Goal: Information Seeking & Learning: Find specific fact

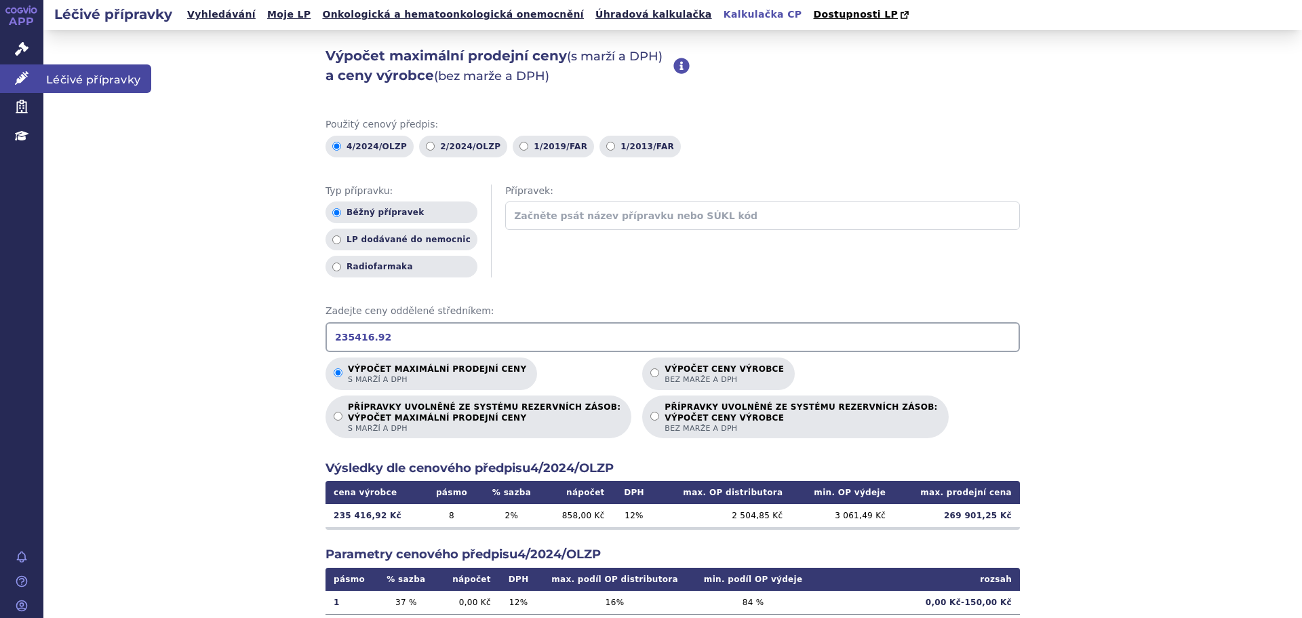
click at [23, 71] on icon at bounding box center [22, 78] width 14 height 14
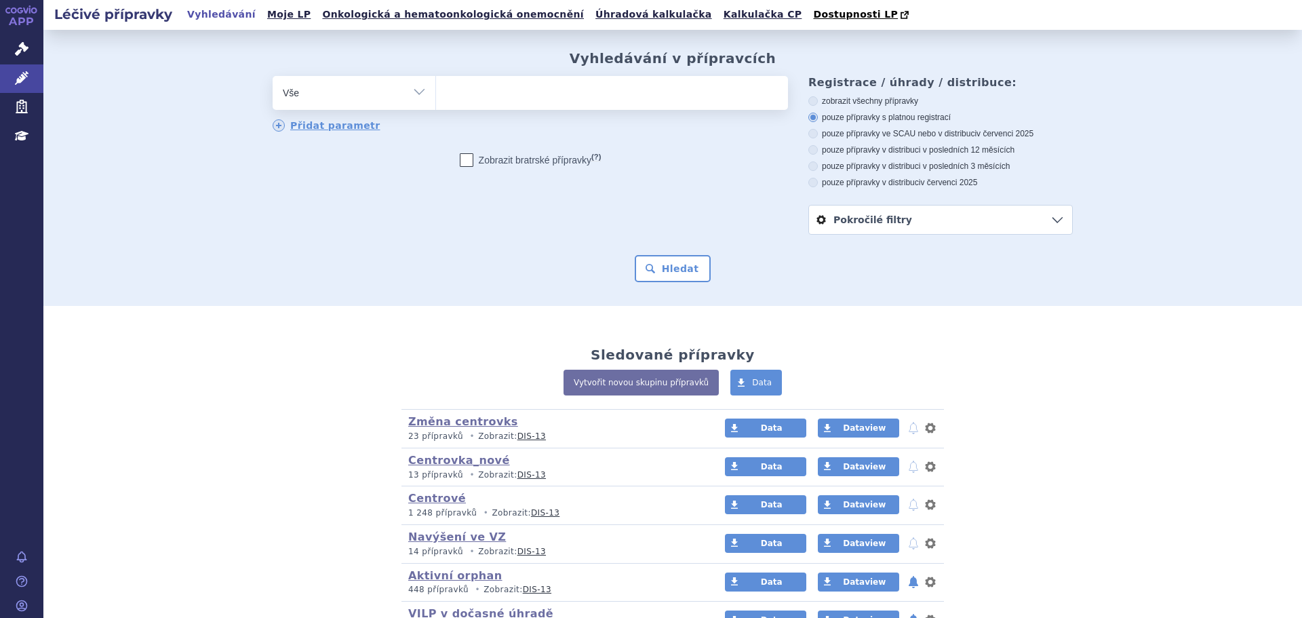
click at [541, 104] on ul at bounding box center [612, 90] width 352 height 28
click at [436, 104] on select at bounding box center [435, 92] width 1 height 34
click at [541, 102] on ul at bounding box center [612, 90] width 352 height 28
click at [436, 102] on select at bounding box center [435, 92] width 1 height 34
type input "st"
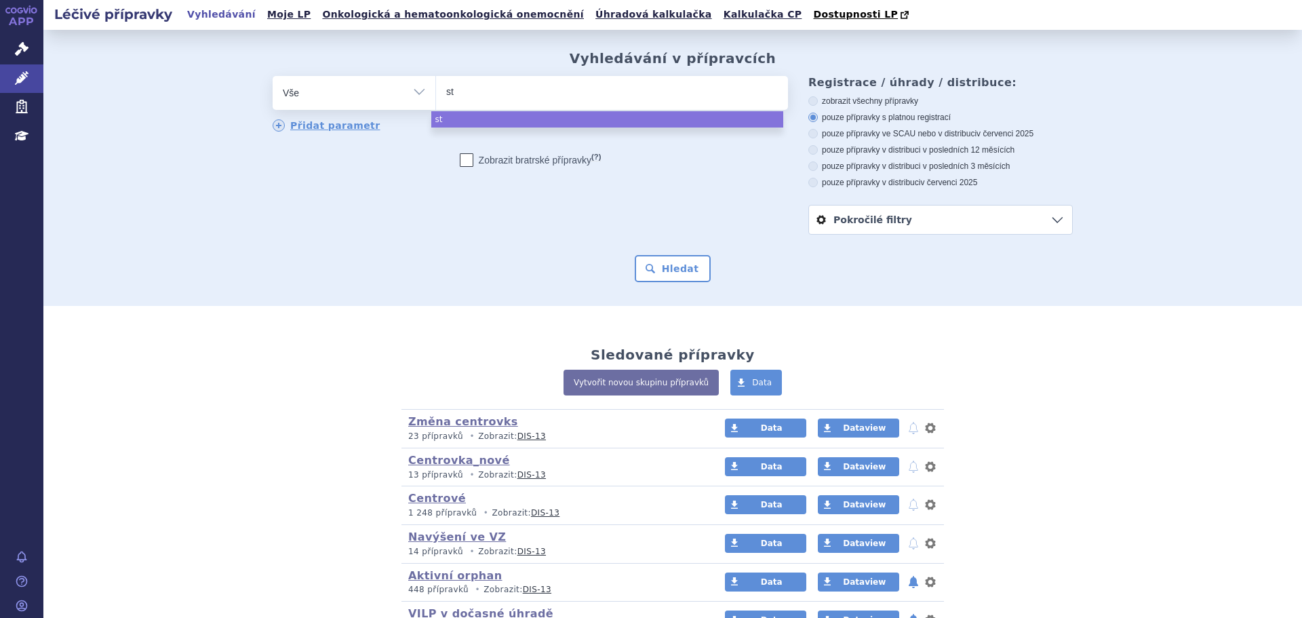
type input "ste"
type input "steq"
type input "steqe"
type input "steqey"
type input "steqeym"
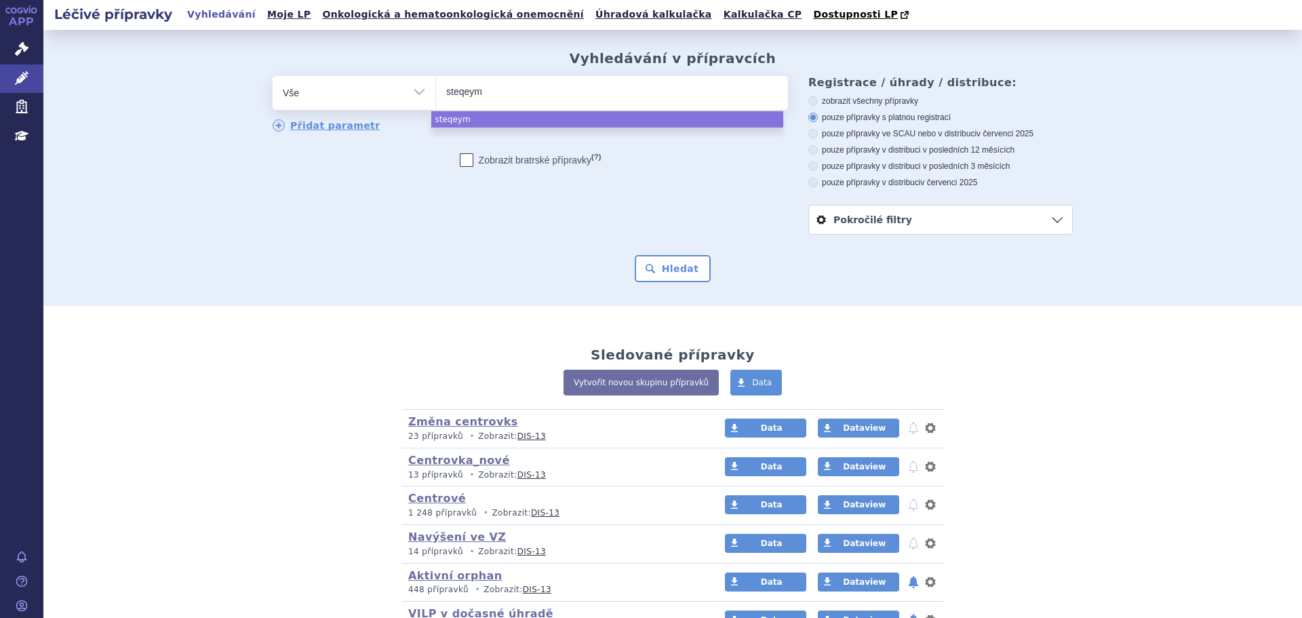
type input "steqeyma"
select select "steqeyma"
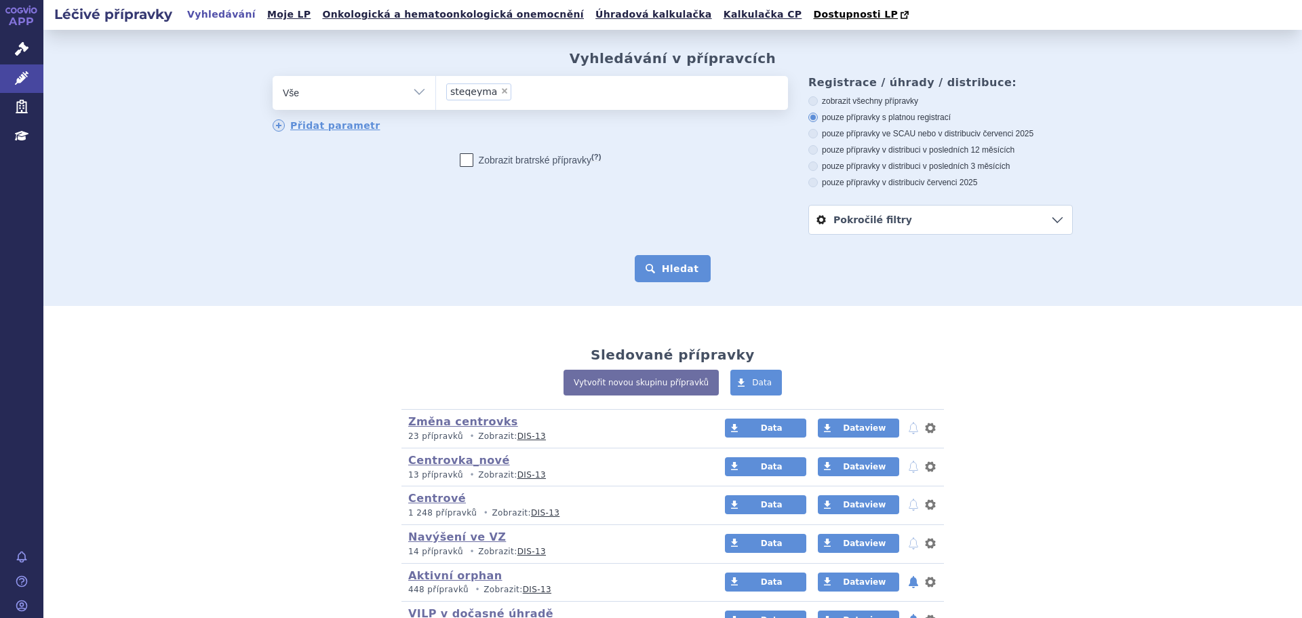
click at [661, 265] on button "Hledat" at bounding box center [673, 268] width 77 height 27
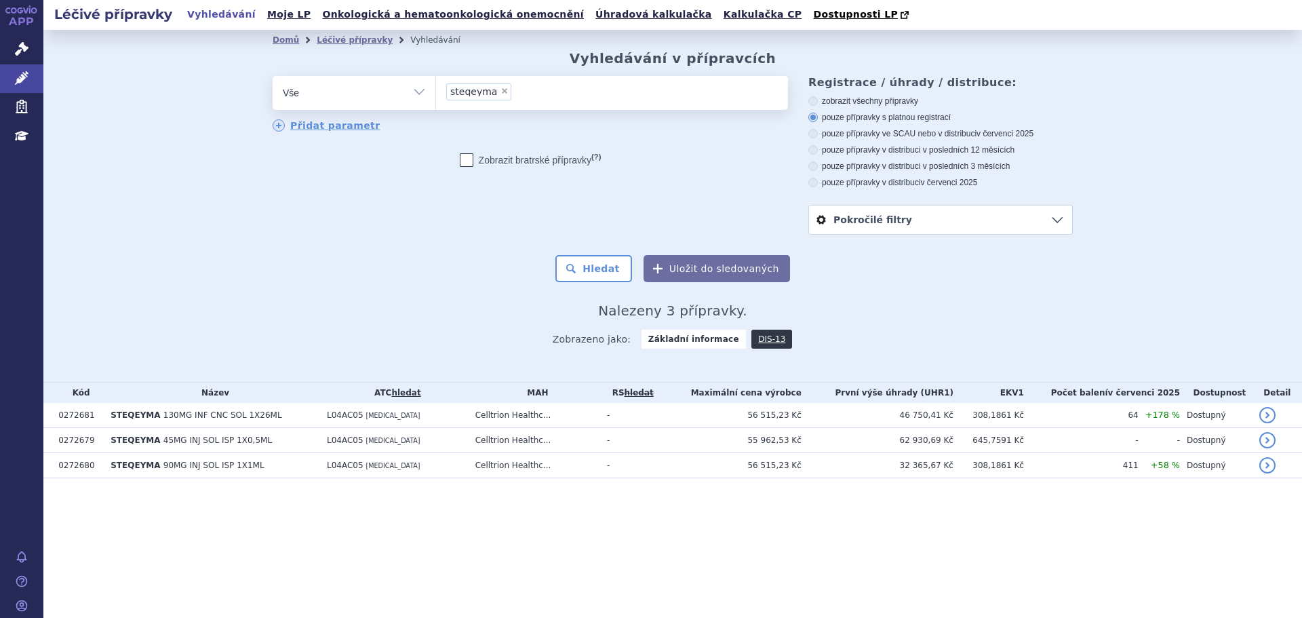
click at [500, 95] on span "×" at bounding box center [504, 91] width 8 height 8
click at [436, 95] on select "steqeyma" at bounding box center [435, 92] width 1 height 34
select select
type input "gi"
type input "gil"
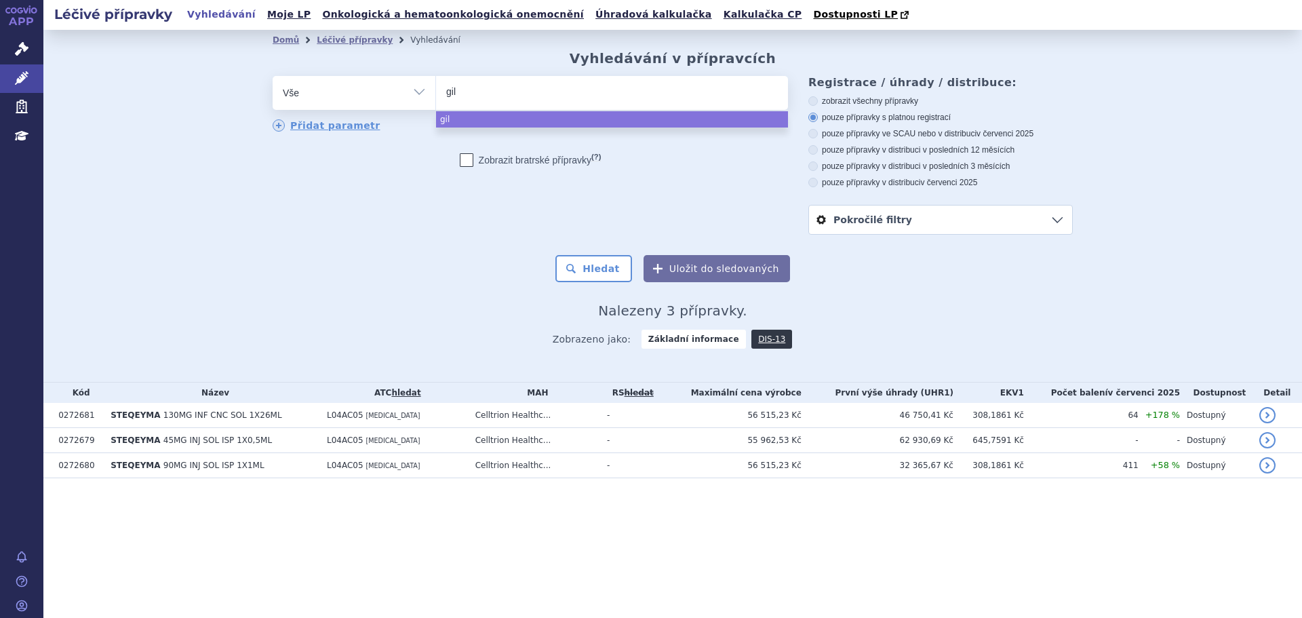
type input "gile"
type input "gilen"
type input "gileny"
type input "gilenya"
select select "gilenya"
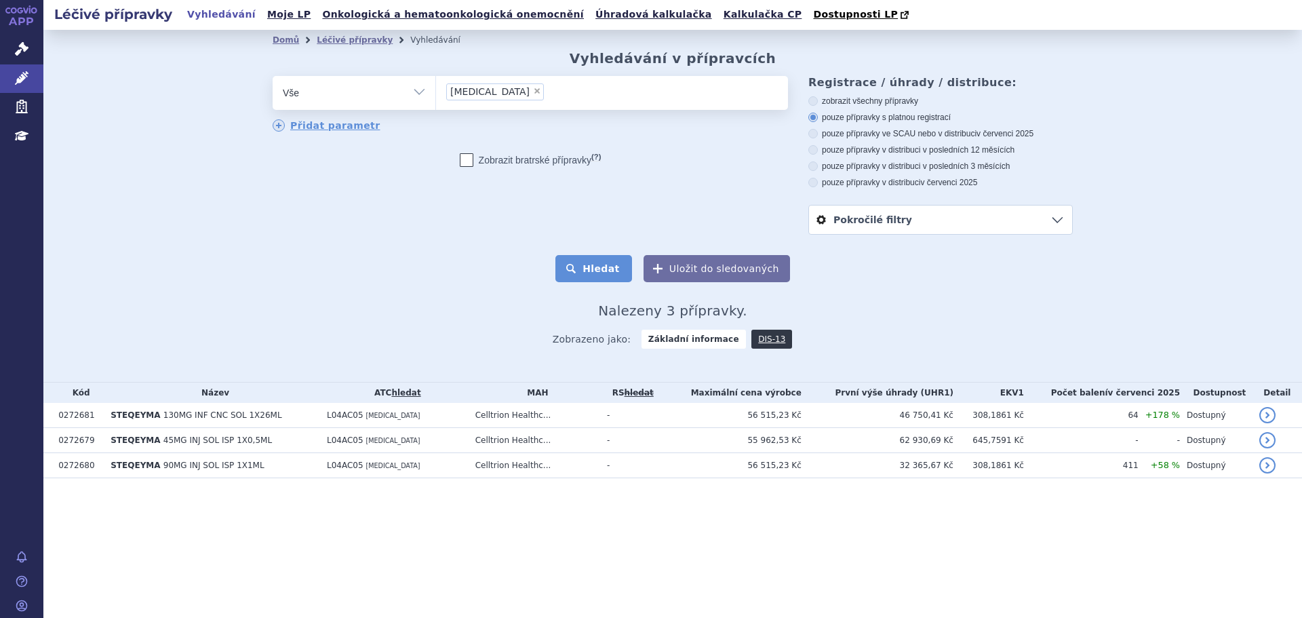
click at [573, 267] on button "Hledat" at bounding box center [593, 268] width 77 height 27
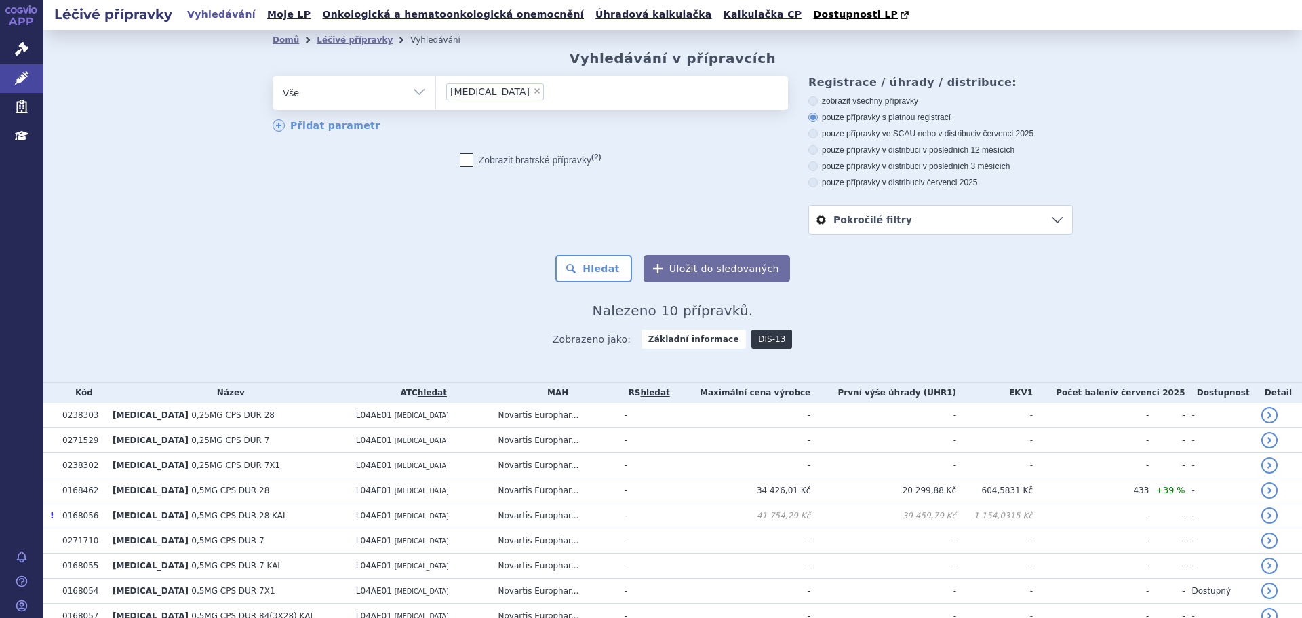
click at [410, 87] on select "Vše Přípravek/SUKL kód MAH VPOIS ATC/Aktivní látka Léková forma Síla" at bounding box center [354, 91] width 163 height 31
select select "filter-atc-group"
click at [273, 77] on select "Vše Přípravek/SUKL kód MAH VPOIS ATC/Aktivní látka Léková forma Síla" at bounding box center [354, 91] width 163 height 31
click at [506, 100] on ul at bounding box center [612, 90] width 352 height 28
click at [436, 100] on select at bounding box center [435, 92] width 1 height 34
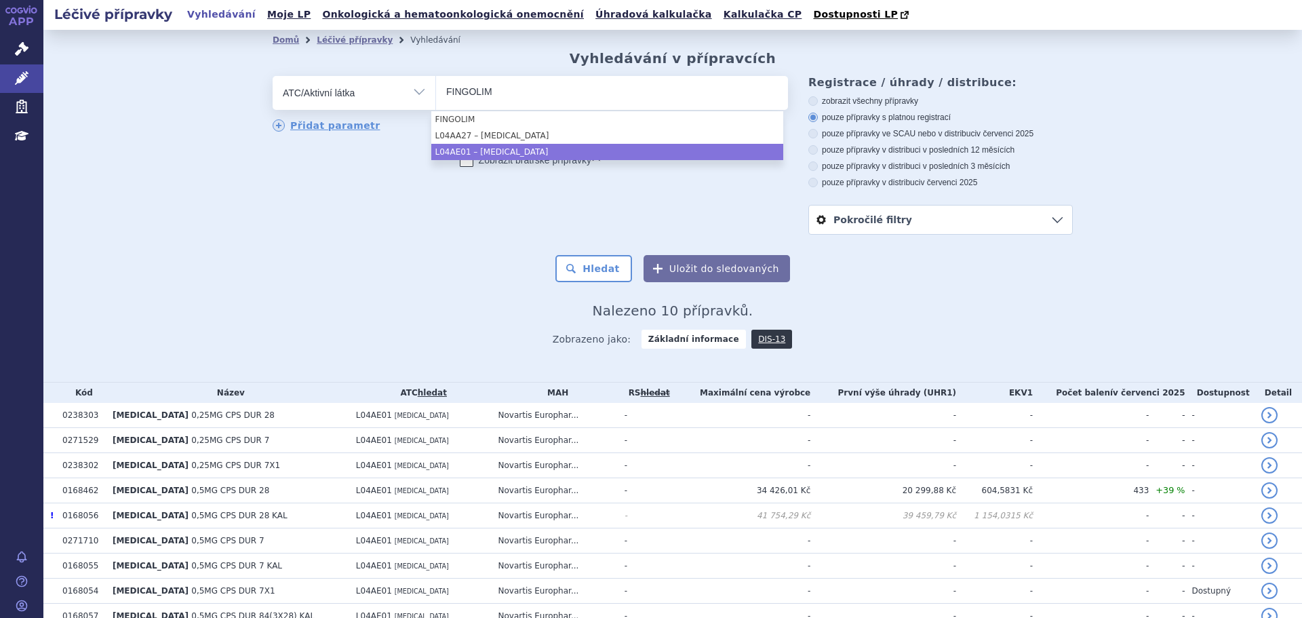
type input "FINGOLIM"
select select "L04AE01"
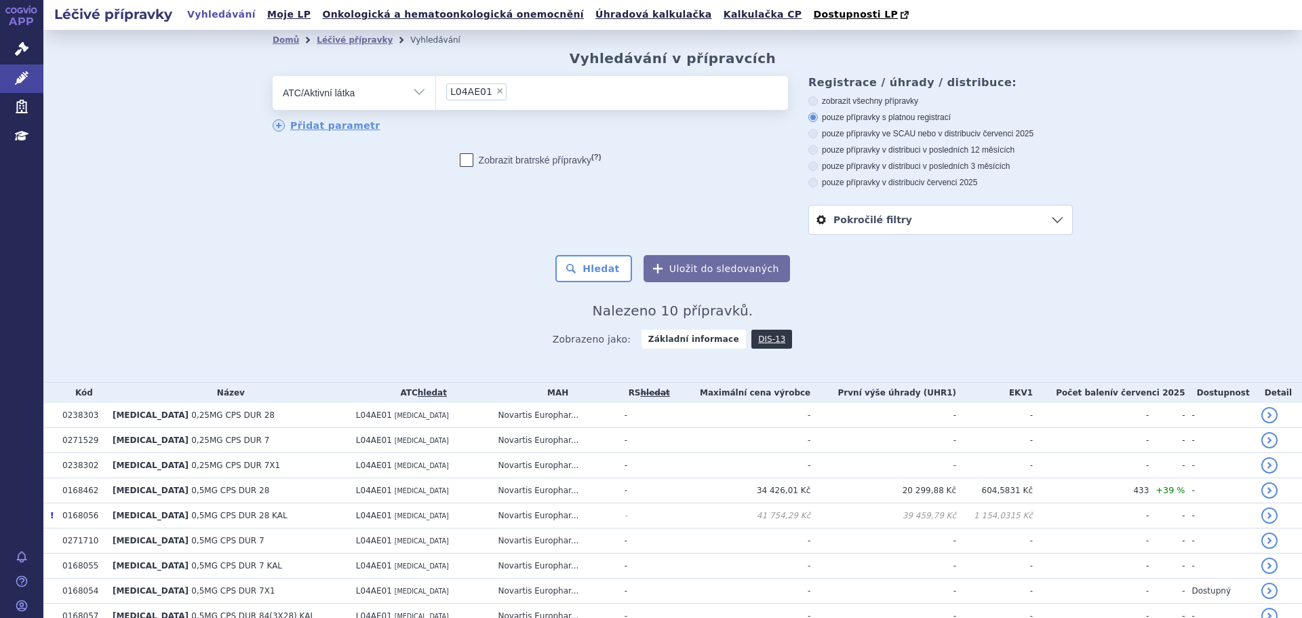
click at [618, 284] on div "Domů Léčivé přípravky Vyhledávání Vyhledávání v přípravcích odstranit Vše Přípr…" at bounding box center [672, 204] width 854 height 308
click at [621, 266] on button "Hledat" at bounding box center [593, 268] width 77 height 27
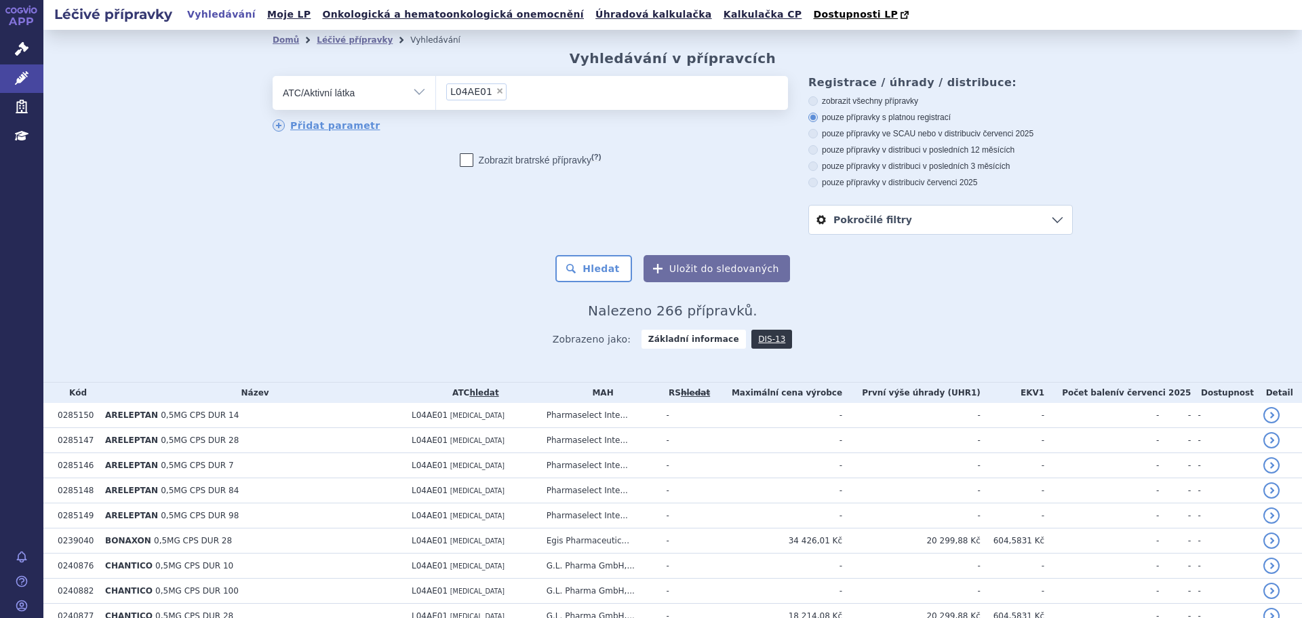
click at [939, 139] on label "pouze přípravky ve SCAU nebo v distribuci v červenci 2025" at bounding box center [940, 133] width 264 height 11
click at [818, 139] on input "pouze přípravky ve SCAU nebo v distribuci v červenci 2025" at bounding box center [814, 135] width 9 height 9
radio input "true"
click at [608, 269] on button "Hledat" at bounding box center [593, 268] width 77 height 27
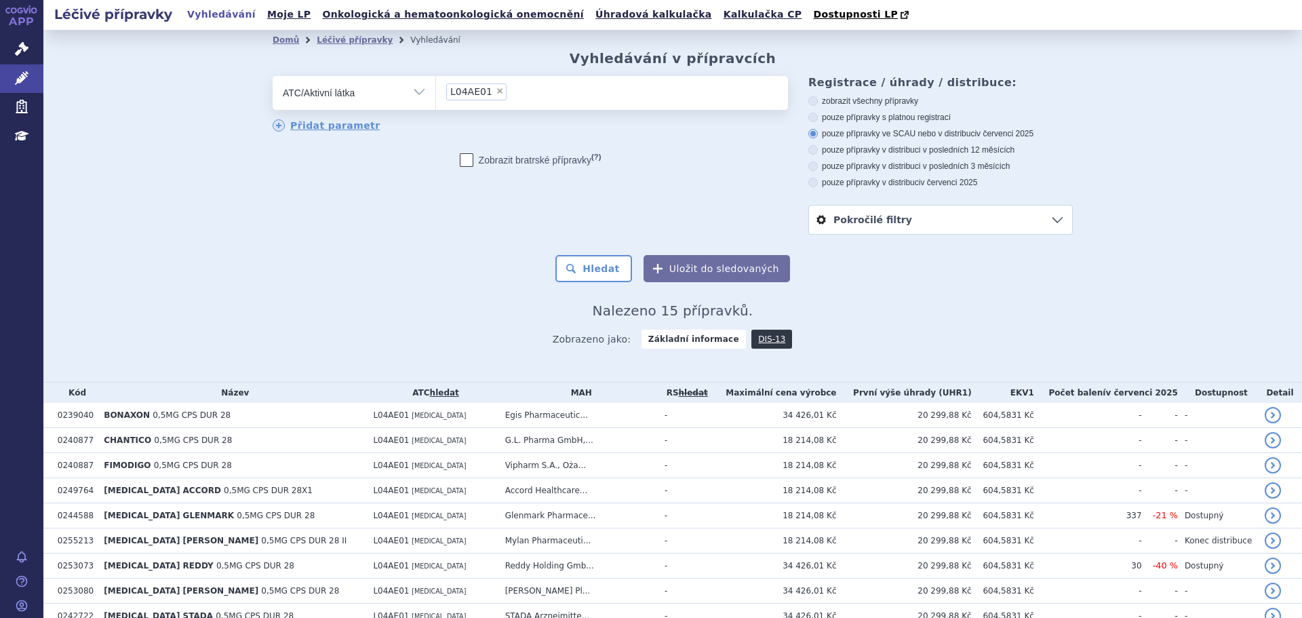
scroll to position [217, 0]
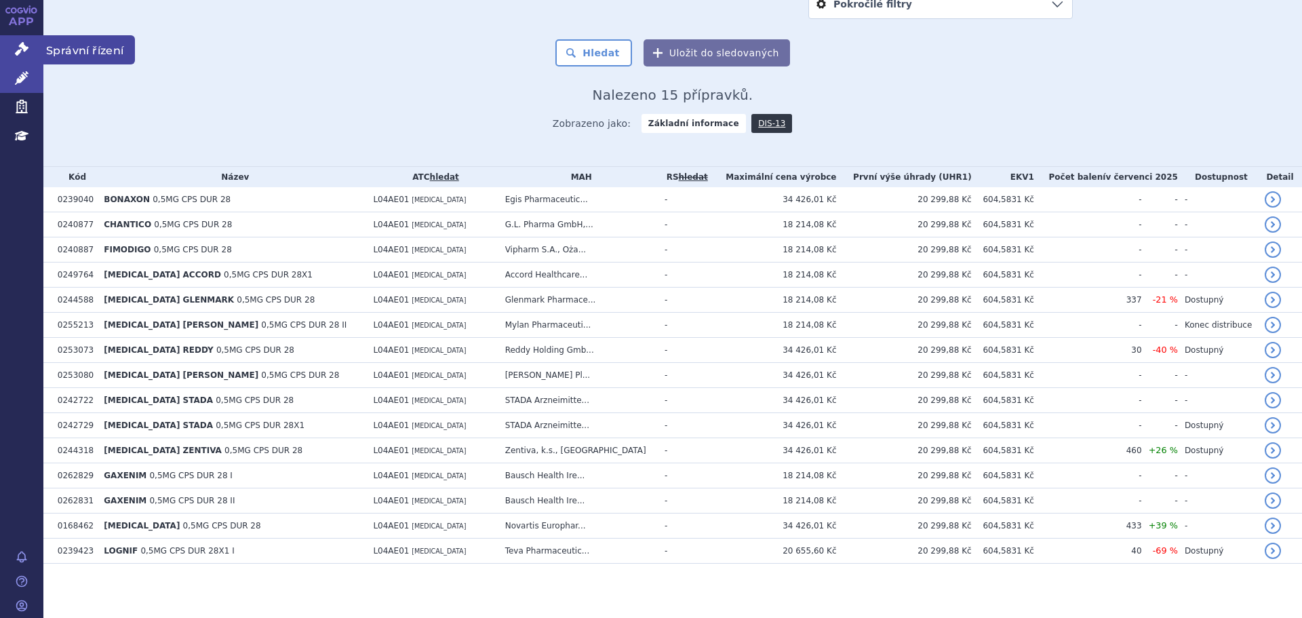
click at [28, 41] on link "Správní řízení" at bounding box center [21, 49] width 43 height 28
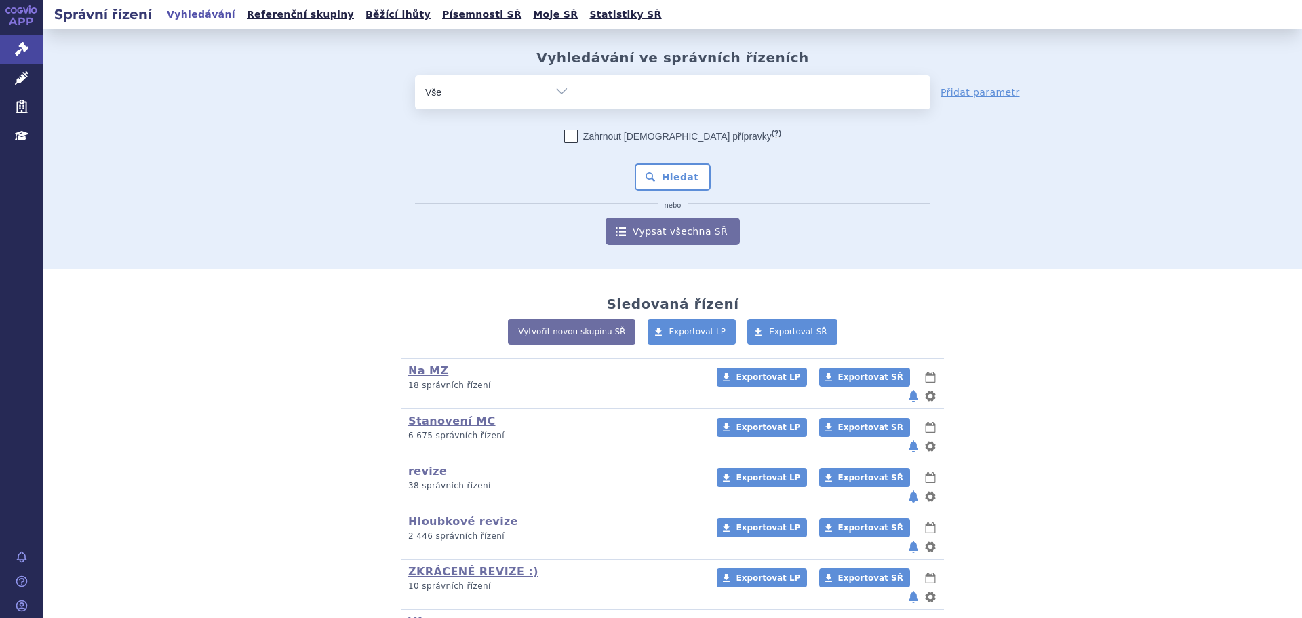
click at [652, 98] on ul at bounding box center [754, 89] width 352 height 28
click at [578, 98] on select at bounding box center [578, 92] width 1 height 34
click at [525, 103] on select "Vše Spisová značka Typ SŘ Přípravek/SUKL kód Účastník/Držitel" at bounding box center [496, 90] width 163 height 31
select select "filter-atc-group"
click at [415, 75] on select "Vše Spisová značka Typ SŘ Přípravek/SUKL kód Účastník/Držitel" at bounding box center [496, 90] width 163 height 31
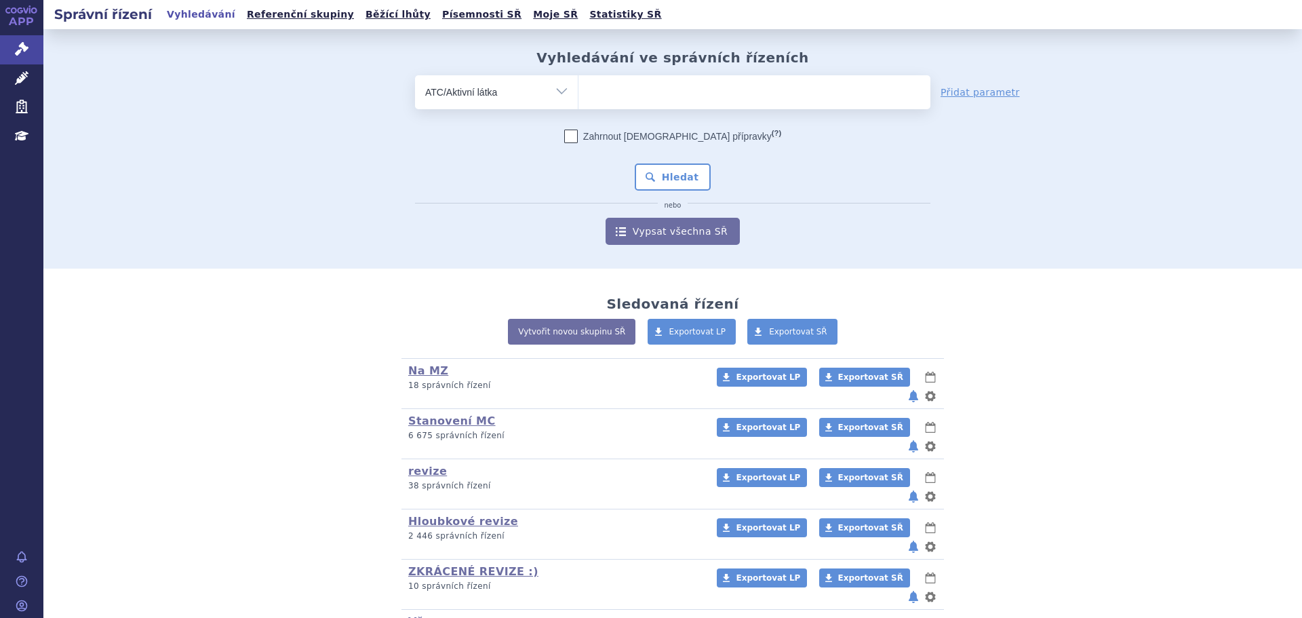
click at [607, 79] on ul at bounding box center [754, 89] width 352 height 28
click at [578, 79] on select at bounding box center [578, 92] width 1 height 34
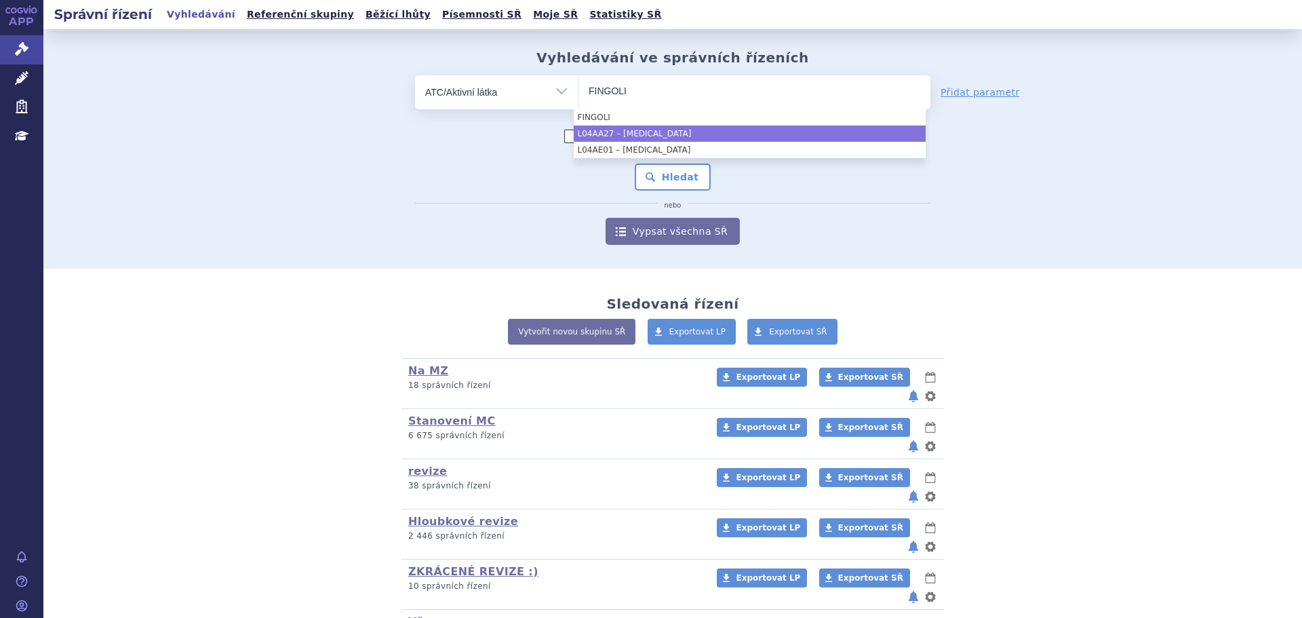
type input "FINGOLI"
select select "L04AA27"
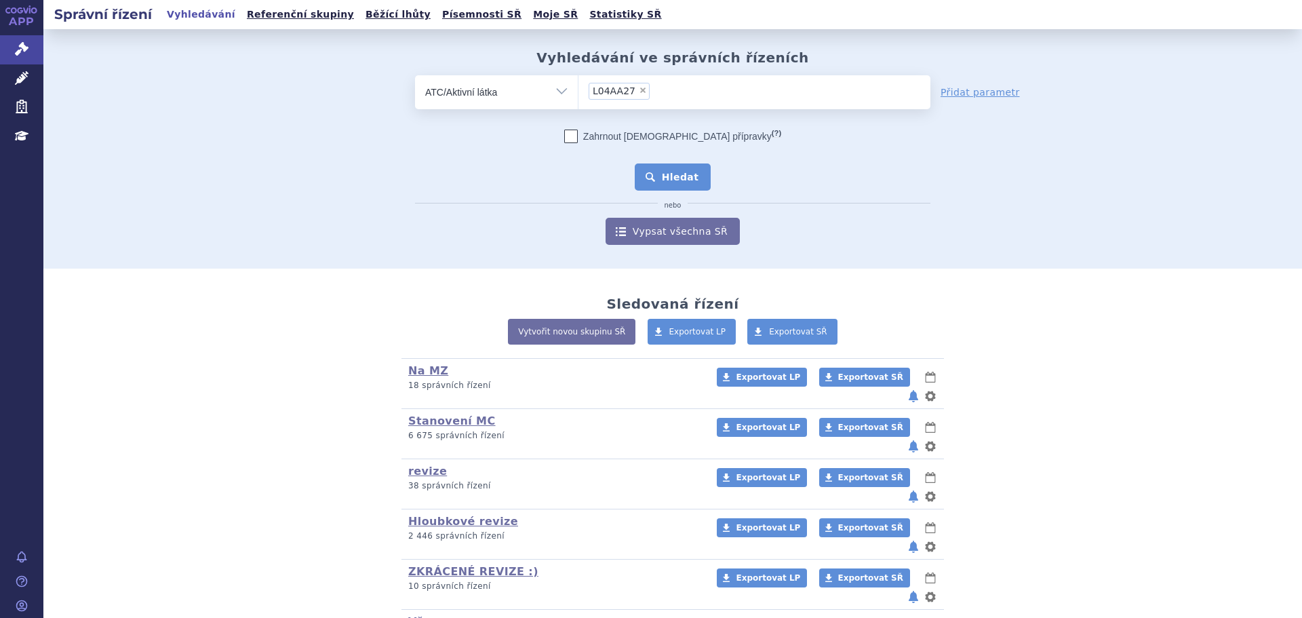
click at [661, 181] on button "Hledat" at bounding box center [673, 176] width 77 height 27
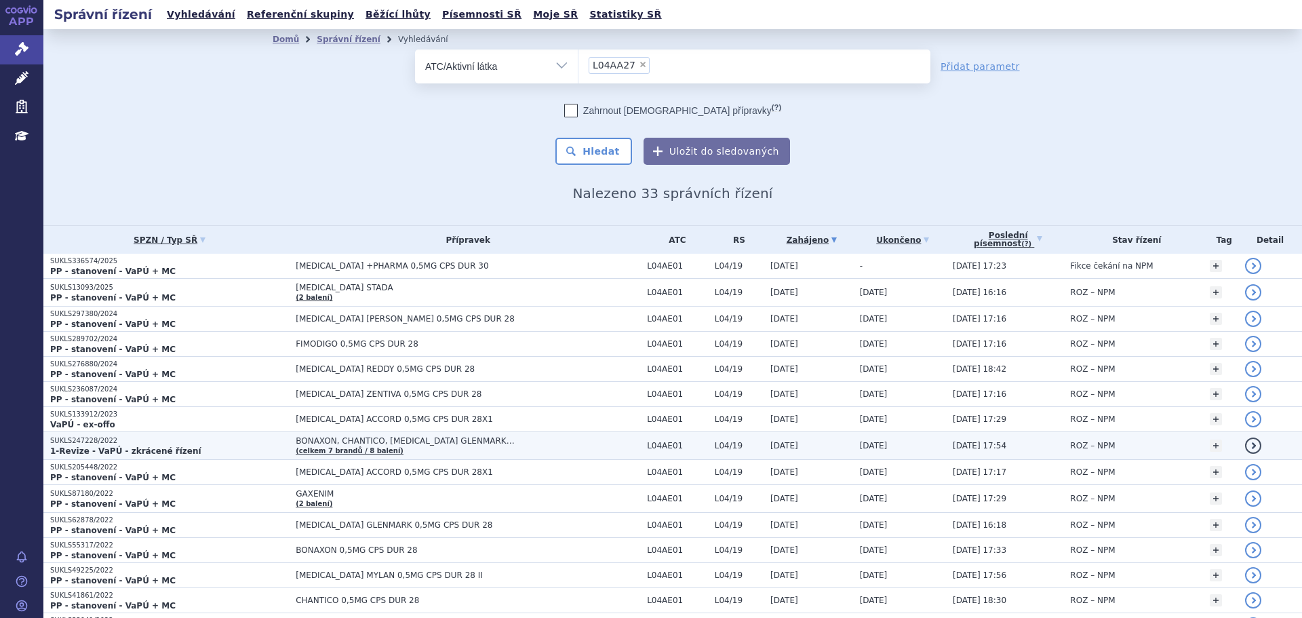
click p "SUKLS247228/2022"
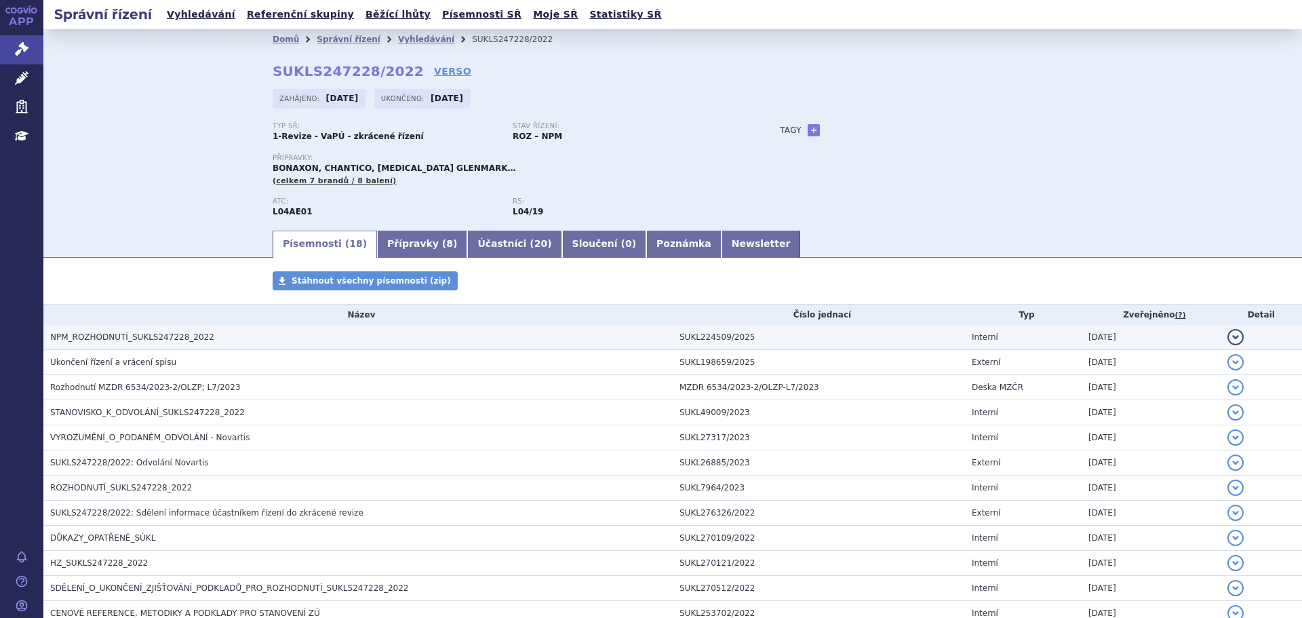
click at [170, 336] on span "NPM_ROZHODNUTÍ_SUKLS247228_2022" at bounding box center [132, 336] width 164 height 9
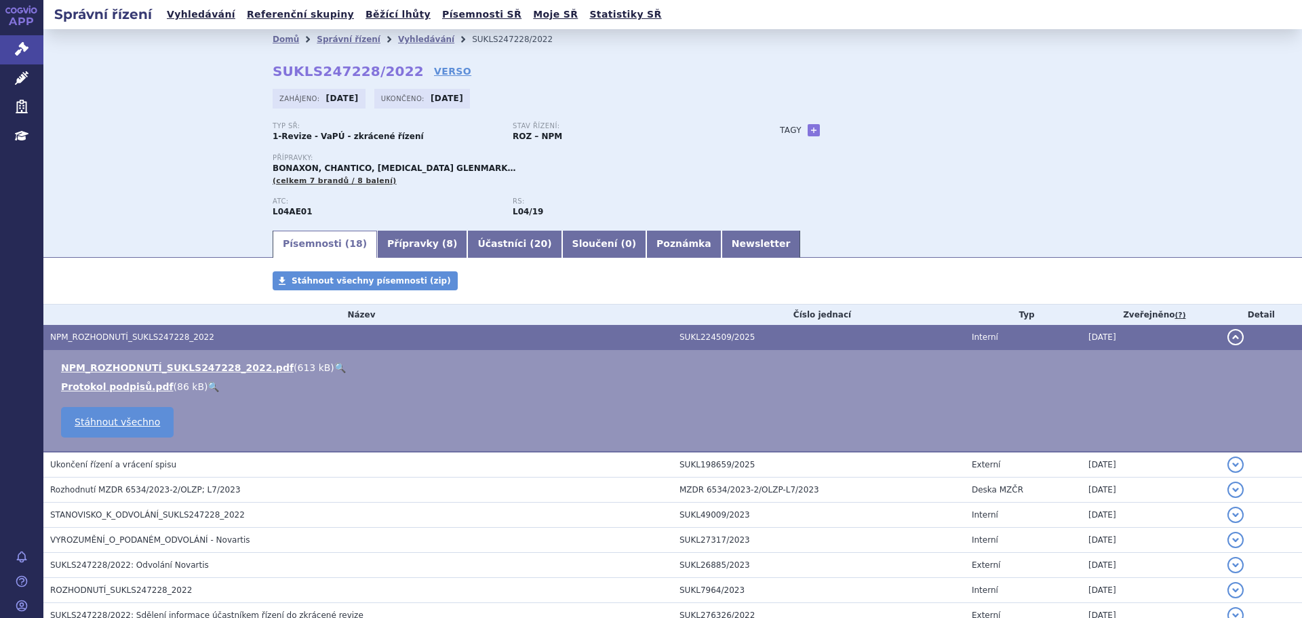
click at [334, 370] on link "🔍" at bounding box center [340, 367] width 12 height 11
click at [401, 41] on link "Vyhledávání" at bounding box center [426, 39] width 56 height 9
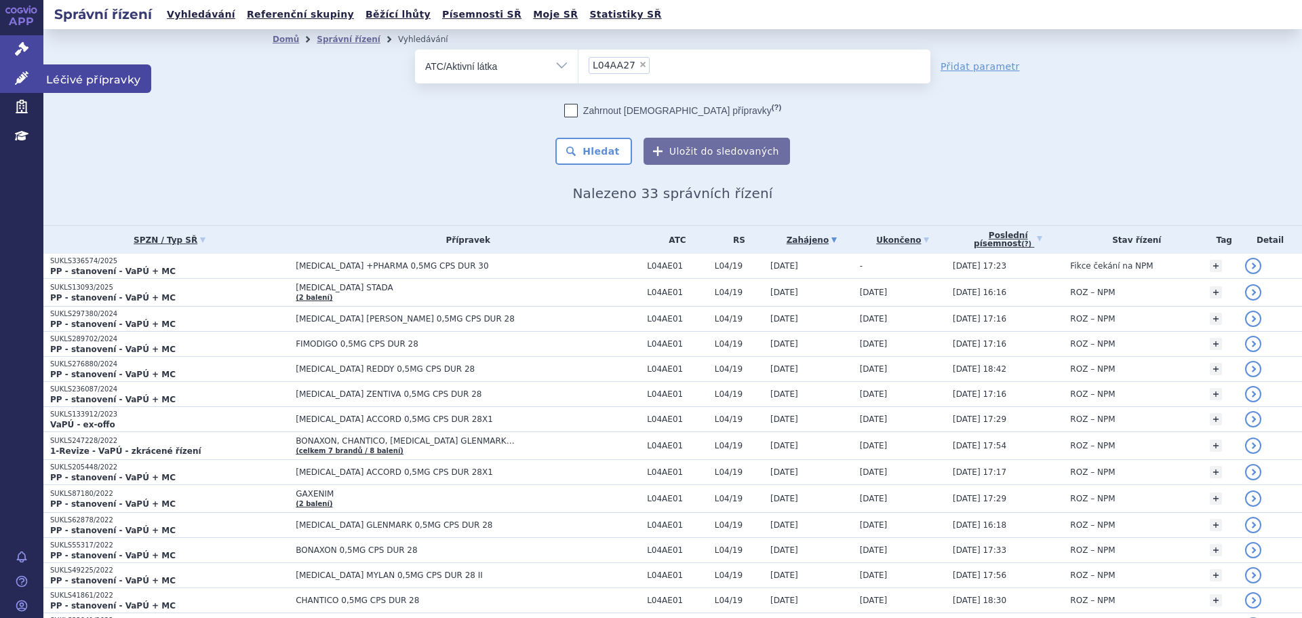
click at [15, 83] on icon at bounding box center [22, 78] width 14 height 14
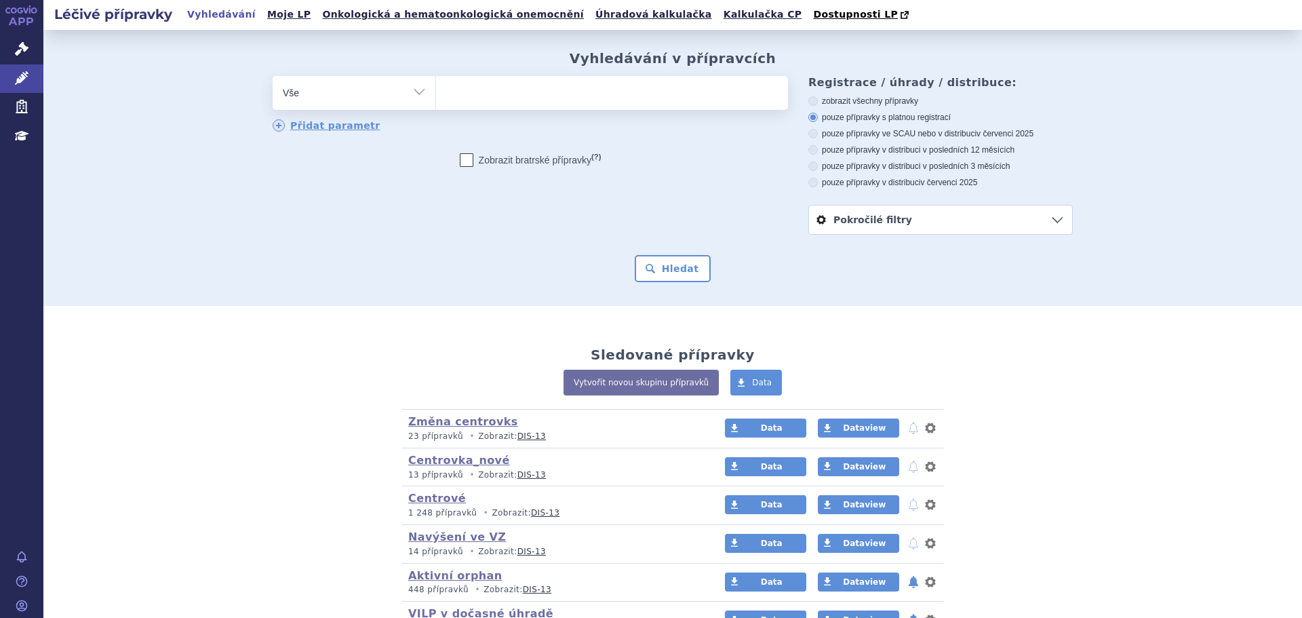
click at [497, 106] on span at bounding box center [612, 93] width 352 height 34
click at [436, 106] on select at bounding box center [435, 92] width 1 height 34
click at [504, 98] on ul at bounding box center [612, 90] width 352 height 28
click at [436, 98] on select at bounding box center [435, 92] width 1 height 34
click at [376, 96] on select "Vše Přípravek/SUKL kód MAH VPOIS ATC/Aktivní látka Léková forma Síla" at bounding box center [354, 91] width 163 height 31
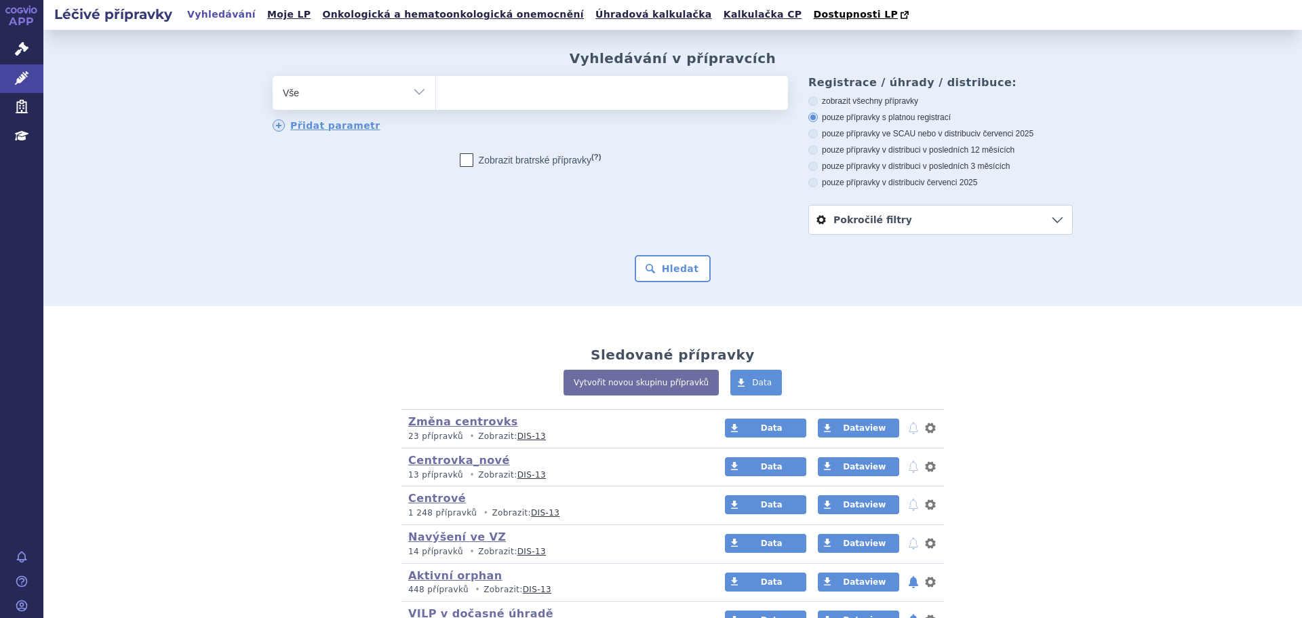
select select "filter-atc-group"
click at [273, 77] on select "Vše Přípravek/SUKL kód MAH VPOIS ATC/Aktivní látka Léková forma Síla" at bounding box center [354, 91] width 163 height 31
click at [448, 102] on ul at bounding box center [612, 90] width 352 height 28
click at [436, 102] on select at bounding box center [435, 92] width 1 height 34
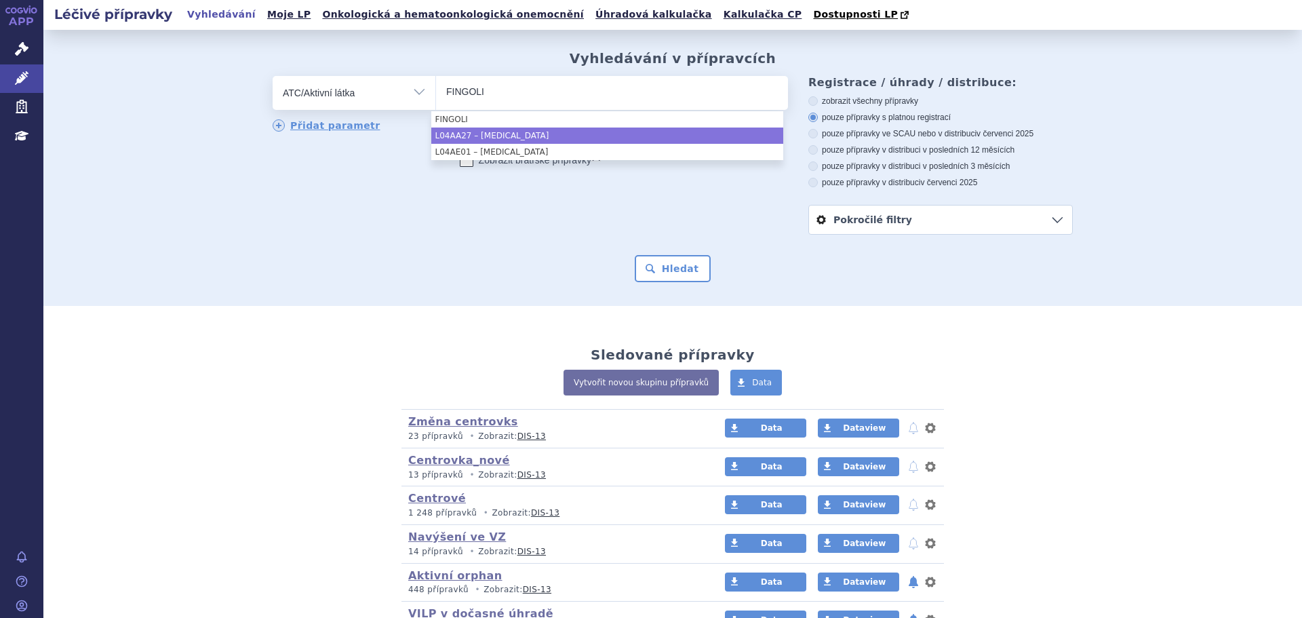
type input "FINGOLI"
select select "L04AA27"
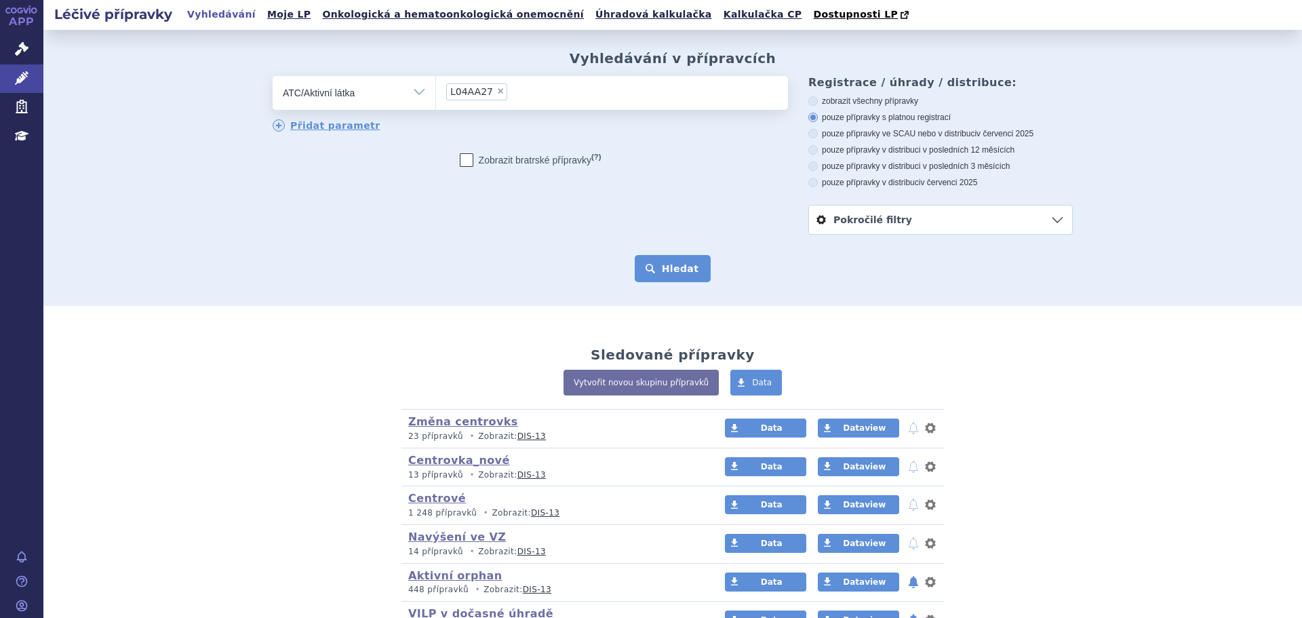
click button "Hledat"
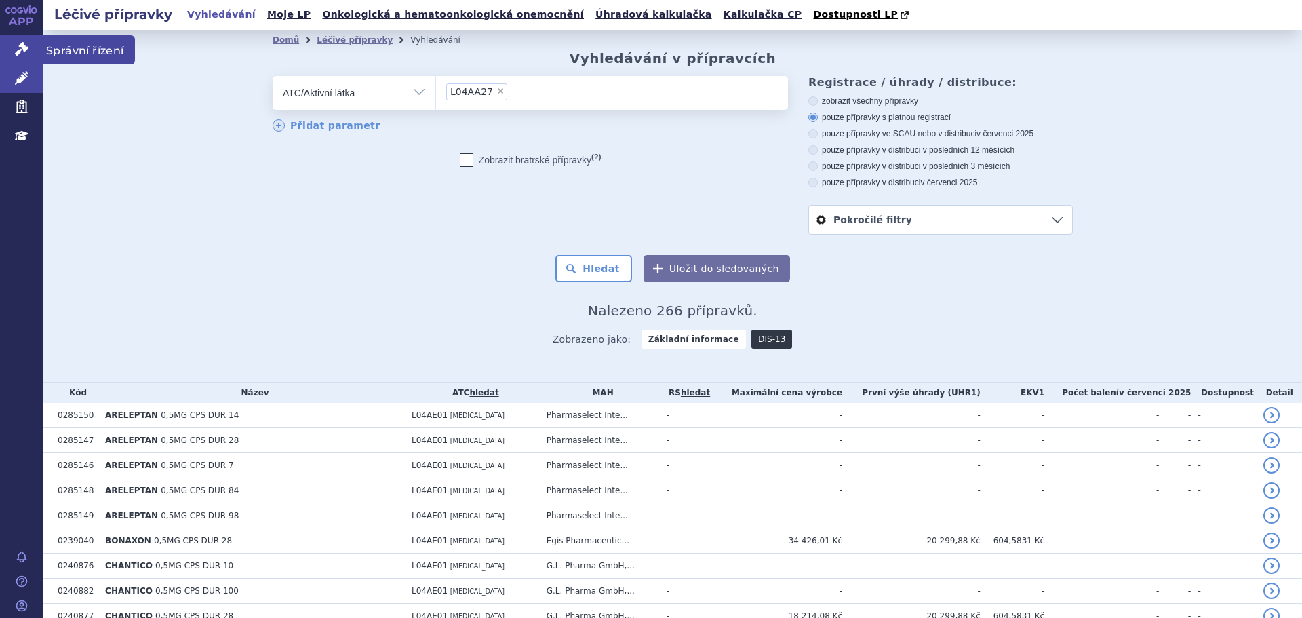
click at [16, 53] on icon at bounding box center [22, 49] width 14 height 14
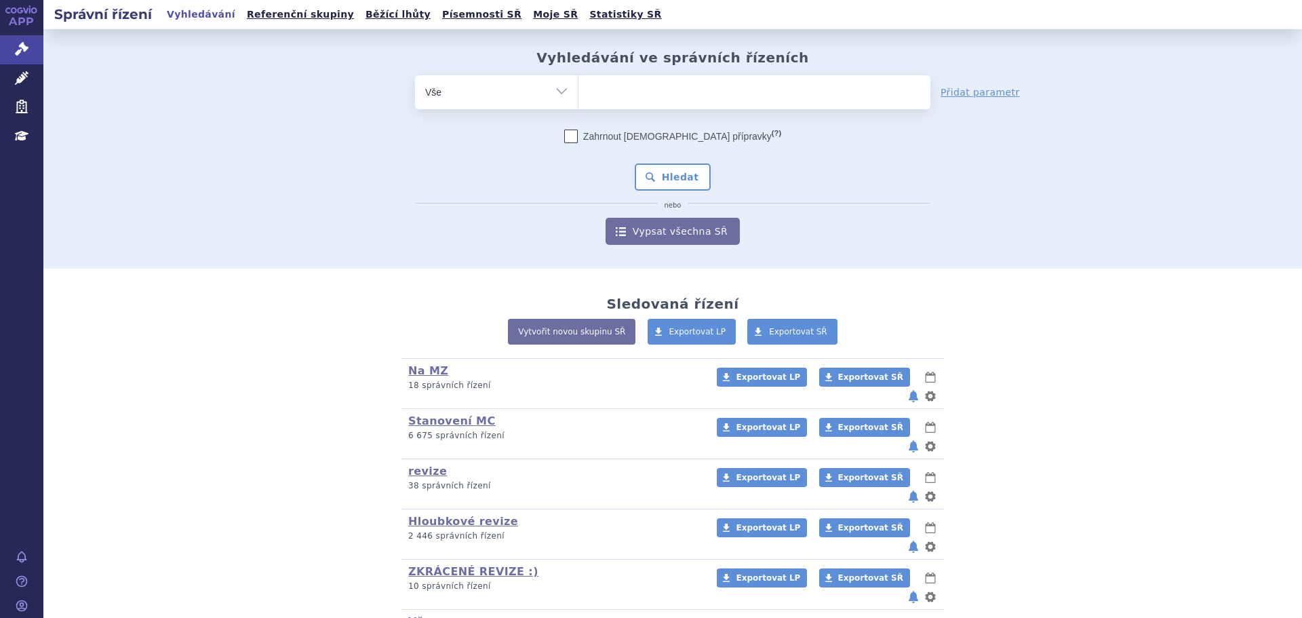
click at [530, 98] on select "Vše Spisová značka Typ SŘ Přípravek/SUKL kód Účastník/Držitel" at bounding box center [496, 90] width 163 height 31
select select "filter-atc-group"
click at [415, 75] on select "Vše Spisová značka Typ SŘ Přípravek/SUKL kód Účastník/Držitel" at bounding box center [496, 90] width 163 height 31
click at [593, 92] on ul at bounding box center [754, 89] width 352 height 28
click at [578, 92] on select at bounding box center [578, 92] width 1 height 34
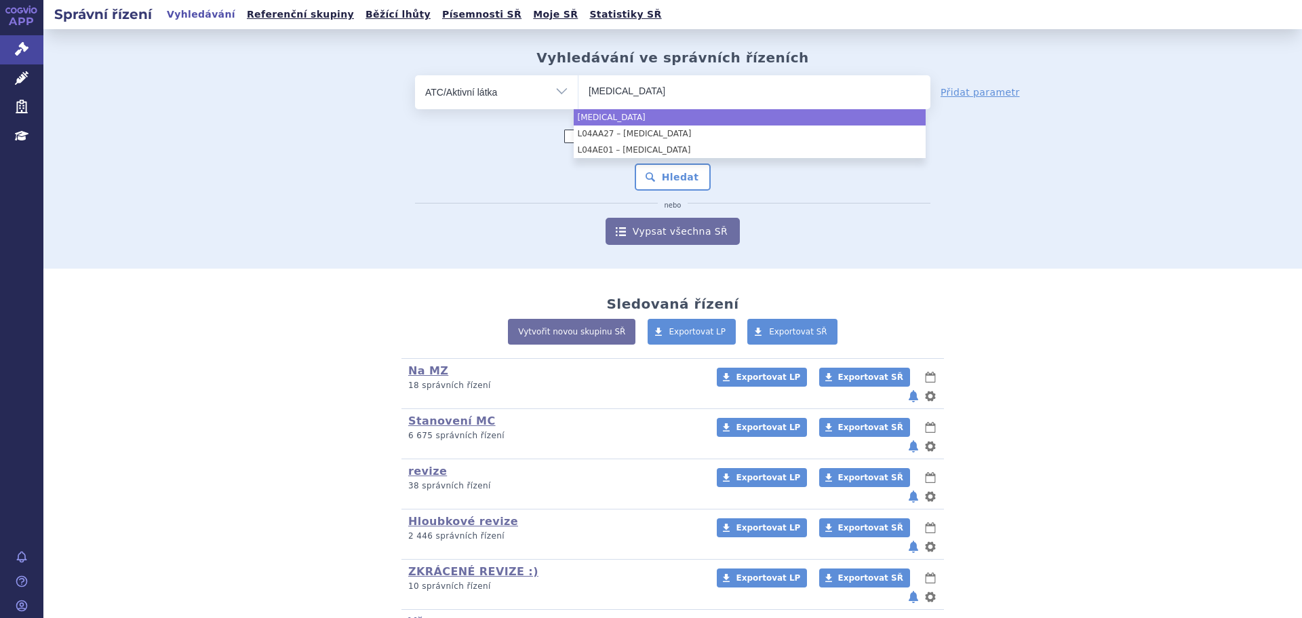
type input "[MEDICAL_DATA]"
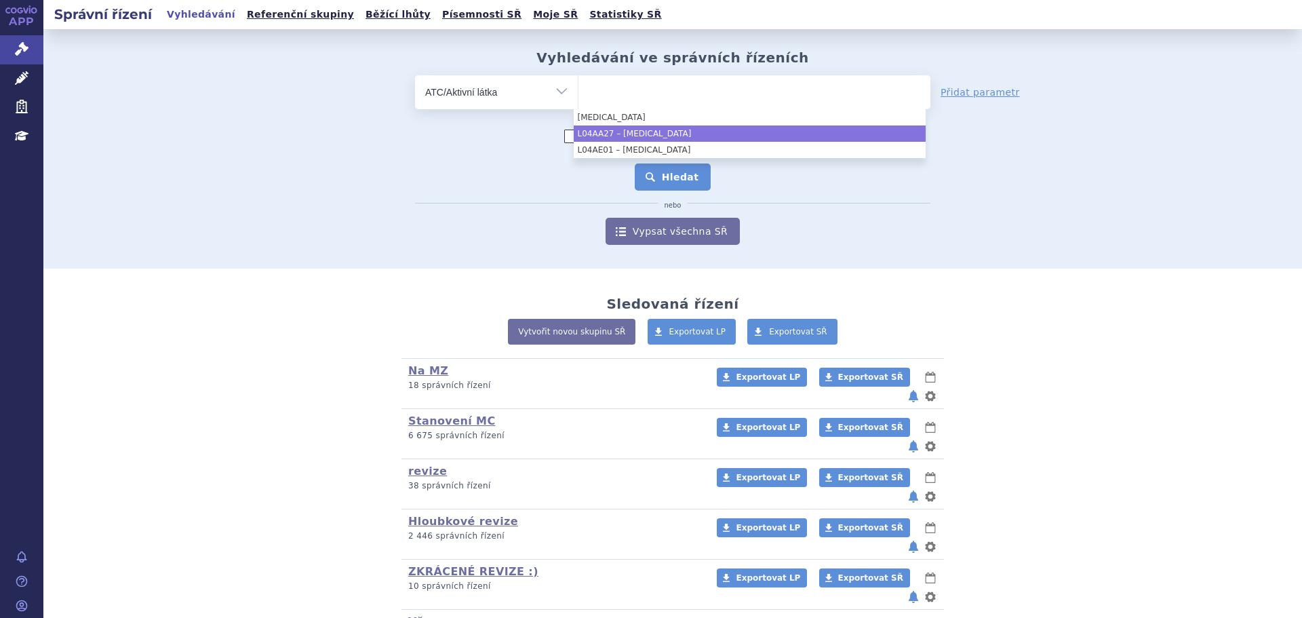
select select "L04AA27"
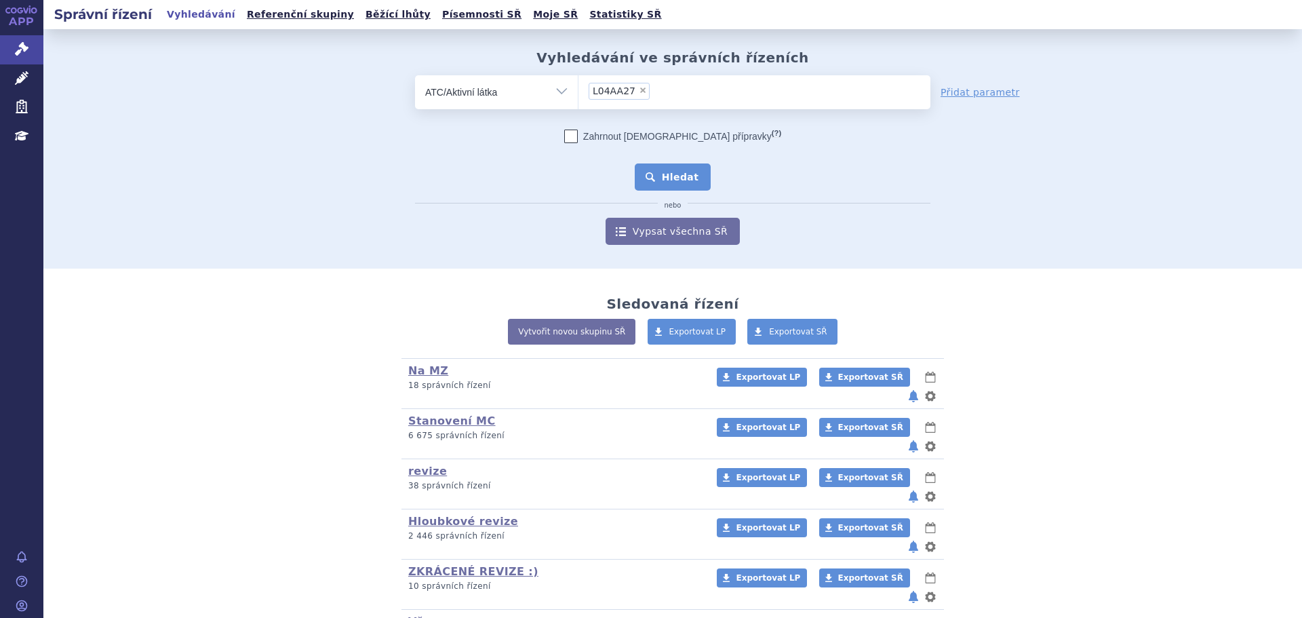
click at [670, 181] on button "Hledat" at bounding box center [673, 176] width 77 height 27
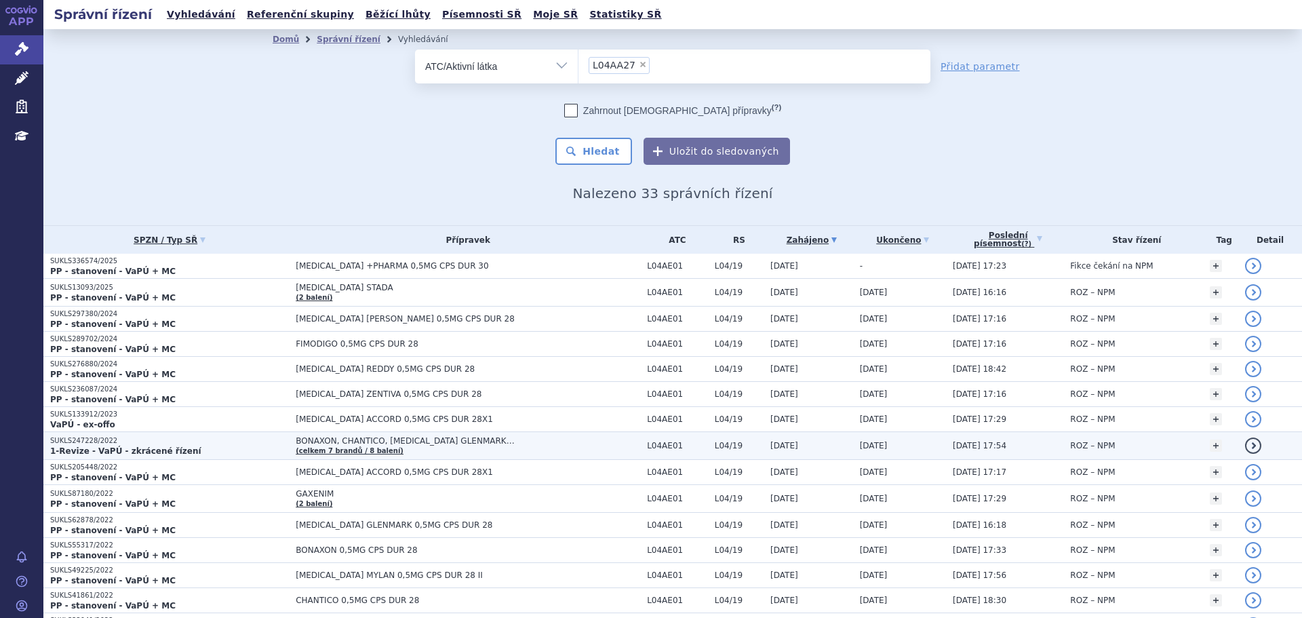
click at [180, 446] on p "1-Revize - VaPÚ - zkrácené řízení" at bounding box center [169, 450] width 239 height 11
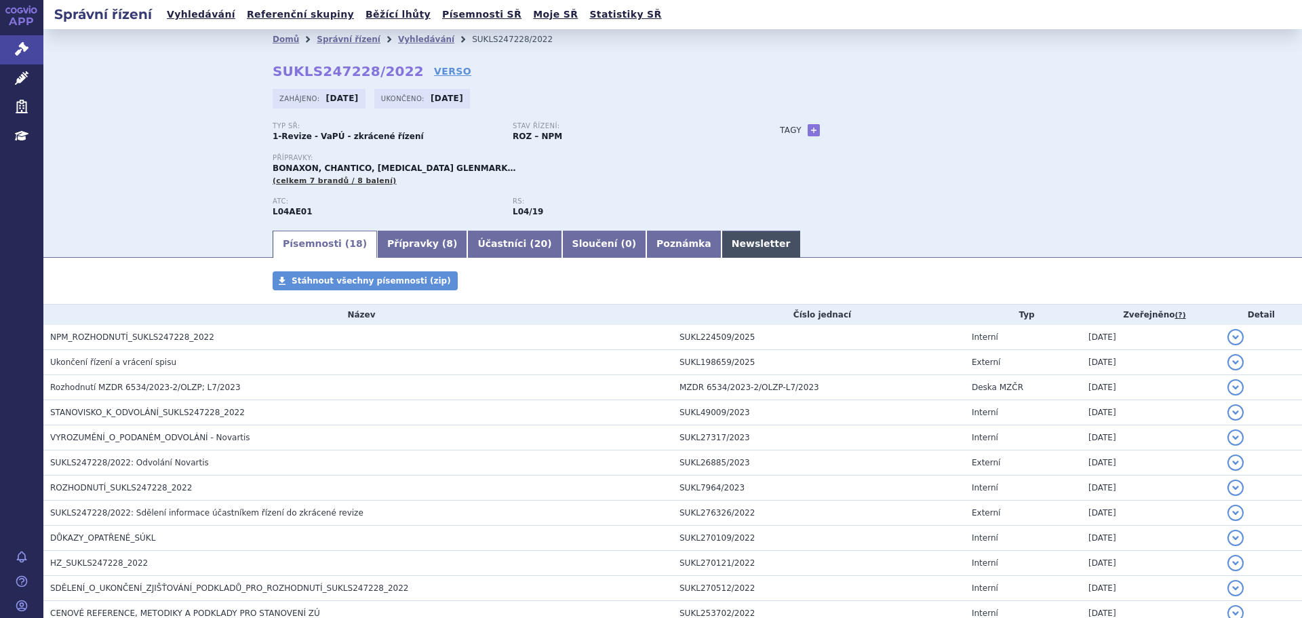
click at [721, 256] on link "Newsletter" at bounding box center [760, 244] width 79 height 27
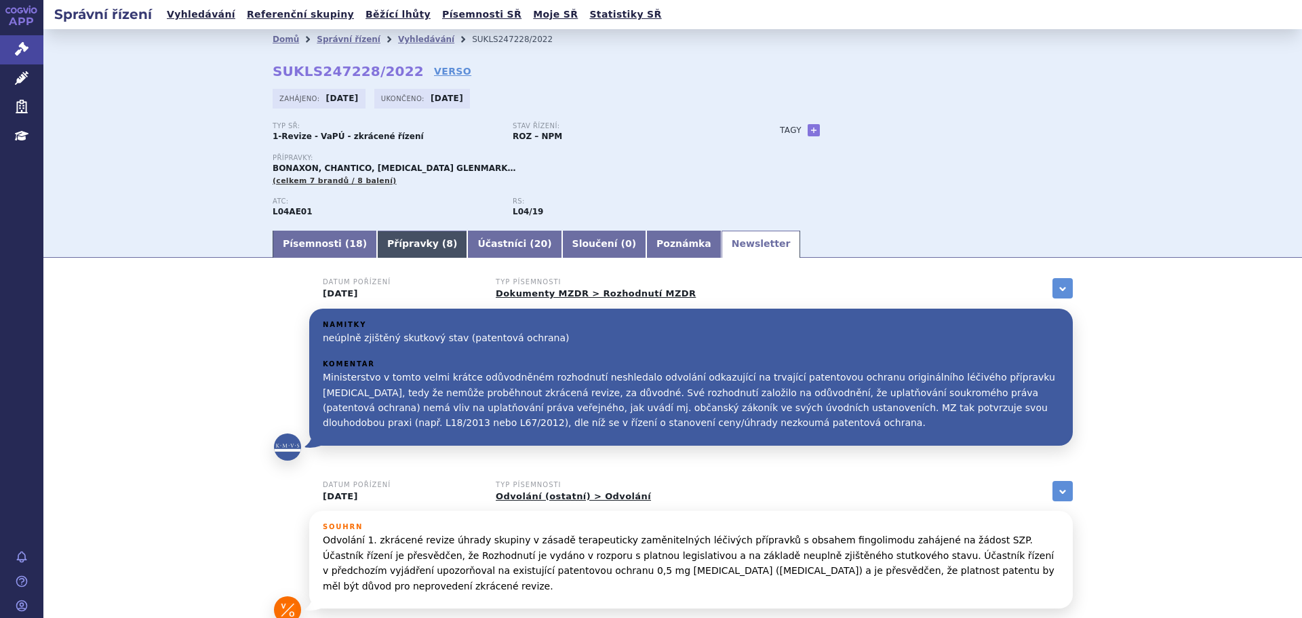
click at [383, 252] on link "Přípravky ( 8 )" at bounding box center [422, 244] width 90 height 27
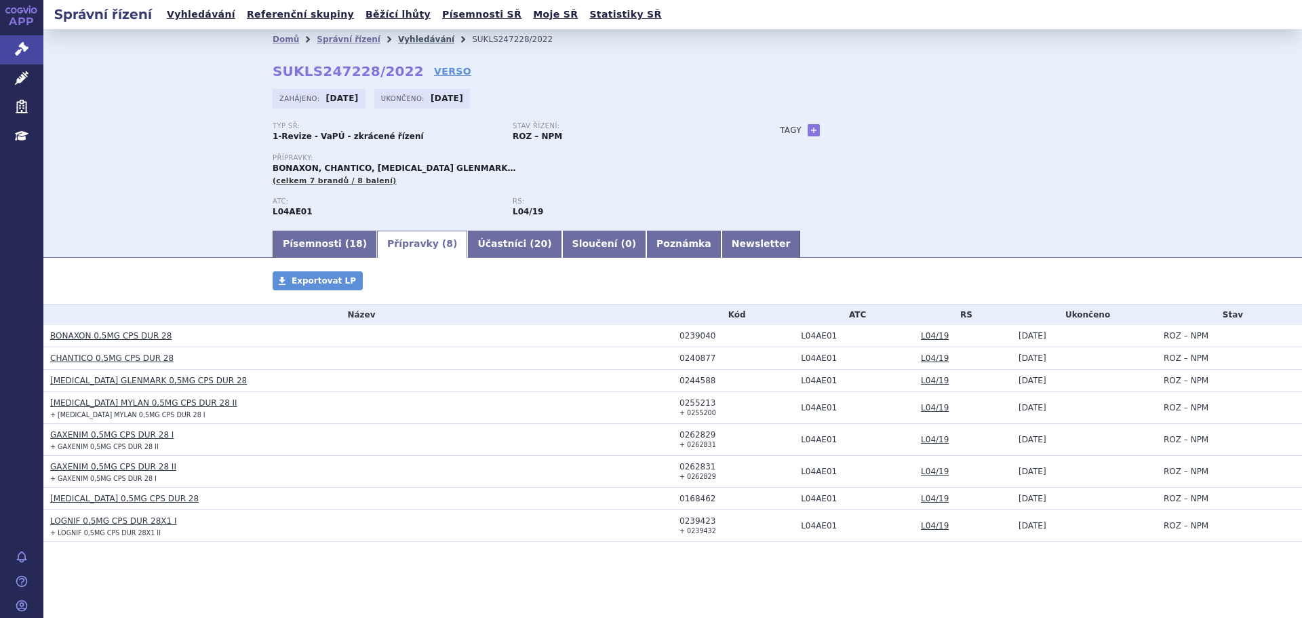
click at [398, 43] on link "Vyhledávání" at bounding box center [426, 39] width 56 height 9
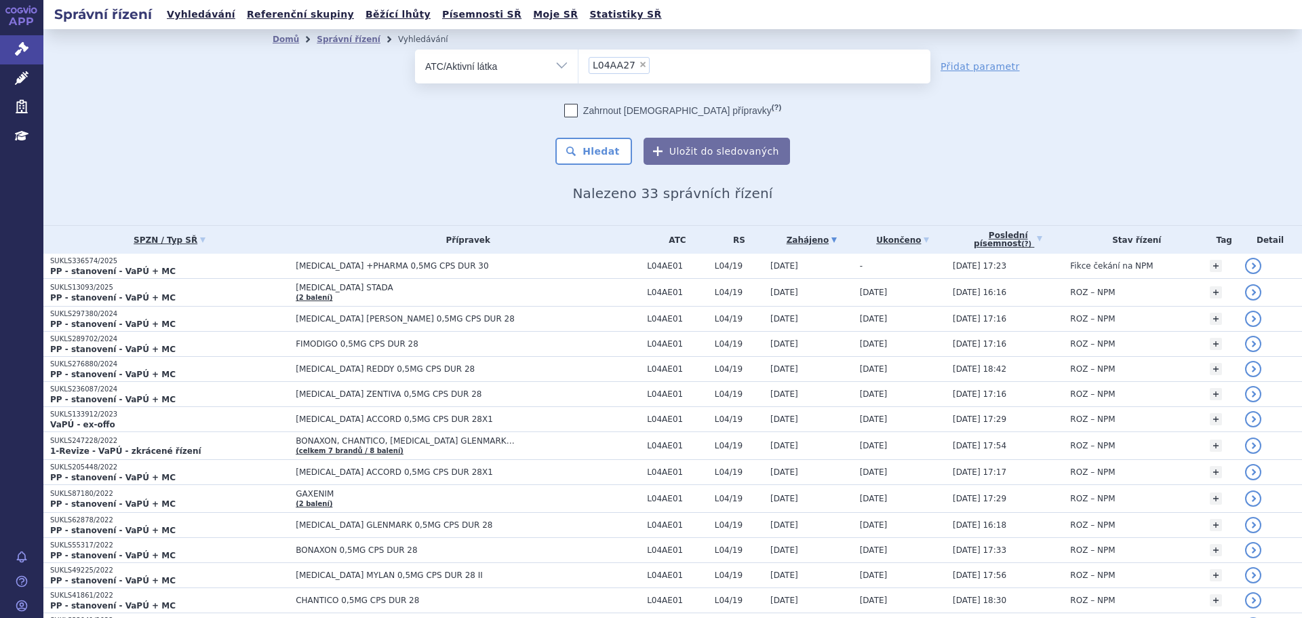
click at [549, 73] on select "Vše Spisová značka Typ SŘ Přípravek/SUKL kód Účastník/Držitel" at bounding box center [496, 64] width 163 height 31
select select "filter-all"
click at [415, 49] on select "Vše Spisová značka Typ SŘ Přípravek/SUKL kód Účastník/Držitel" at bounding box center [496, 64] width 163 height 31
click at [593, 71] on ul at bounding box center [754, 63] width 352 height 28
click at [578, 71] on select at bounding box center [578, 66] width 1 height 34
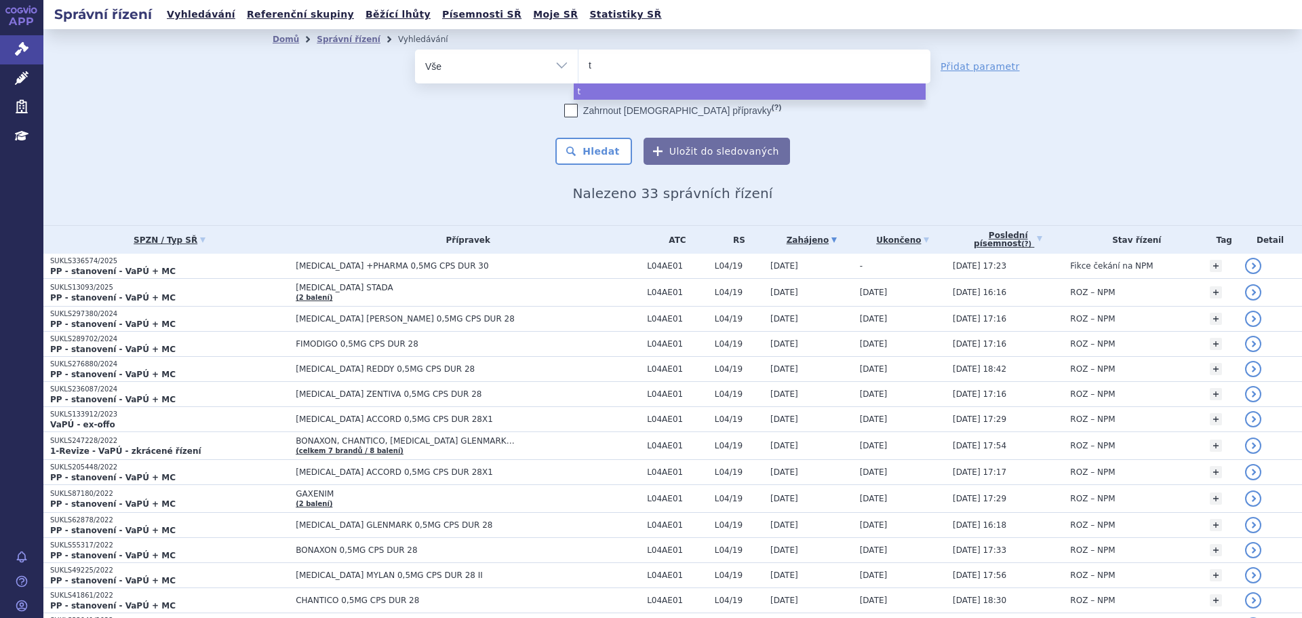
type input "te"
type input "tec"
type input "tecf"
type input "tecfid"
type input "tecfide"
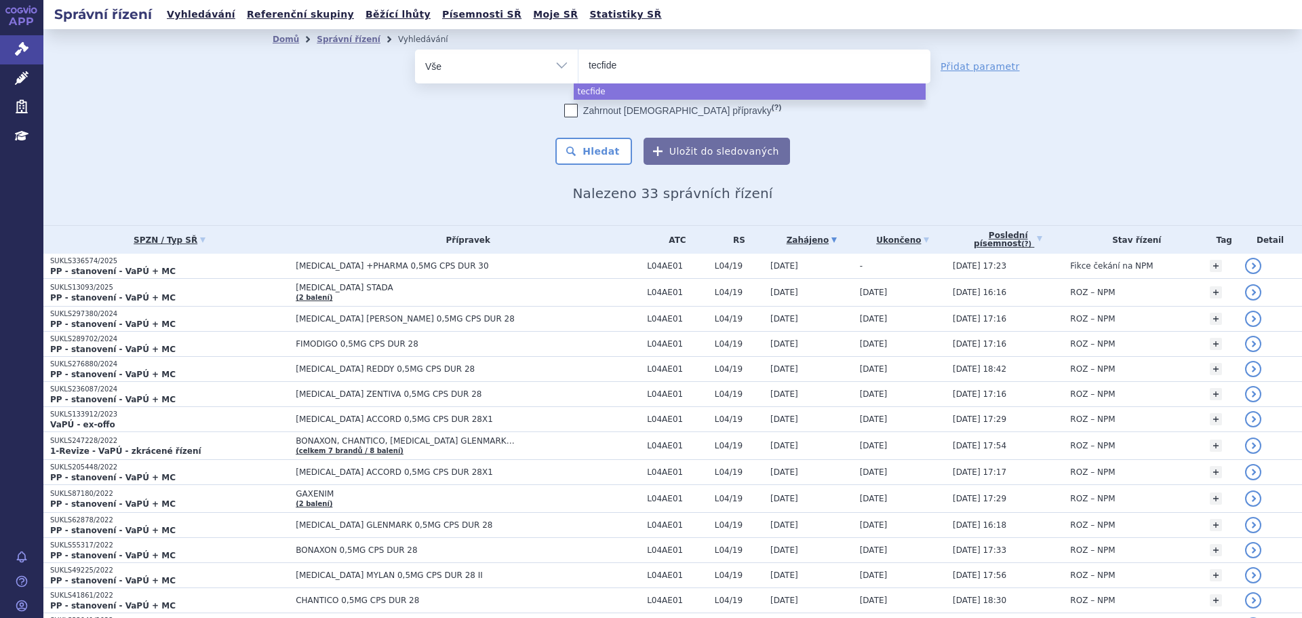
type input "tecfider"
type input "tecfidera"
select select "tecfidera"
click at [588, 146] on button "Hledat" at bounding box center [593, 151] width 77 height 27
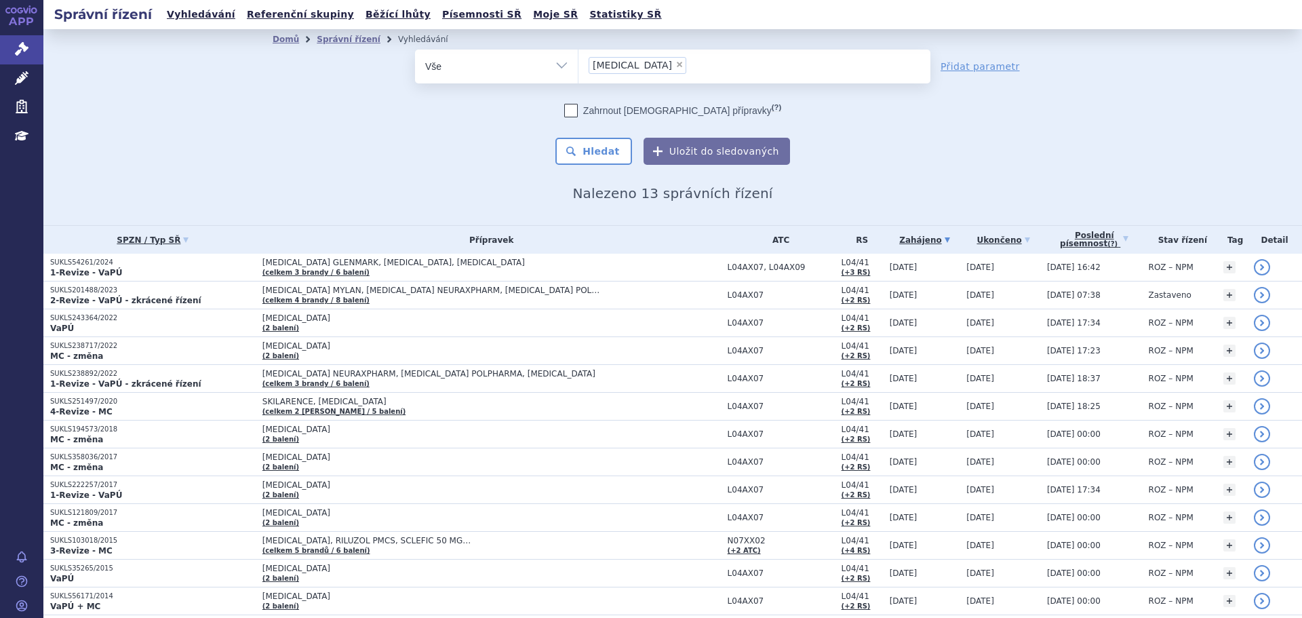
click at [182, 268] on p "1-Revize - VaPÚ" at bounding box center [152, 272] width 205 height 11
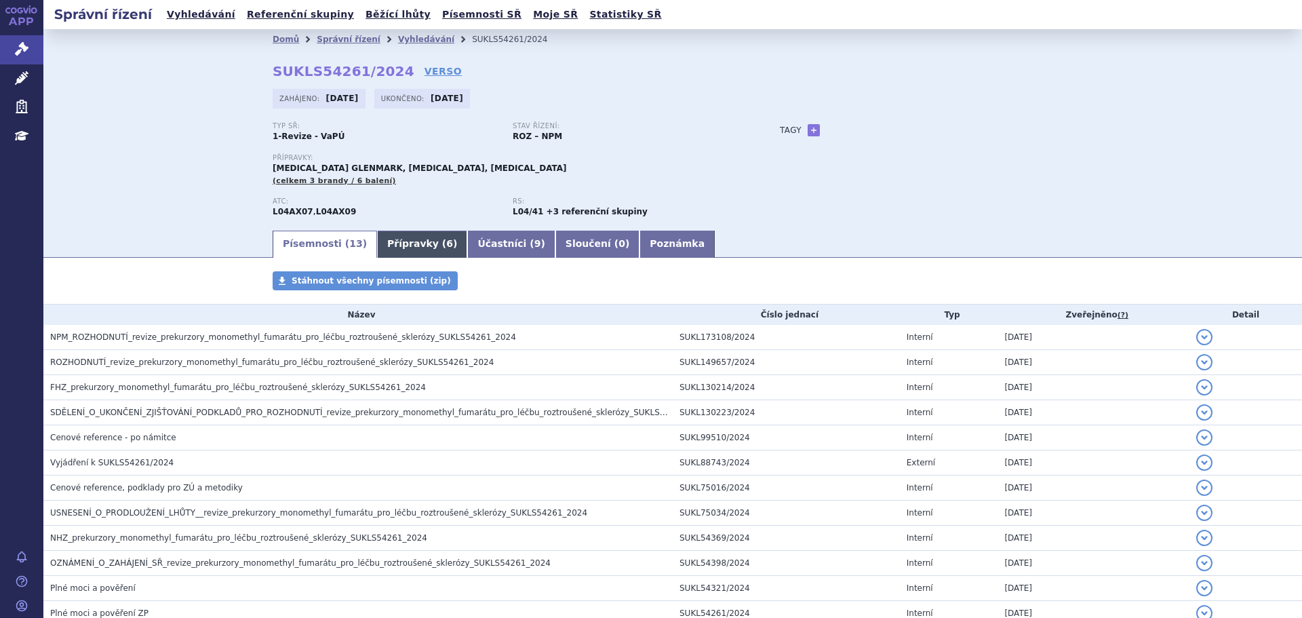
click at [390, 245] on link "Přípravky ( 6 )" at bounding box center [422, 244] width 90 height 27
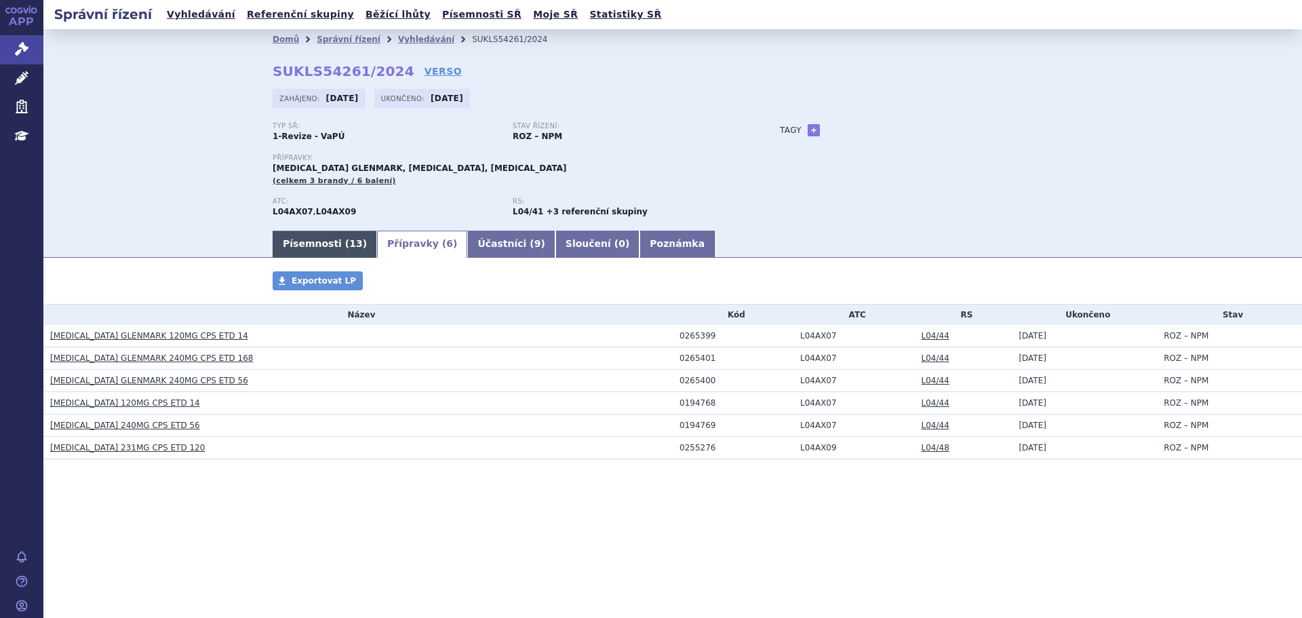
click at [300, 240] on link "Písemnosti ( 13 )" at bounding box center [325, 244] width 104 height 27
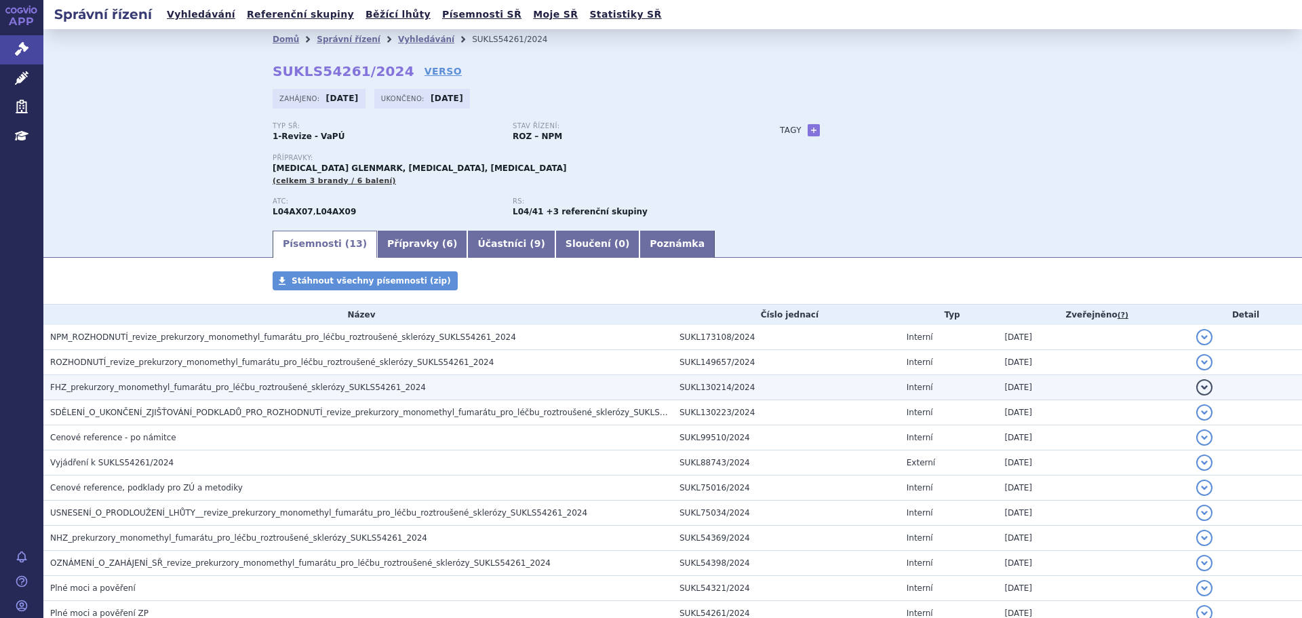
click at [141, 391] on span "FHZ_prekurzory_monomethyl_fumarátu_pro_léčbu_roztroušené_sklerózy_SUKLS54261_20…" at bounding box center [238, 386] width 376 height 9
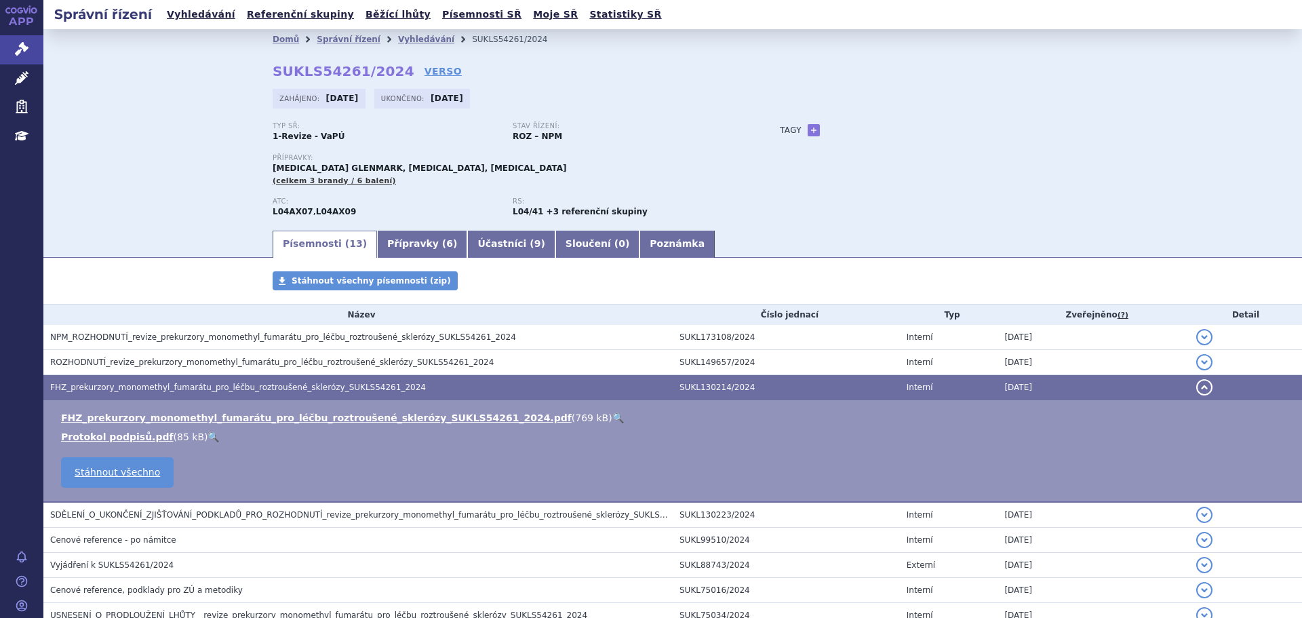
click at [612, 414] on link "🔍" at bounding box center [618, 417] width 12 height 11
click at [17, 51] on icon at bounding box center [22, 49] width 14 height 14
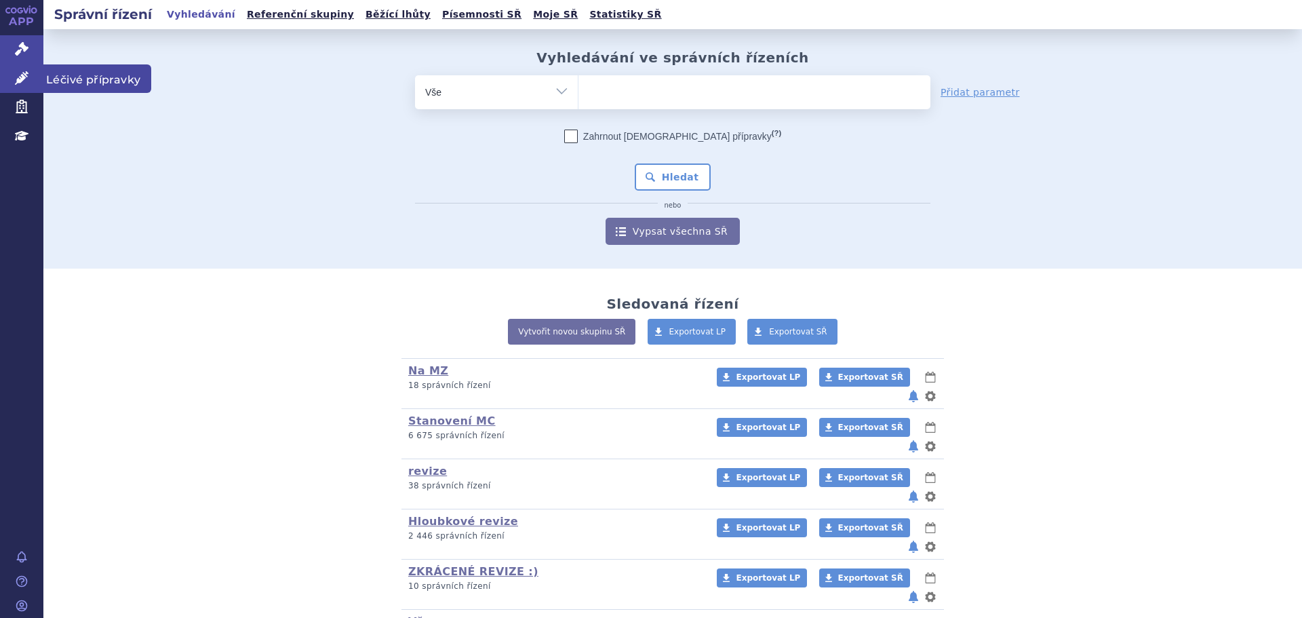
click at [14, 78] on link "Léčivé přípravky" at bounding box center [21, 78] width 43 height 28
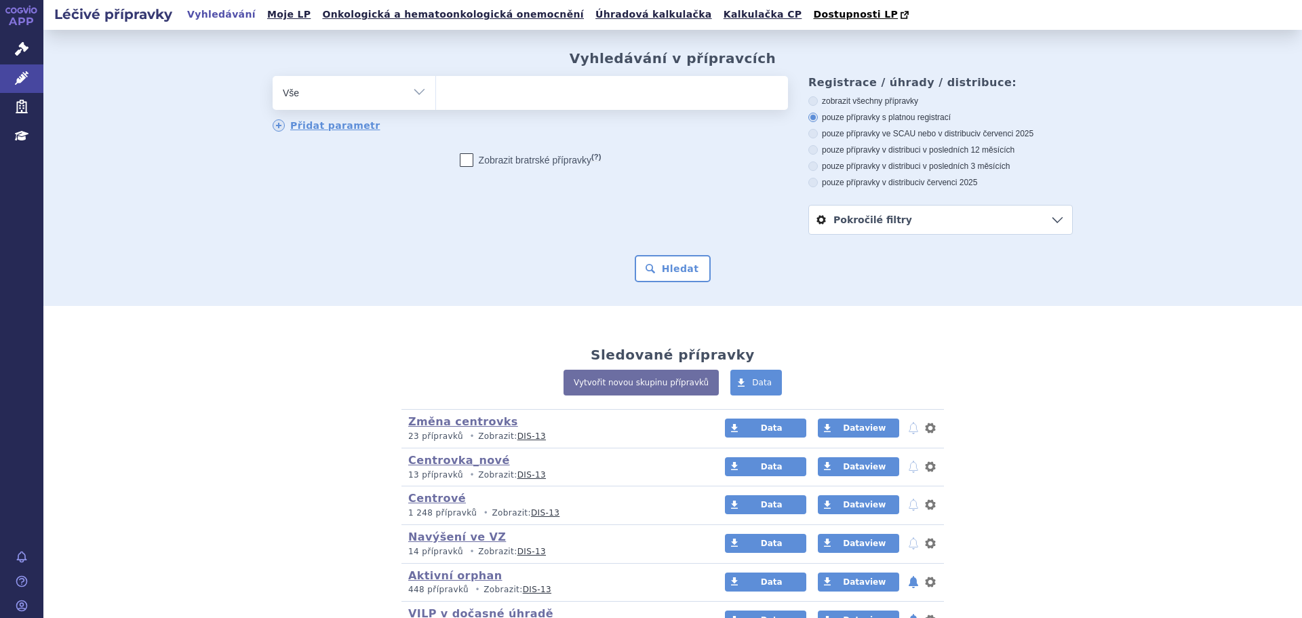
click at [310, 90] on select "Vše Přípravek/SUKL kód MAH VPOIS ATC/Aktivní látka Léková forma Síla" at bounding box center [354, 91] width 163 height 31
click at [374, 99] on select "Vše Přípravek/SUKL kód MAH VPOIS ATC/Aktivní látka Léková forma Síla" at bounding box center [354, 91] width 163 height 31
click at [414, 95] on select "Vše Přípravek/SUKL kód MAH VPOIS ATC/Aktivní látka Léková forma Síla" at bounding box center [354, 91] width 163 height 31
select select "filter-atc-group"
click at [273, 77] on select "Vše Přípravek/SUKL kód MAH VPOIS ATC/Aktivní látka Léková forma Síla" at bounding box center [354, 91] width 163 height 31
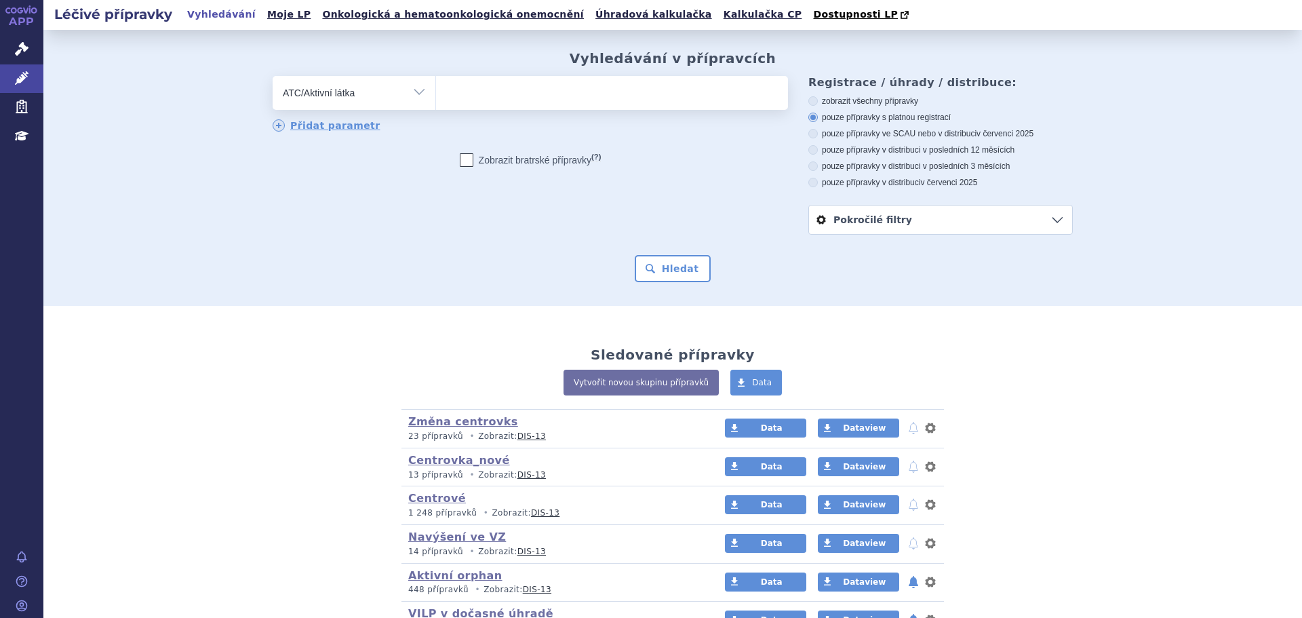
click at [468, 93] on ul at bounding box center [612, 90] width 352 height 28
click at [436, 93] on select at bounding box center [435, 92] width 1 height 34
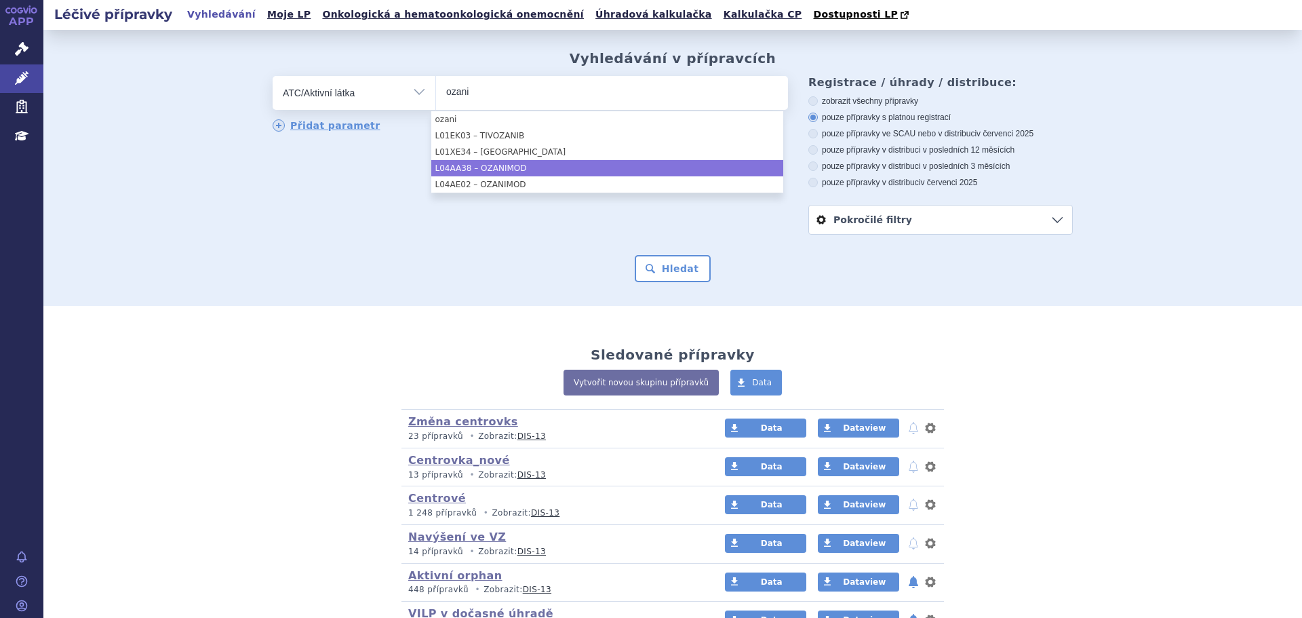
type input "ozani"
click at [536, 165] on li "L04AA38 – OZANIMOD" at bounding box center [607, 168] width 352 height 16
select select "L04AA38"
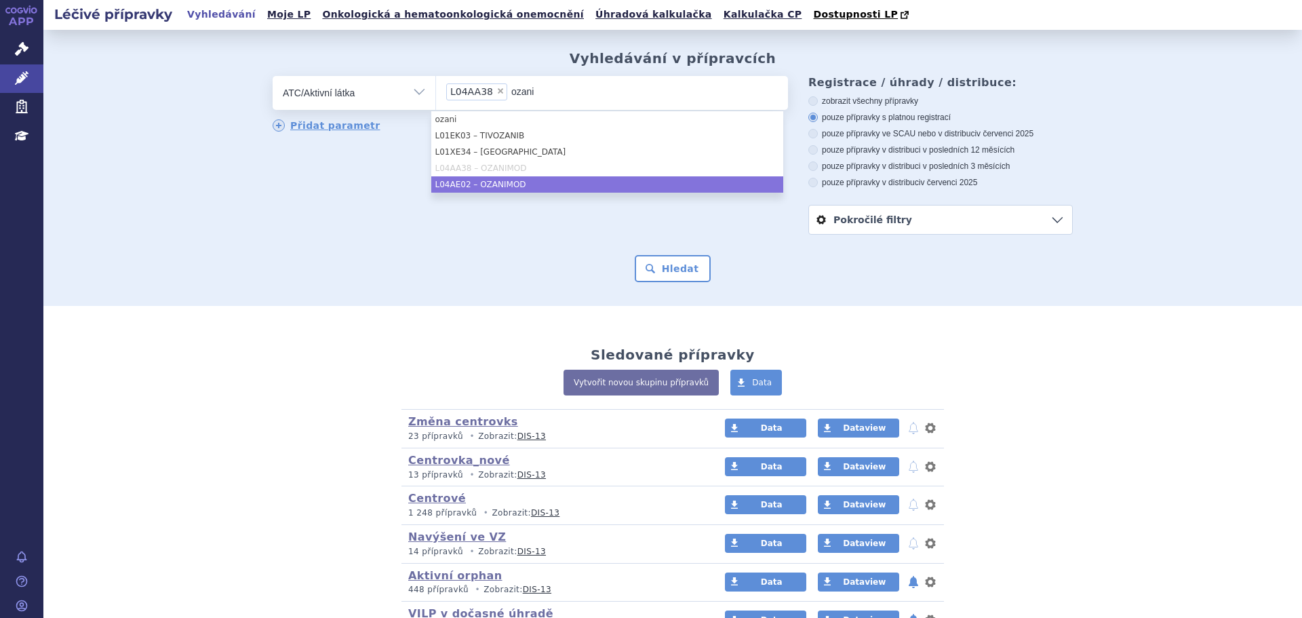
click at [530, 183] on li "L04AE02 – OZANIMOD" at bounding box center [607, 184] width 352 height 16
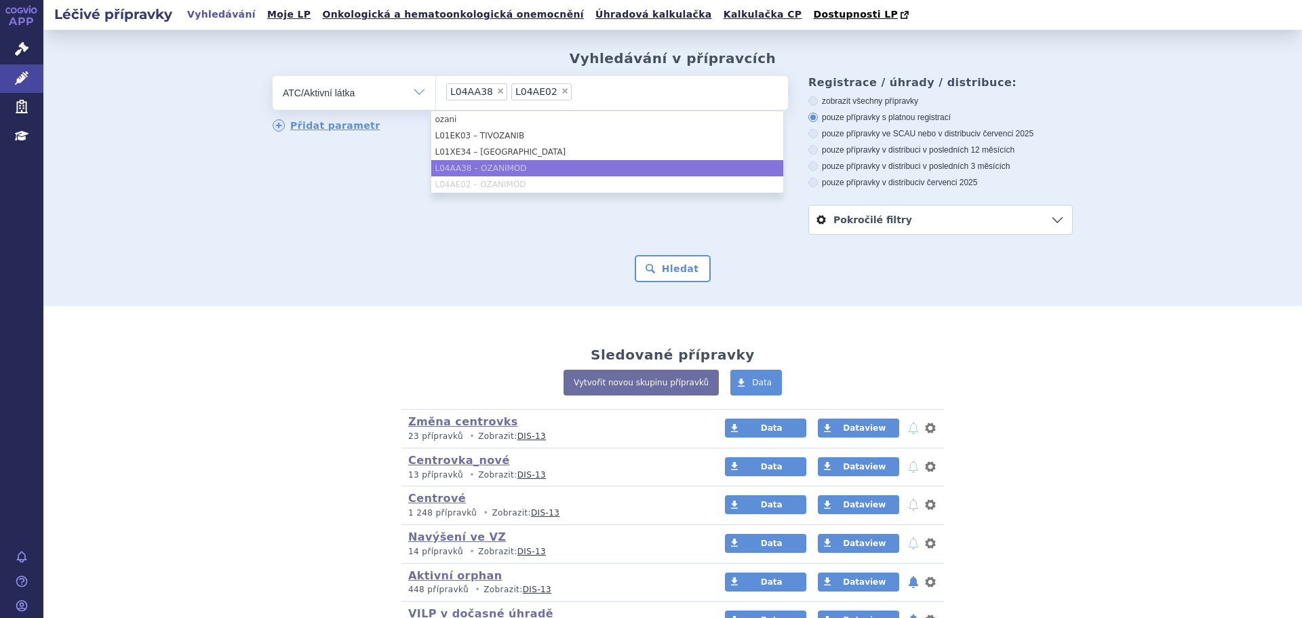
click at [556, 212] on div "odstranit Vše Přípravek/SUKL kód MAH VPOIS ATC/Aktivní látka" at bounding box center [673, 155] width 800 height 159
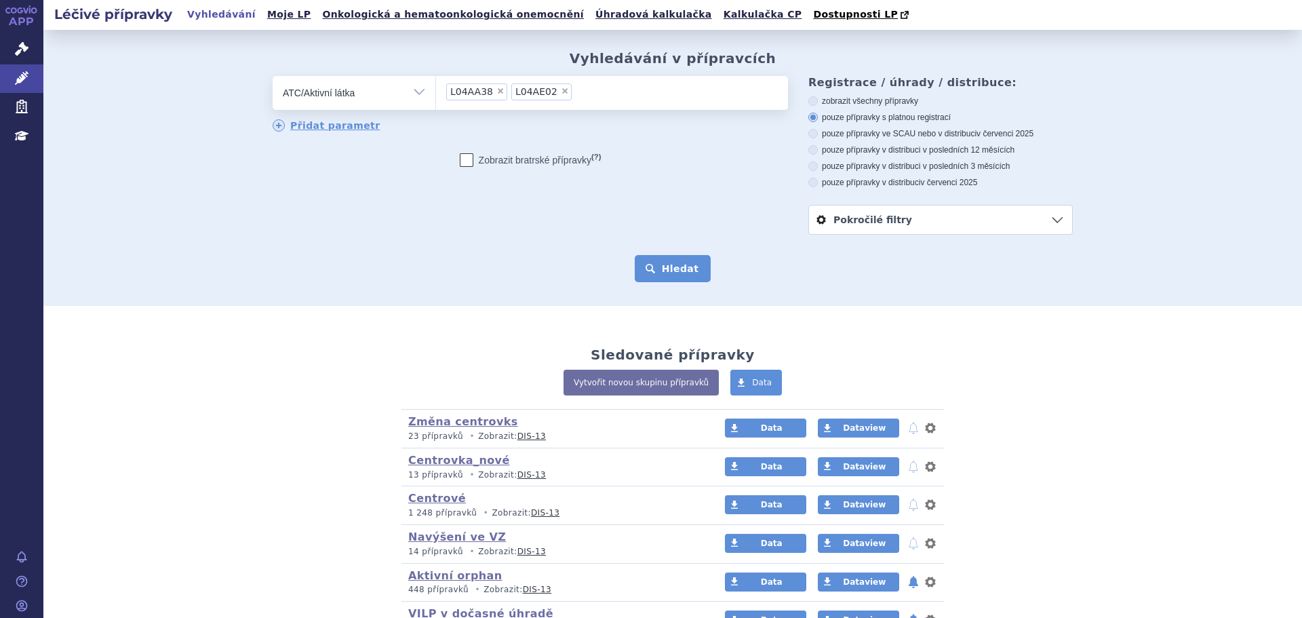
click at [645, 261] on button "Hledat" at bounding box center [673, 268] width 77 height 27
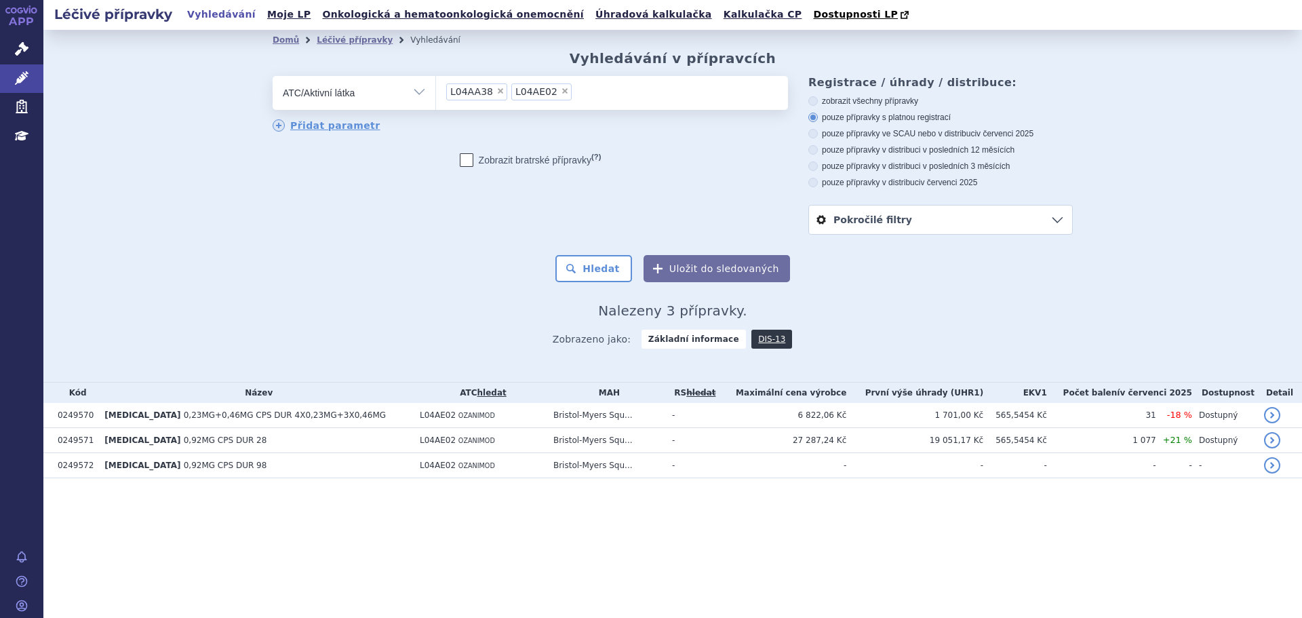
click at [561, 90] on span "×" at bounding box center [565, 91] width 8 height 8
click at [436, 90] on select "L04AA38 L04AE02" at bounding box center [435, 92] width 1 height 34
click at [498, 91] on span "×" at bounding box center [500, 91] width 8 height 8
click at [436, 91] on select "L04AA38" at bounding box center [435, 92] width 1 height 34
select select
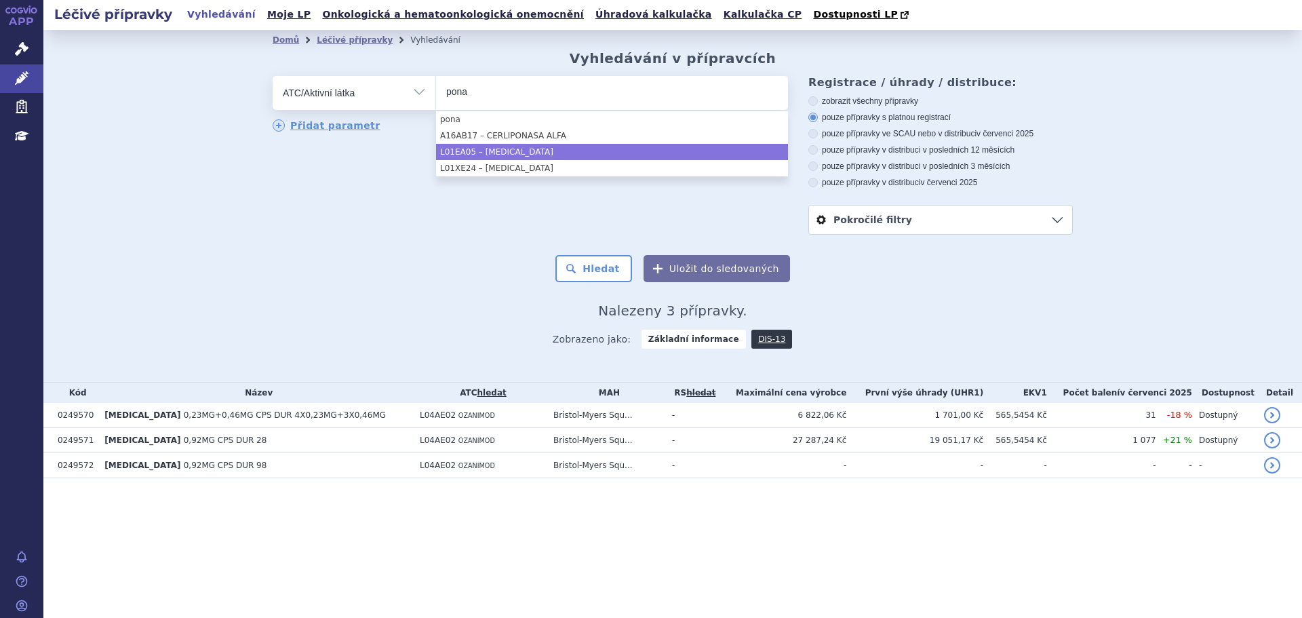
type input "pona"
click at [587, 148] on li "L01EA05 – PONATINIB" at bounding box center [612, 152] width 352 height 16
select select "L01EA05"
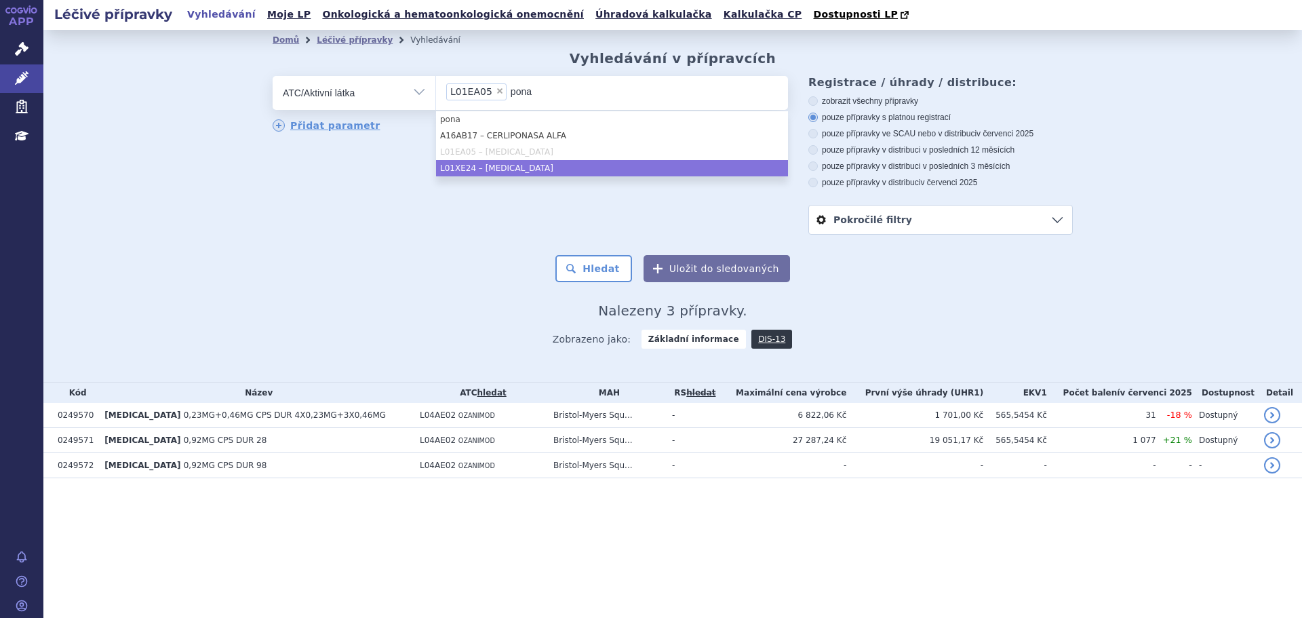
click at [584, 164] on li "L01XE24 – PONATINIB" at bounding box center [612, 168] width 352 height 16
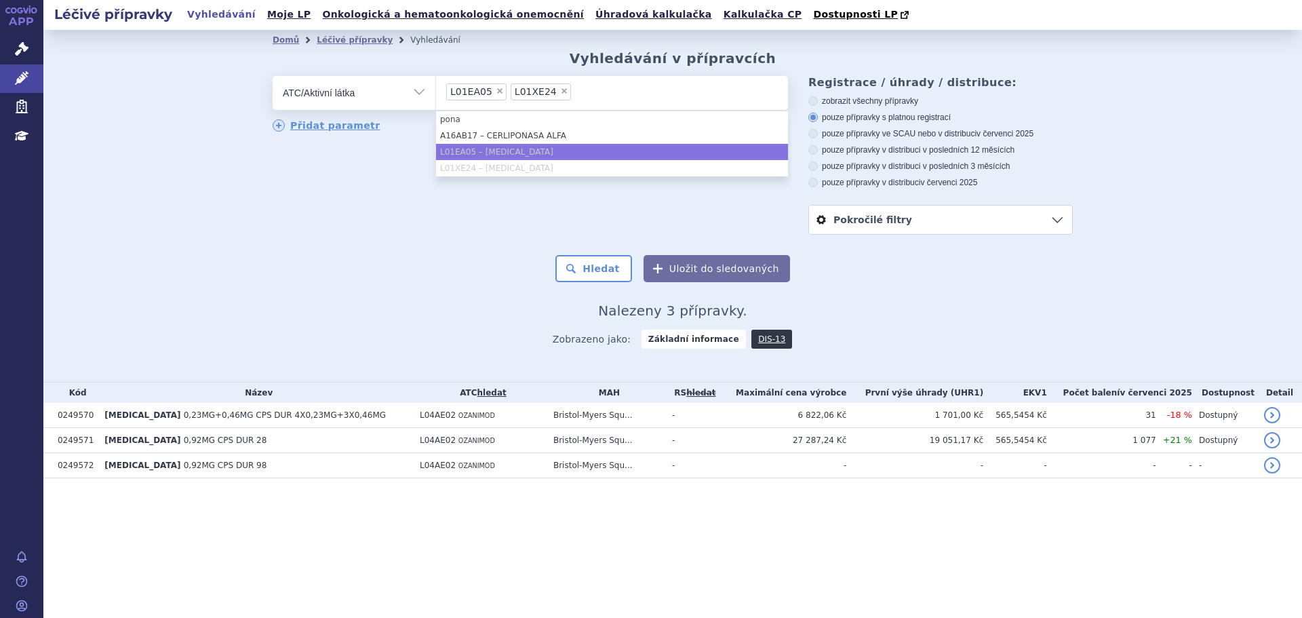
click at [582, 250] on form "odstranit Vše Přípravek/SUKL kód MAH VPOIS ATC/Aktivní látka L01EA05" at bounding box center [673, 179] width 800 height 206
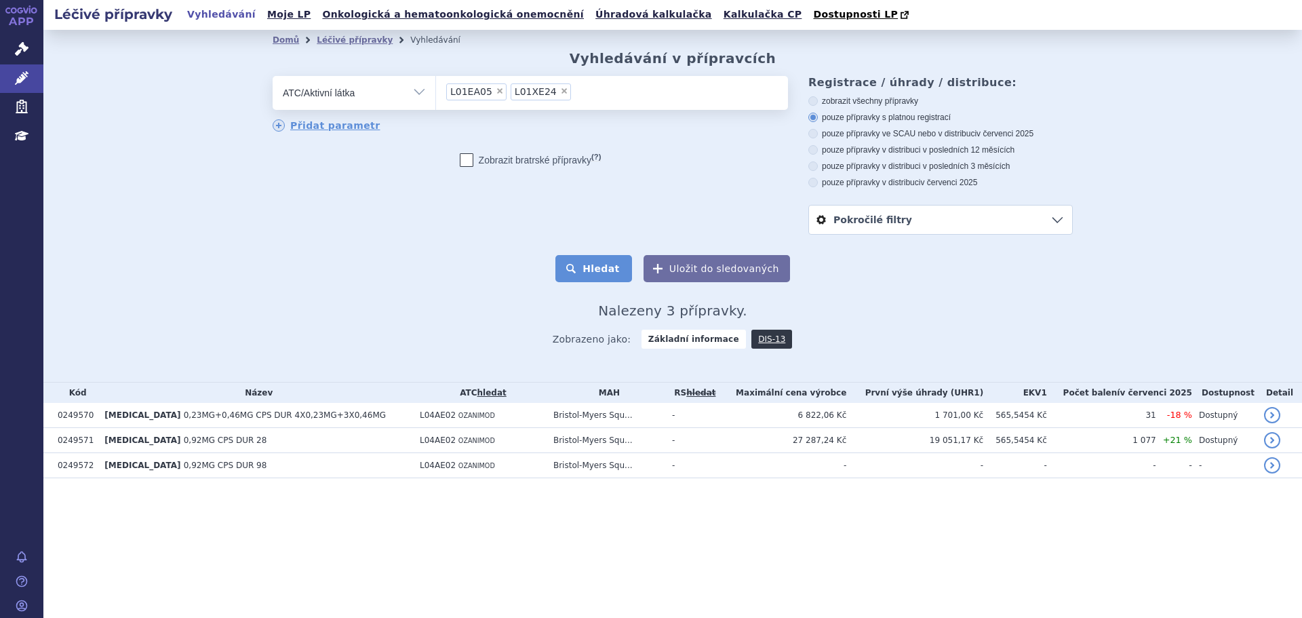
click at [593, 260] on button "Hledat" at bounding box center [593, 268] width 77 height 27
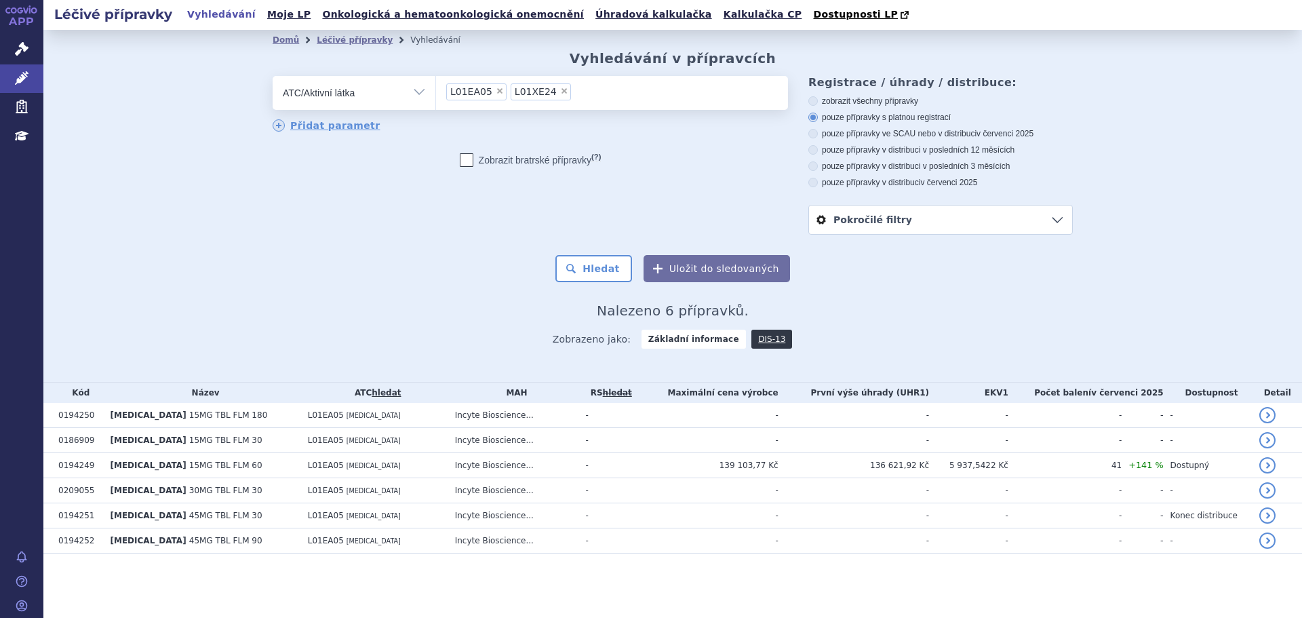
click at [560, 93] on span "×" at bounding box center [564, 91] width 8 height 8
click at [436, 93] on select "L01EA05 L01XE24" at bounding box center [435, 92] width 1 height 34
click at [496, 93] on span "×" at bounding box center [500, 91] width 8 height 8
click at [436, 93] on select "L01EA05" at bounding box center [435, 92] width 1 height 34
select select
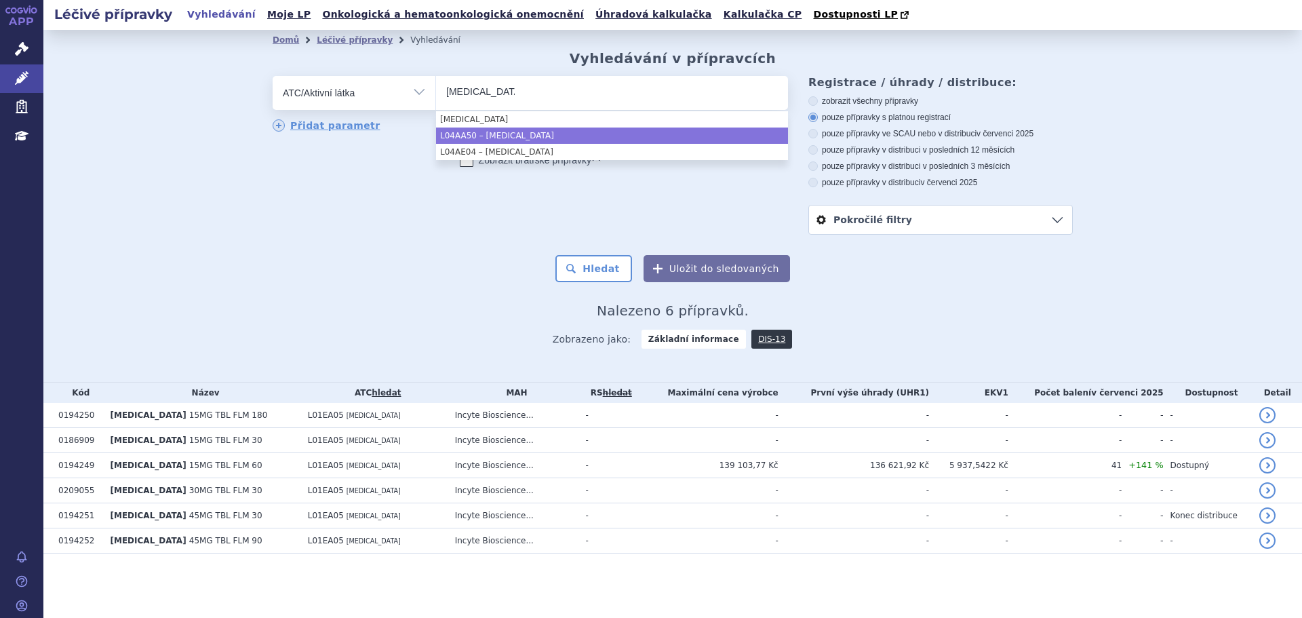
type input "[MEDICAL_DATA]"
select select "L04AA50"
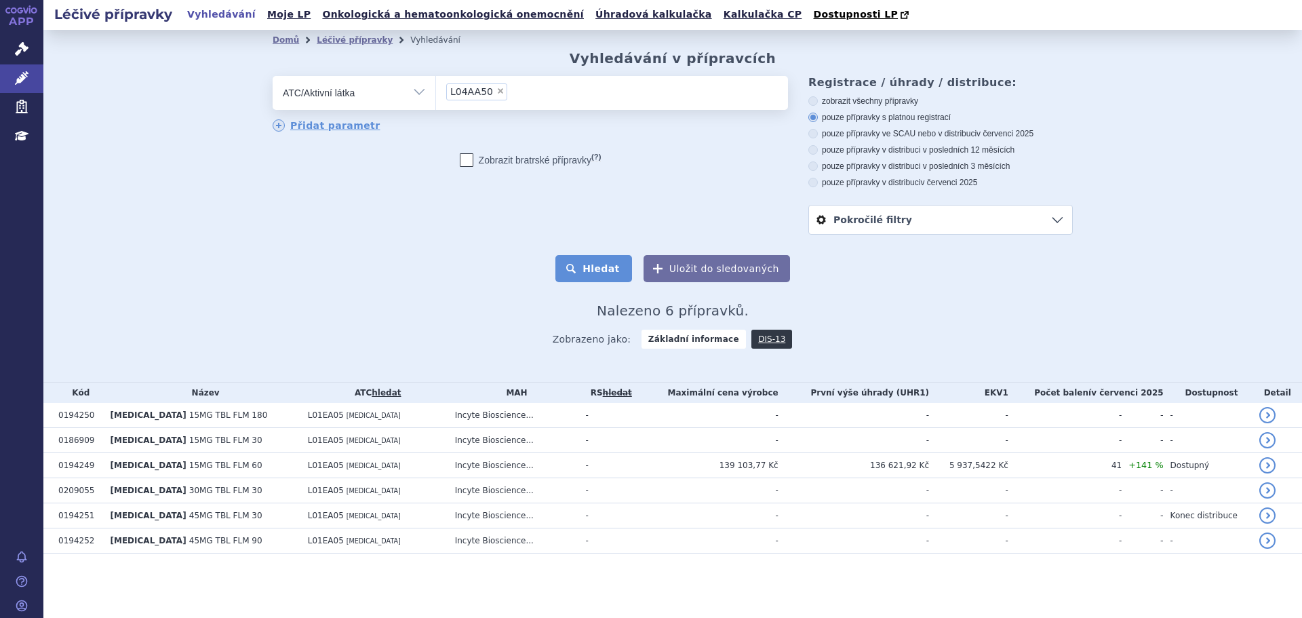
click at [603, 281] on button "Hledat" at bounding box center [593, 268] width 77 height 27
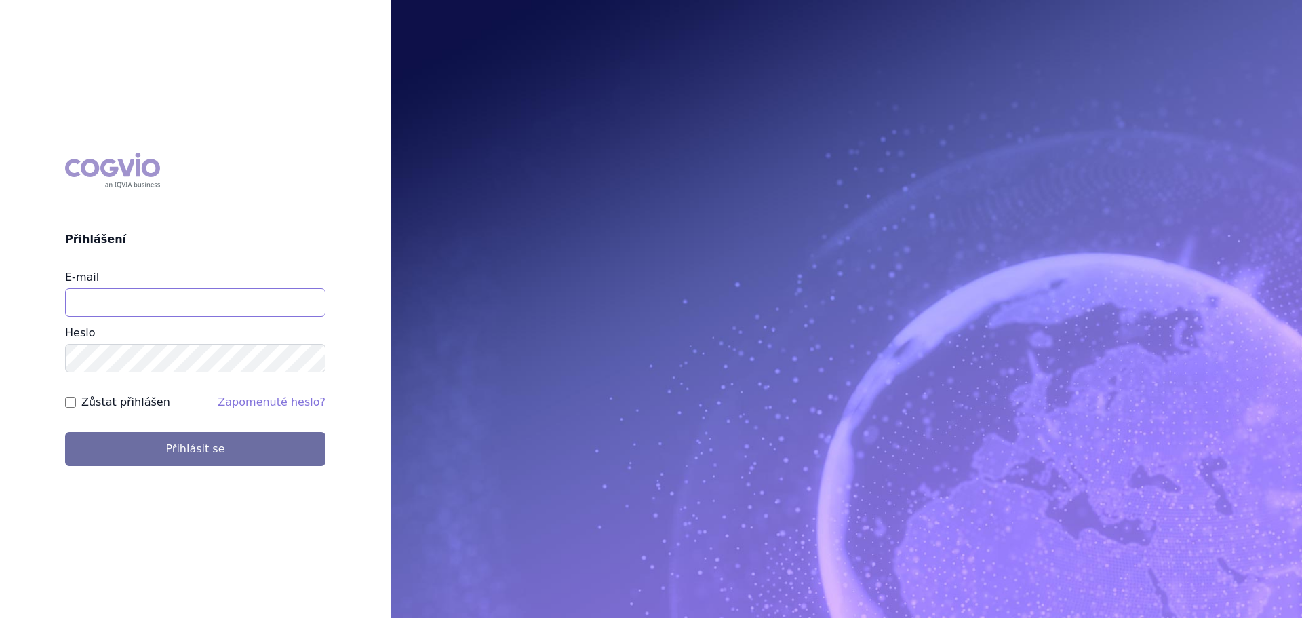
click at [112, 304] on input "E-mail" at bounding box center [195, 302] width 260 height 28
type input "[PERSON_NAME][EMAIL_ADDRESS][DOMAIN_NAME]"
click at [65, 432] on button "Přihlásit se" at bounding box center [195, 449] width 260 height 34
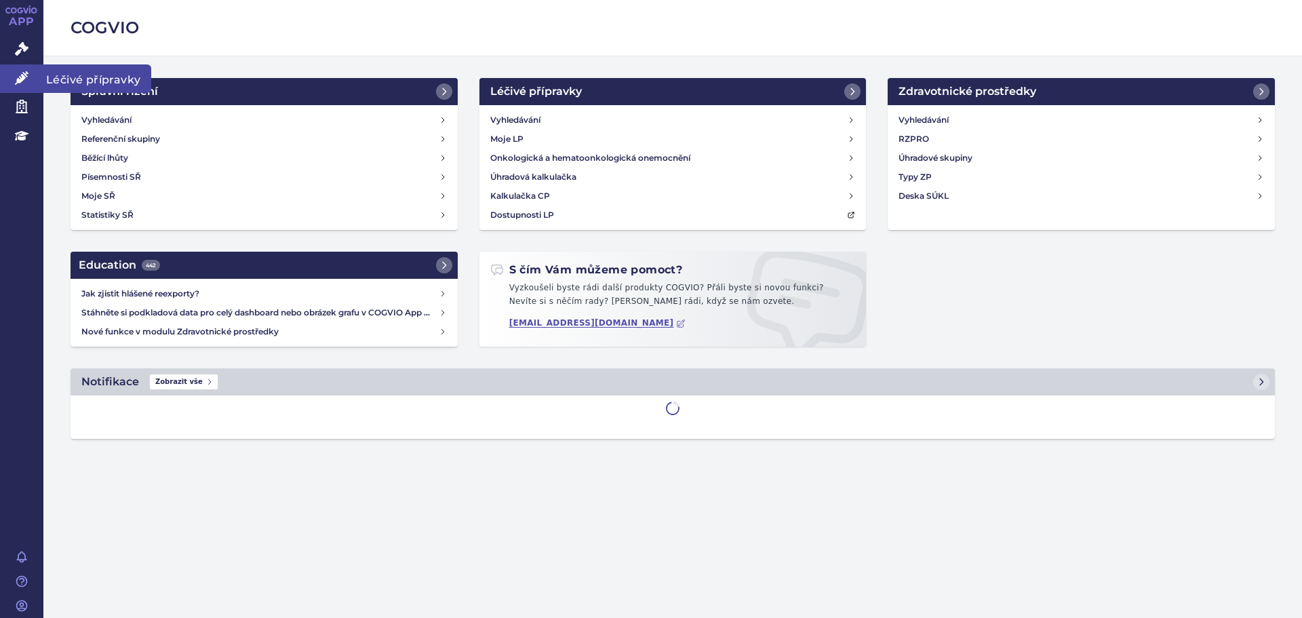
click at [9, 81] on link "Léčivé přípravky" at bounding box center [21, 78] width 43 height 28
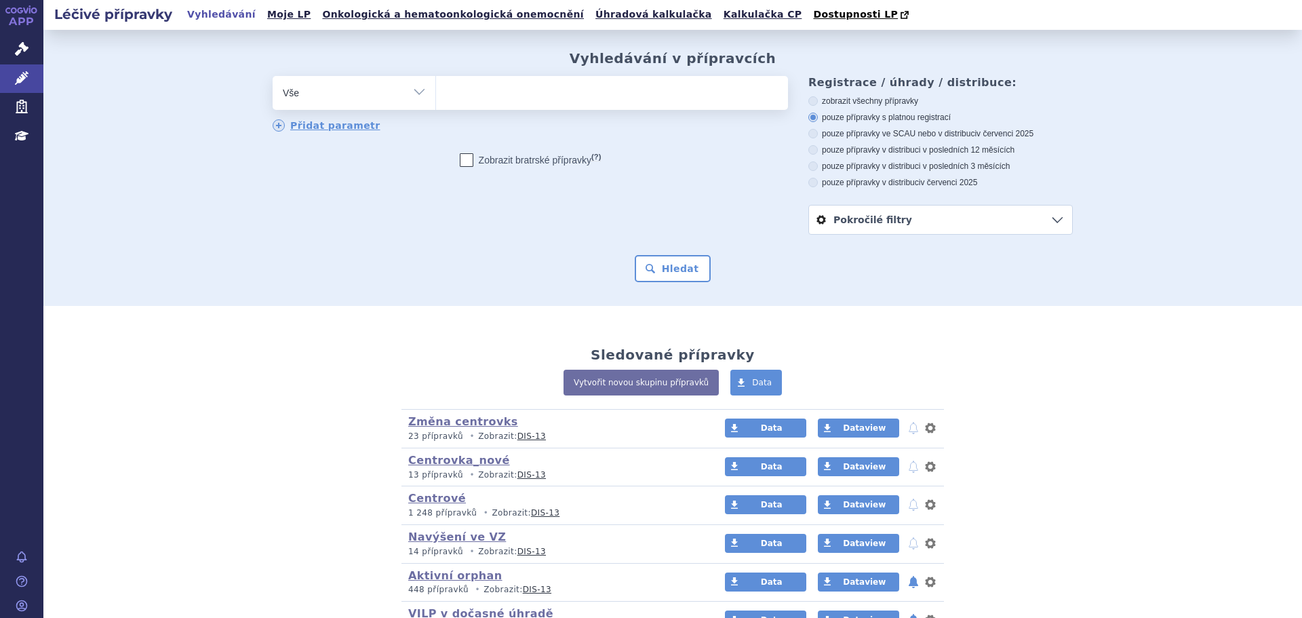
click at [323, 97] on select "Vše Přípravek/SUKL kód MAH VPOIS ATC/Aktivní látka Léková forma Síla" at bounding box center [354, 91] width 163 height 31
select select "filter-atc-group"
click at [273, 77] on select "Vše Přípravek/SUKL kód MAH VPOIS ATC/Aktivní látka Léková forma Síla" at bounding box center [354, 91] width 163 height 31
click at [532, 88] on ul at bounding box center [612, 90] width 352 height 28
click select
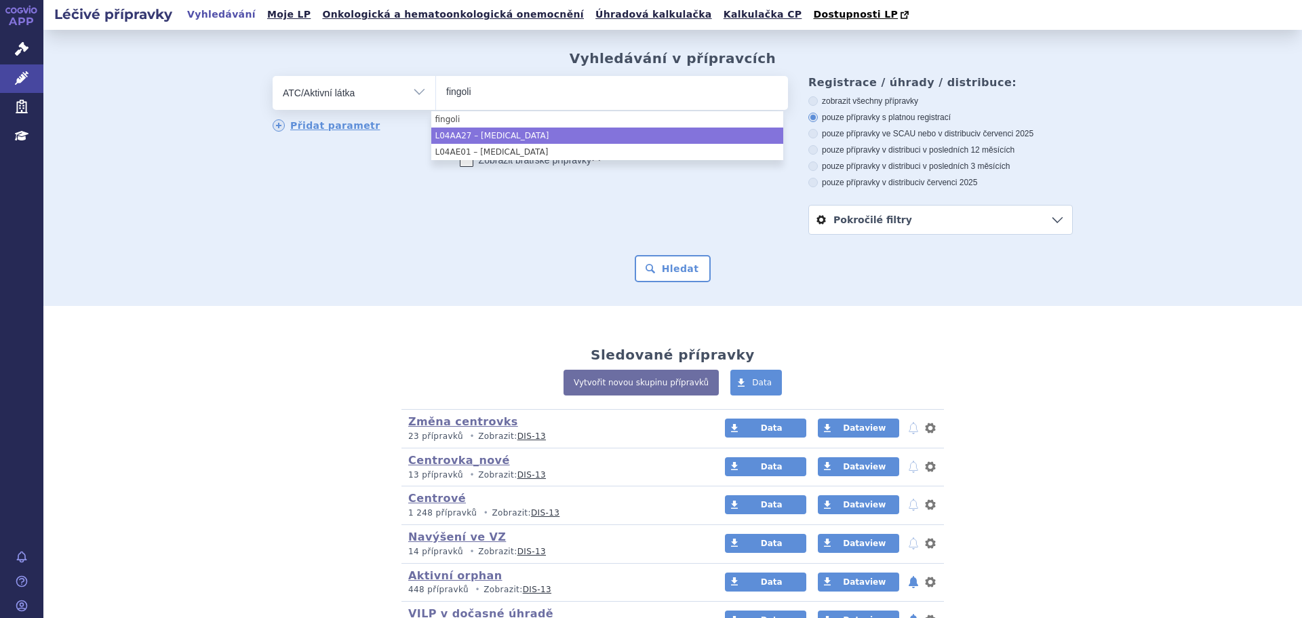
type input "fingoli"
click li "L04AA27 – FINGOLIMOD"
select select "L04AA27"
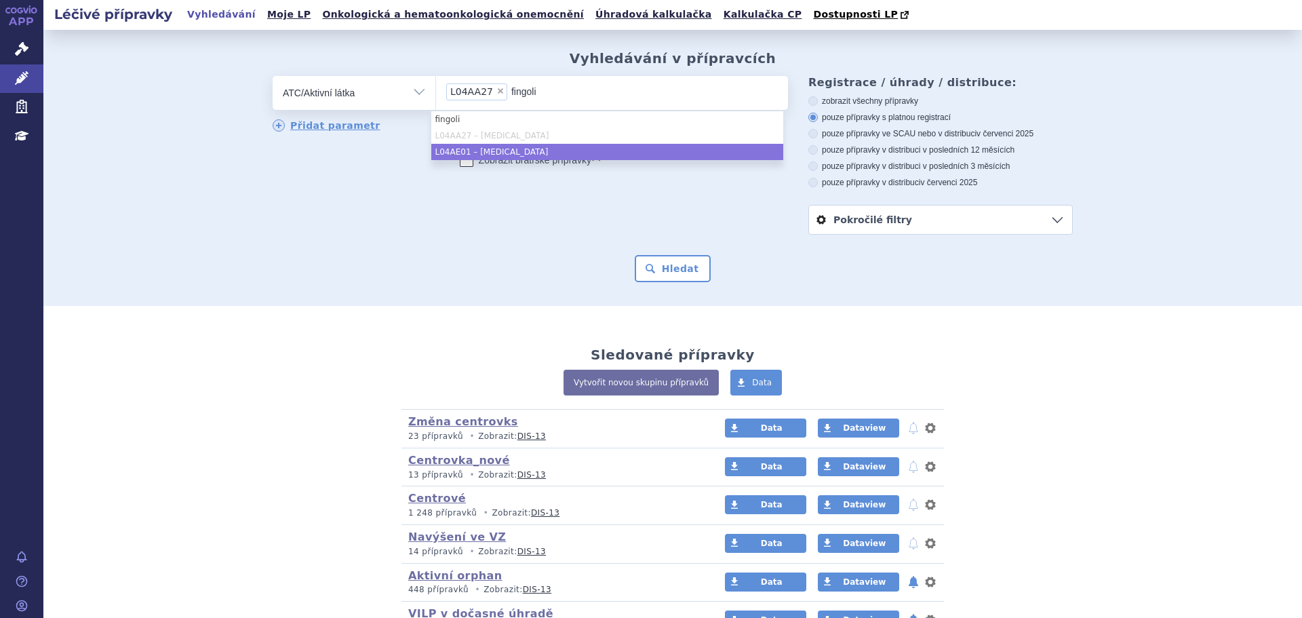
click li "L04AE01 – FINGOLIMOD"
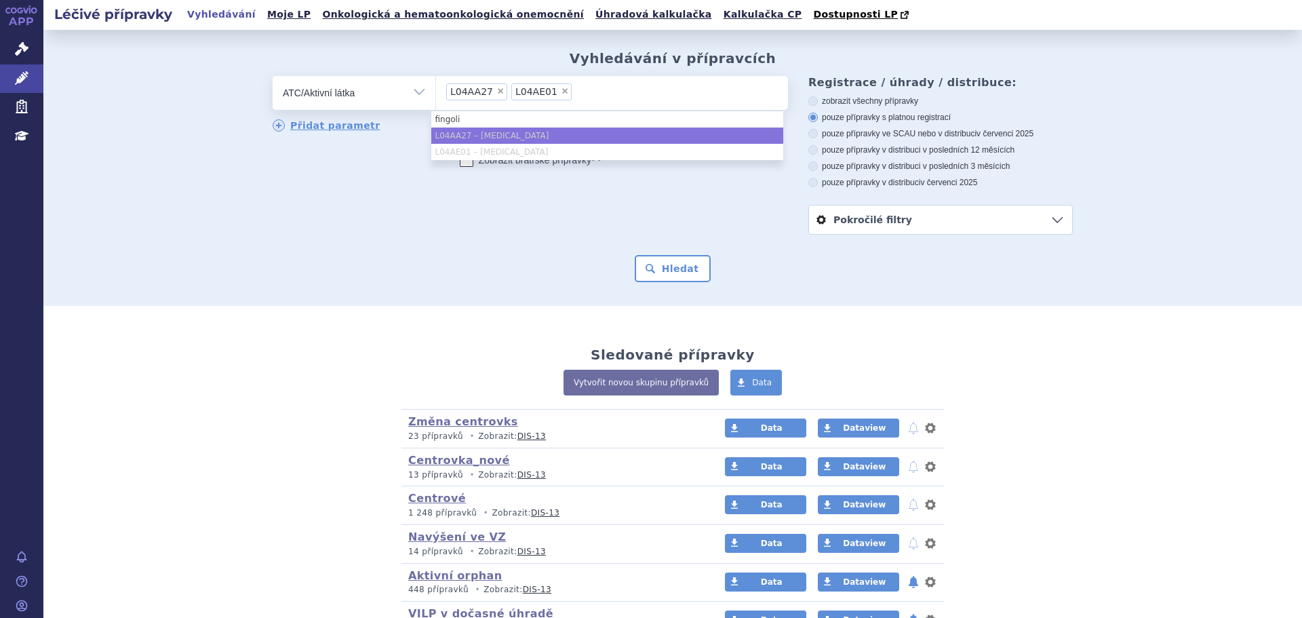
click div "odstranit Vše Přípravek/SUKL kód MAH VPOIS ATC/Aktivní látka"
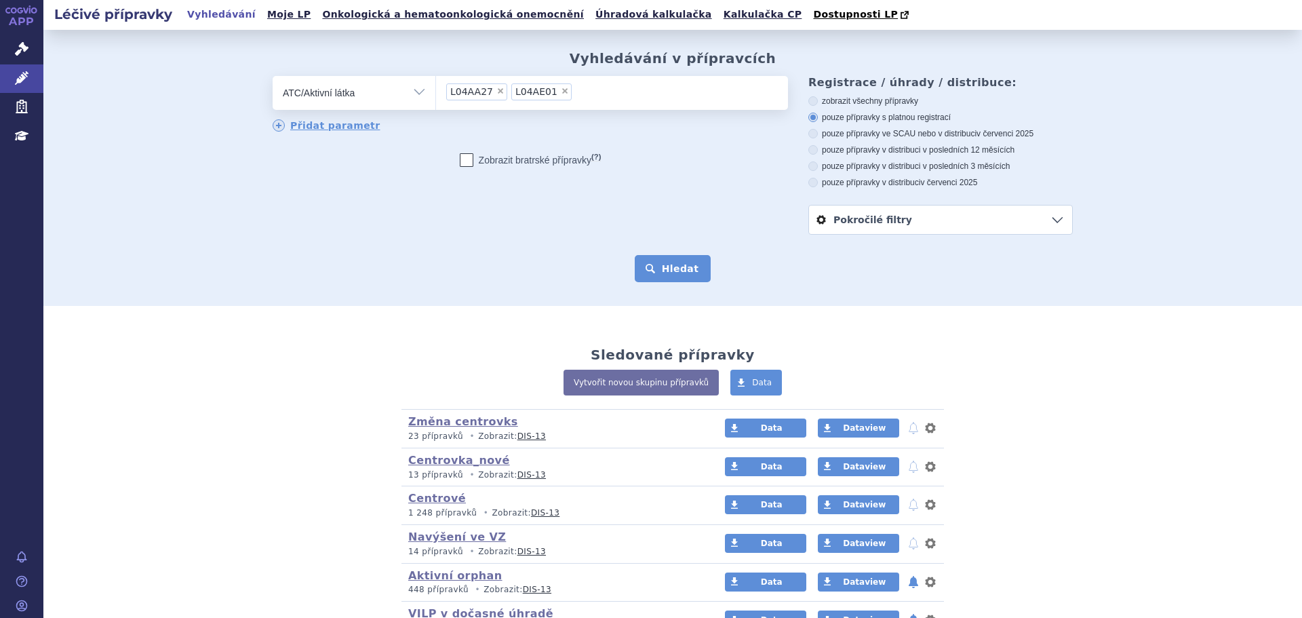
click button "Hledat"
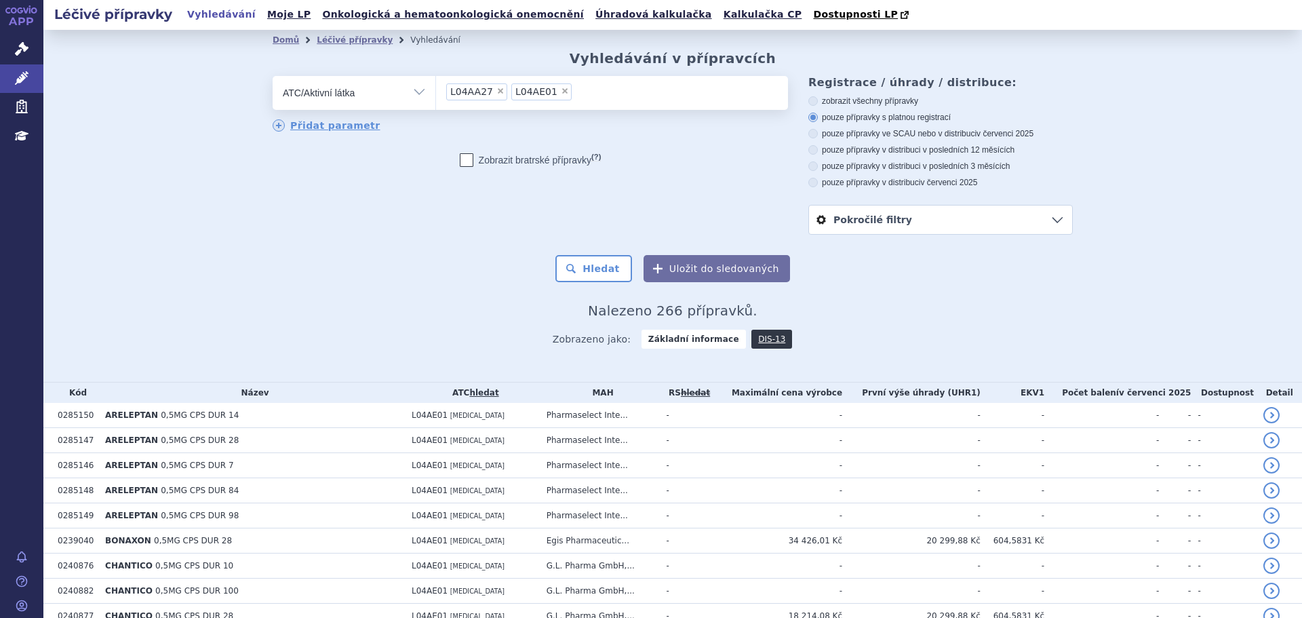
click at [883, 130] on label "pouze přípravky ve SCAU nebo v distribuci v červenci 2025" at bounding box center [940, 133] width 264 height 11
click at [818, 131] on input "pouze přípravky ve SCAU nebo v distribuci v červenci 2025" at bounding box center [814, 135] width 9 height 9
radio input "true"
click at [633, 265] on div "Hledat Uložit do sledovaných" at bounding box center [673, 268] width 800 height 27
click at [609, 271] on button "Hledat" at bounding box center [593, 268] width 77 height 27
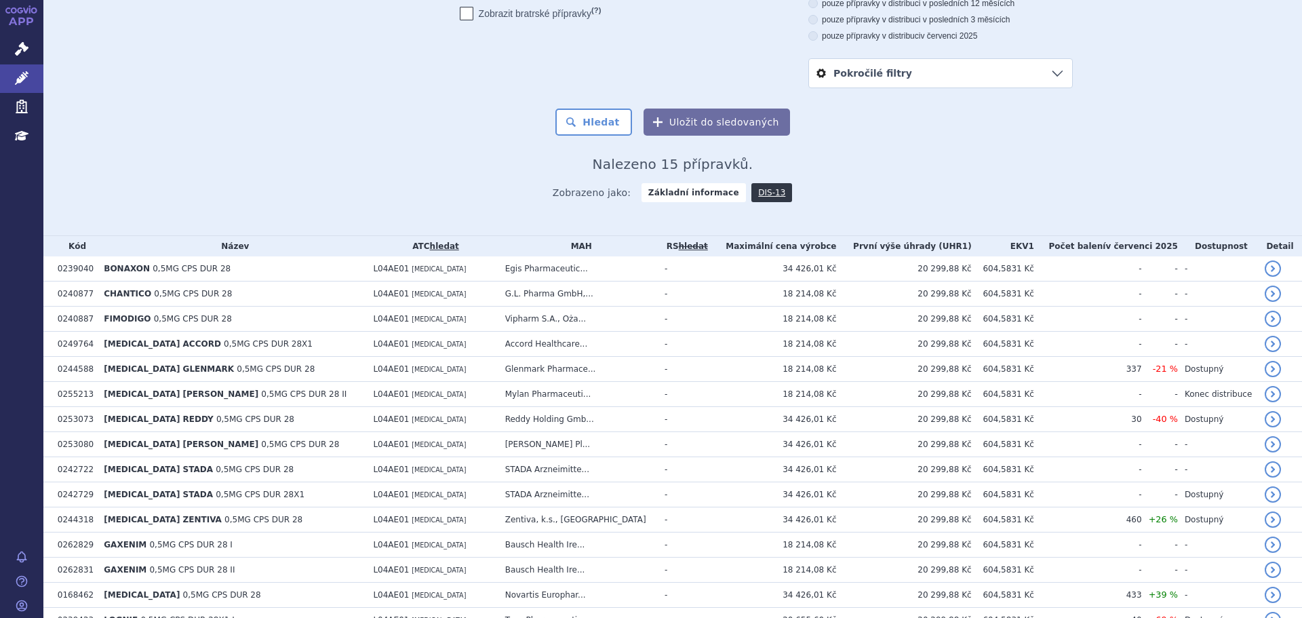
scroll to position [81, 0]
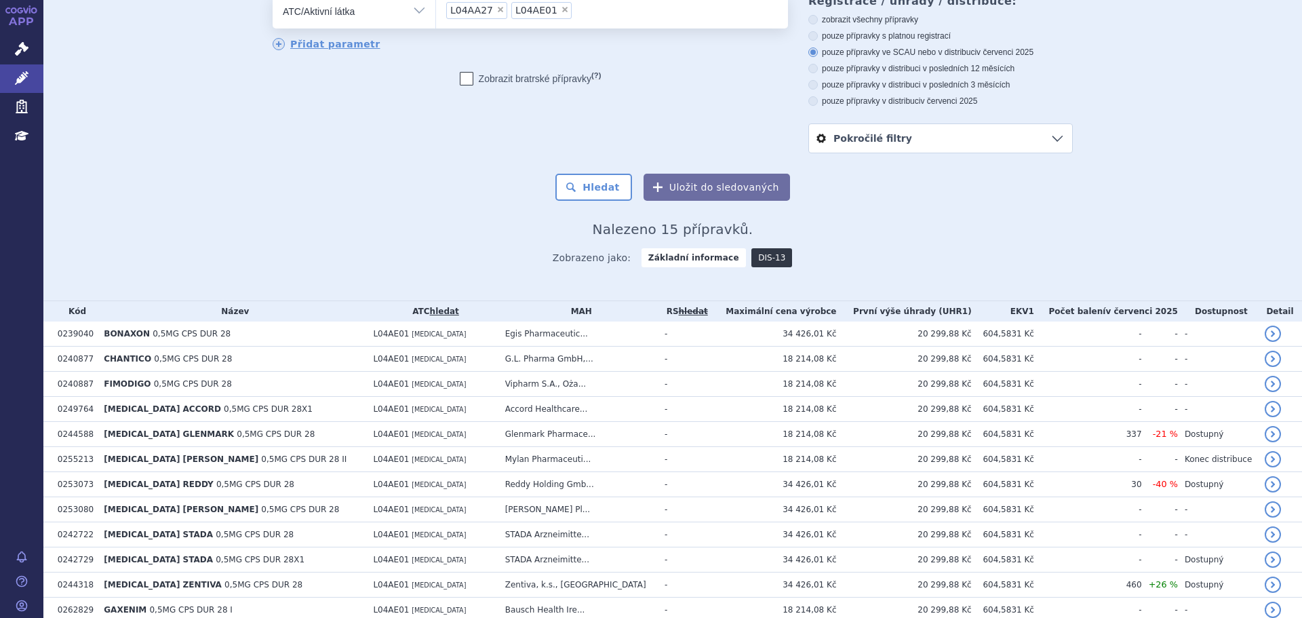
click at [751, 257] on link "DIS-13" at bounding box center [771, 257] width 41 height 19
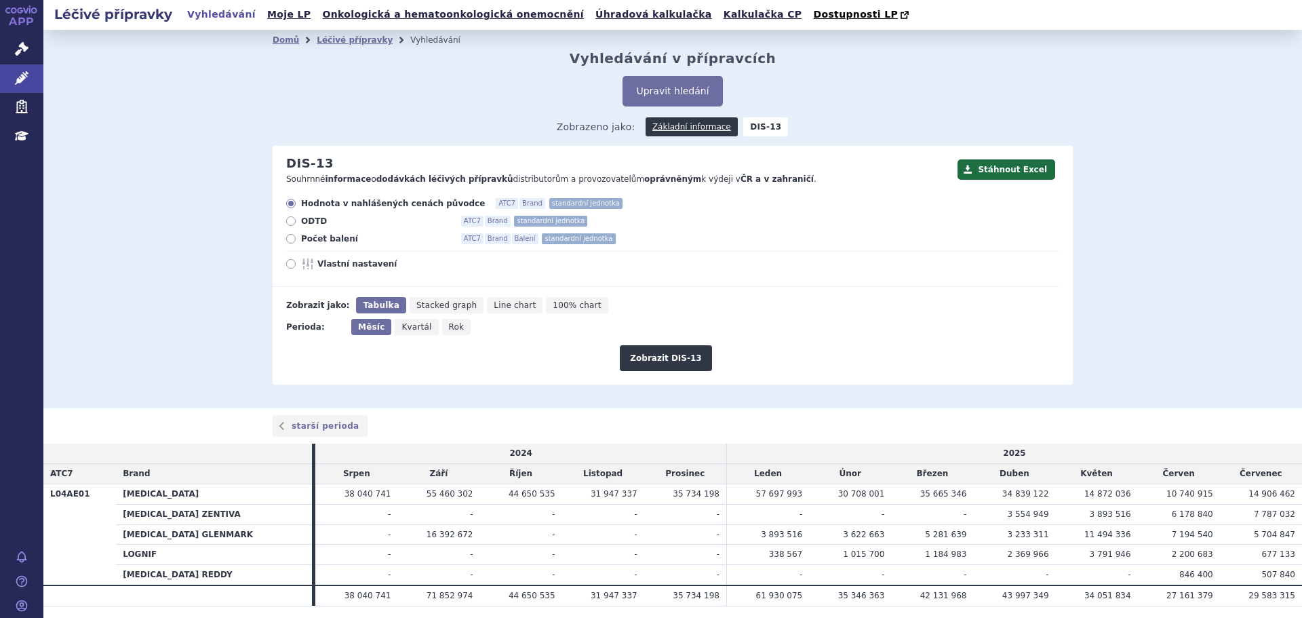
click at [322, 239] on span "Počet balení" at bounding box center [375, 238] width 149 height 11
click at [296, 239] on input "Počet balení ATC7 Brand Balení standardní jednotka" at bounding box center [291, 240] width 9 height 9
radio input "true"
click at [449, 332] on span "Rok" at bounding box center [457, 326] width 16 height 9
click at [445, 327] on input "Rok" at bounding box center [446, 323] width 9 height 9
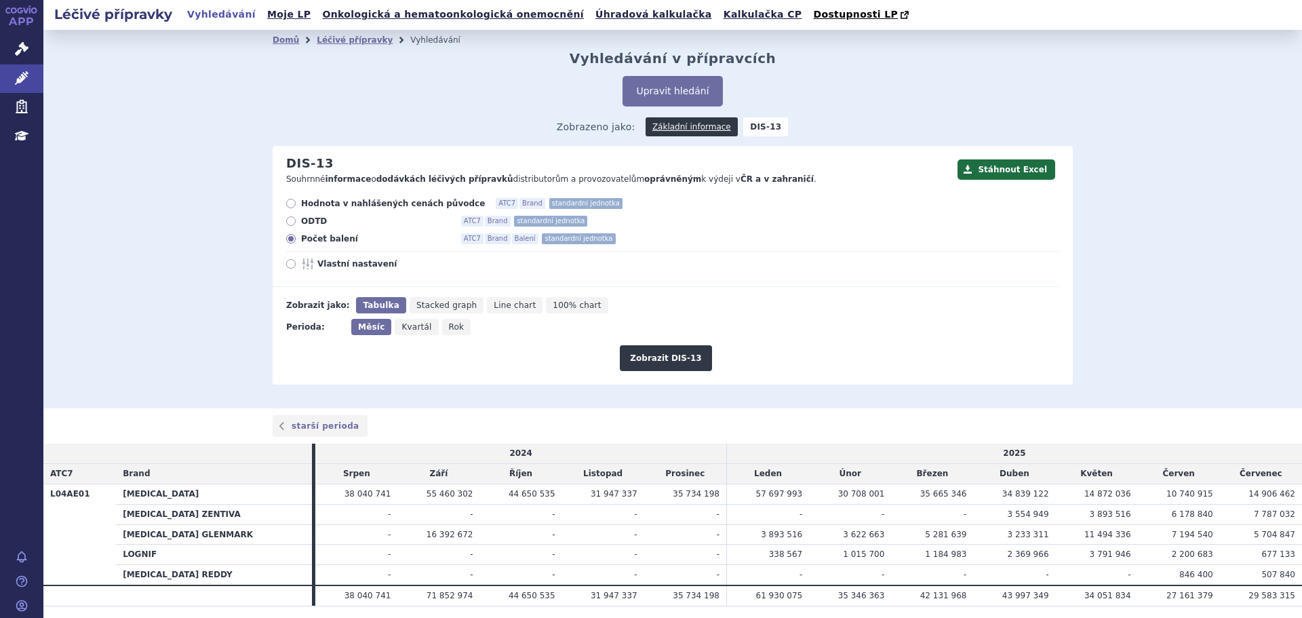
radio input "true"
click at [665, 358] on button "Zobrazit DIS-13" at bounding box center [666, 358] width 92 height 26
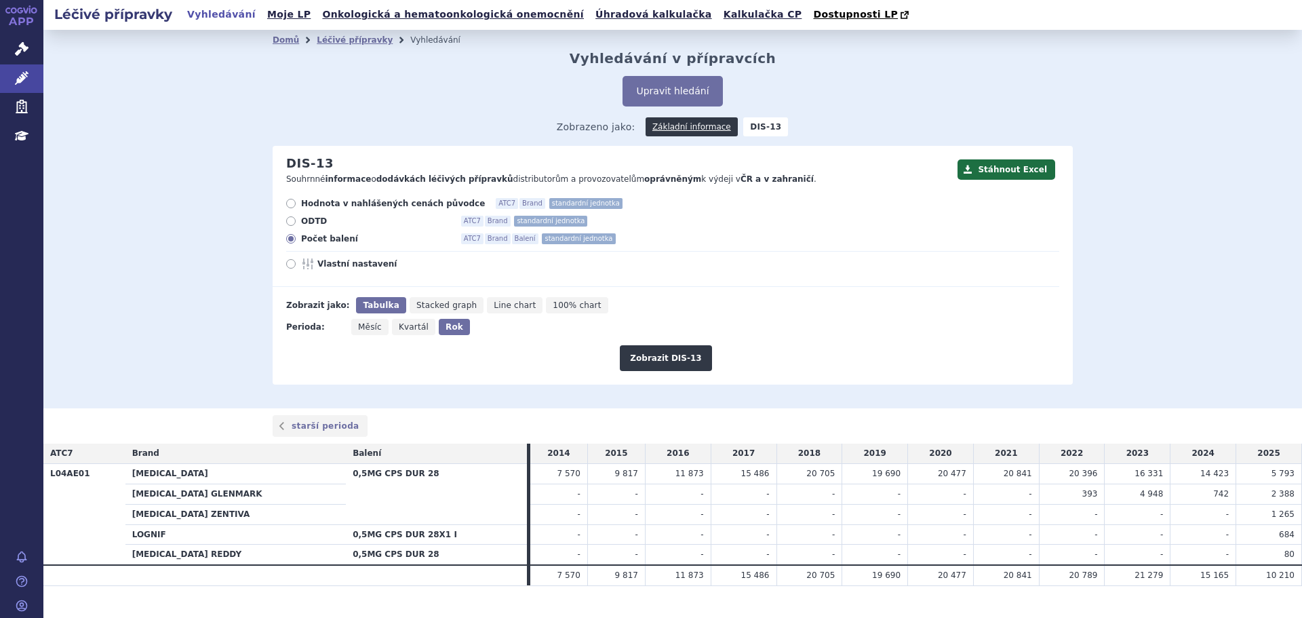
click at [318, 269] on span "Vlastní nastavení" at bounding box center [391, 263] width 149 height 11
click at [296, 270] on input "Vlastní nastavení" at bounding box center [291, 265] width 9 height 9
radio input "true"
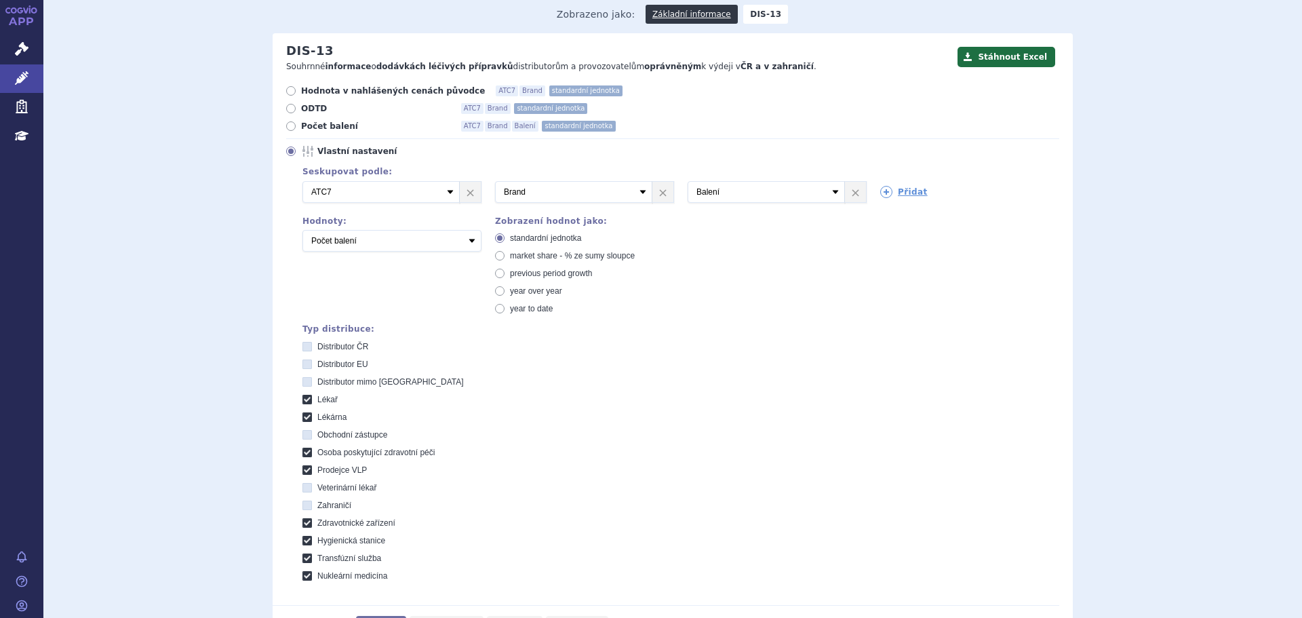
scroll to position [203, 0]
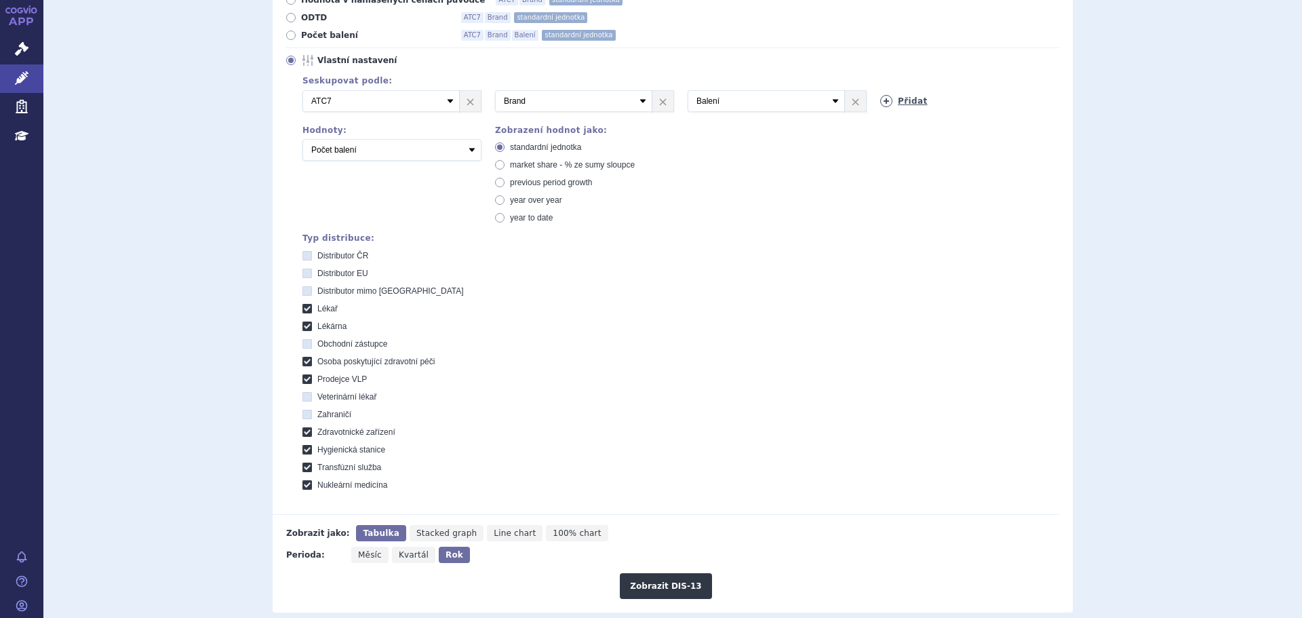
click at [890, 102] on link "Přidat" at bounding box center [903, 101] width 47 height 12
click at [894, 106] on select "Vyberte groupování ATC3 ATC5 ATC7 Brand Balení SÚKL kód MAH VPOIS Referenční sk…" at bounding box center [958, 101] width 157 height 22
select select "suklCode"
click at [880, 91] on select "Vyberte groupování ATC3 ATC5 ATC7 Brand Balení SÚKL kód MAH VPOIS Referenční sk…" at bounding box center [958, 101] width 157 height 22
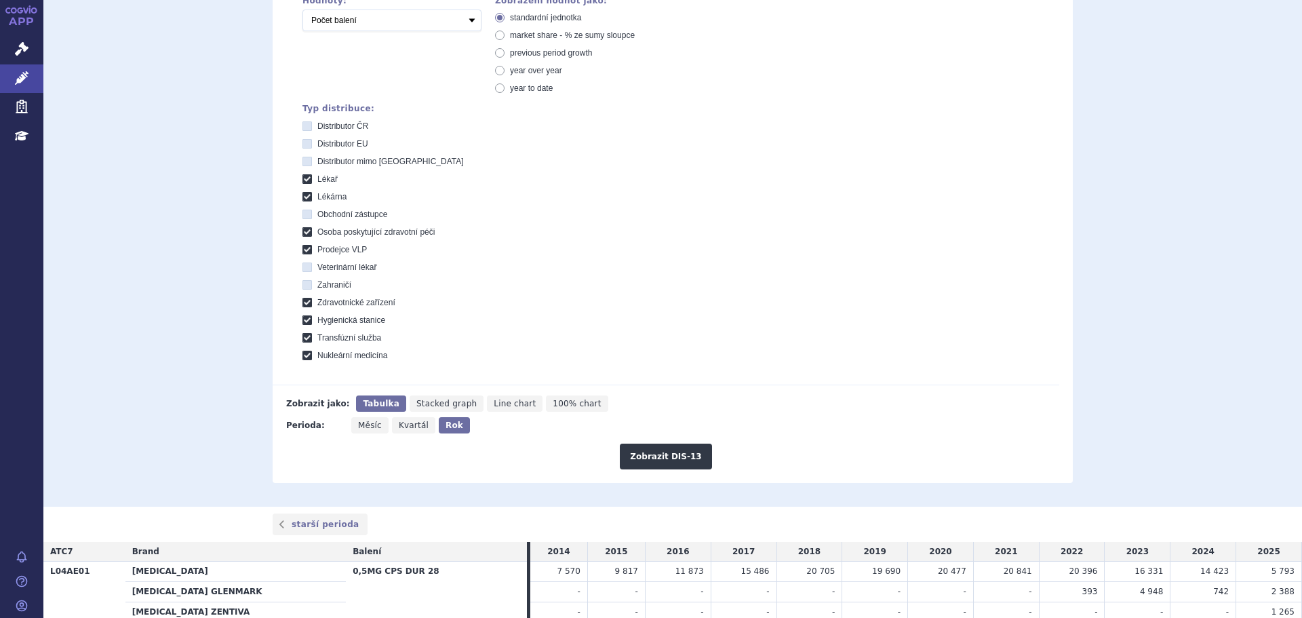
scroll to position [339, 0]
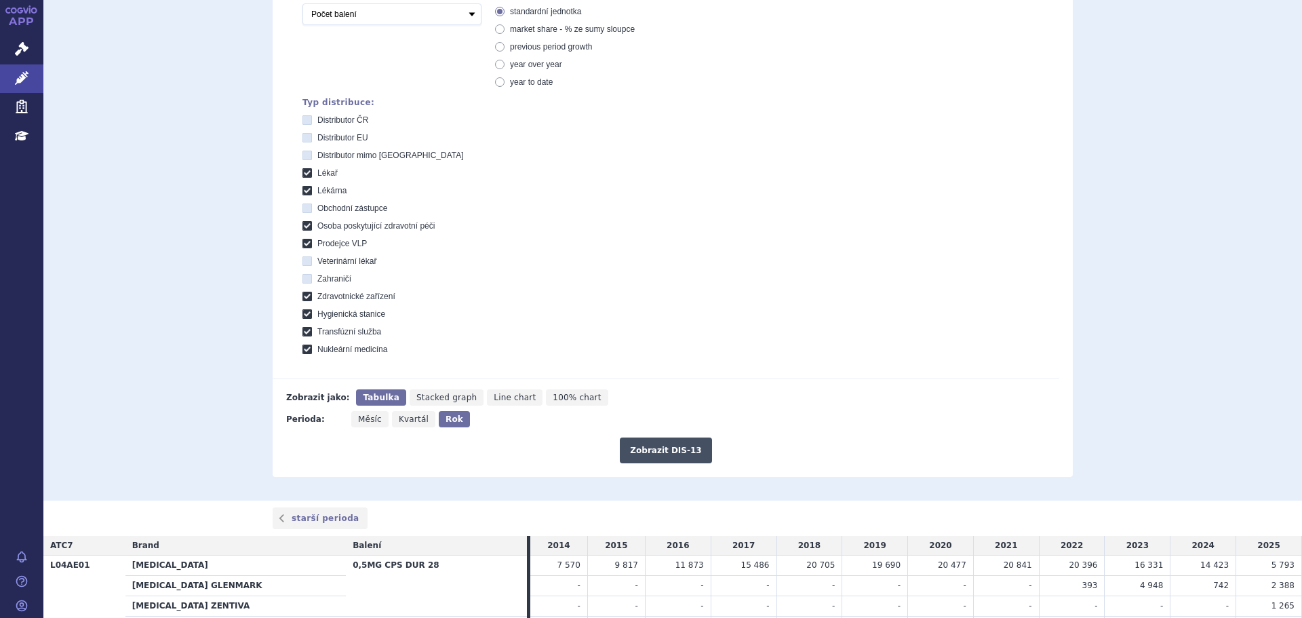
click at [669, 453] on button "Zobrazit DIS-13" at bounding box center [666, 450] width 92 height 26
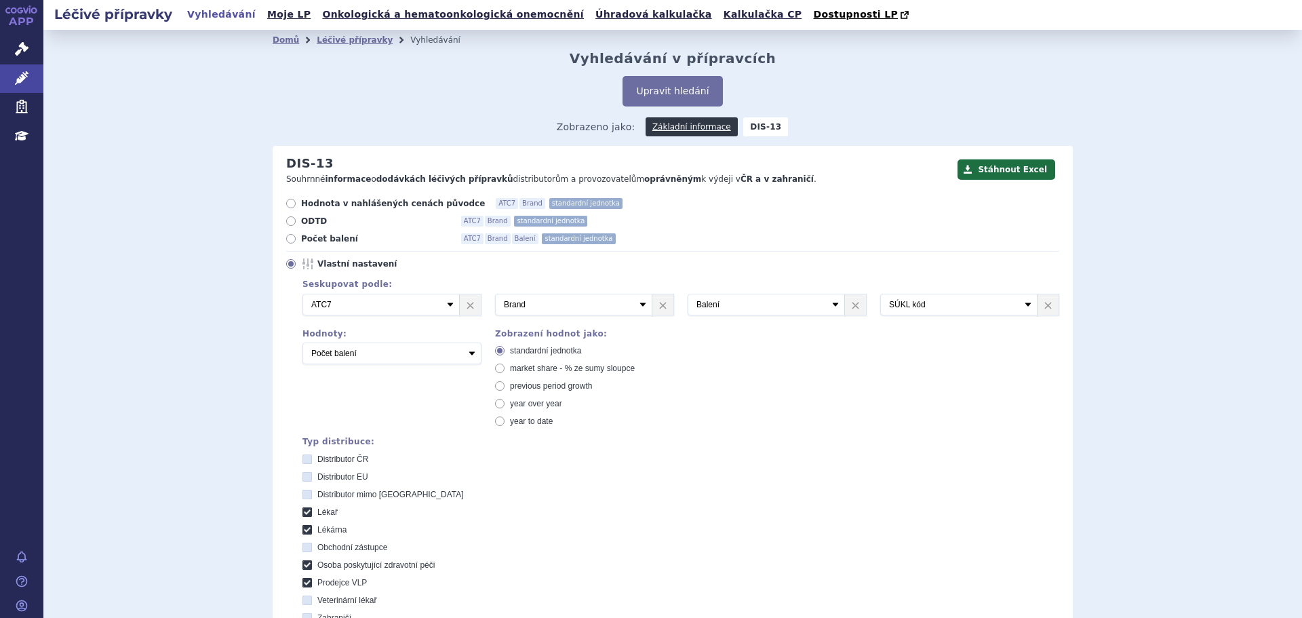
scroll to position [454, 0]
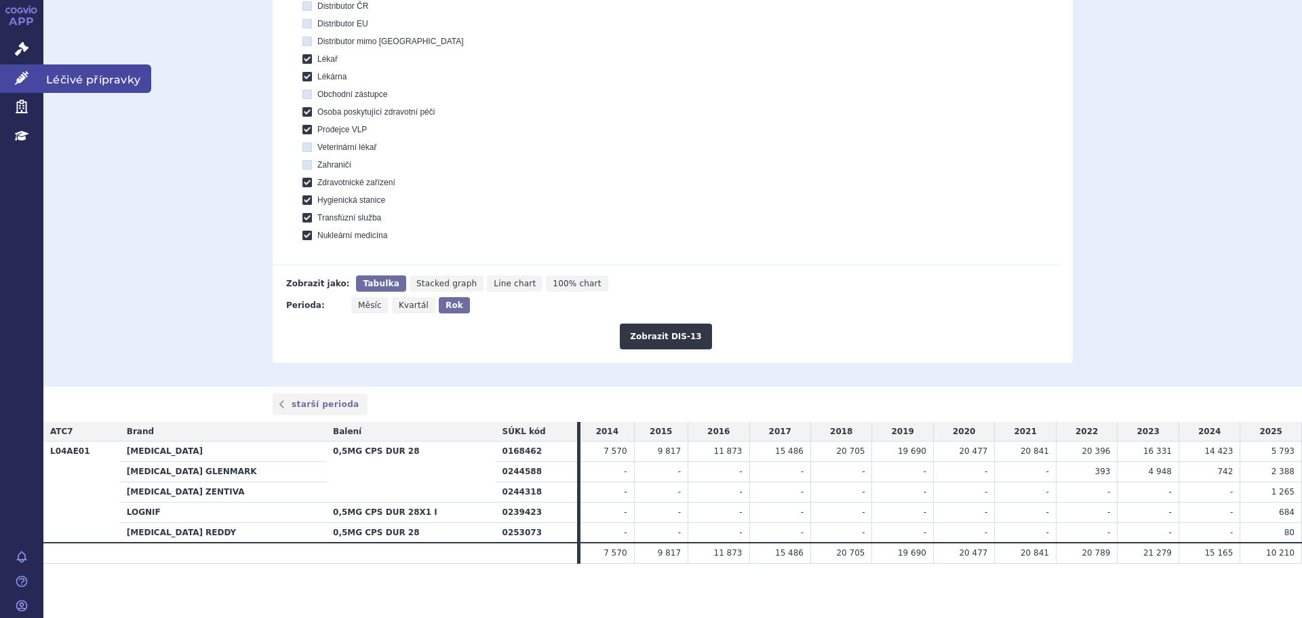
click at [12, 68] on link "Léčivé přípravky" at bounding box center [21, 78] width 43 height 28
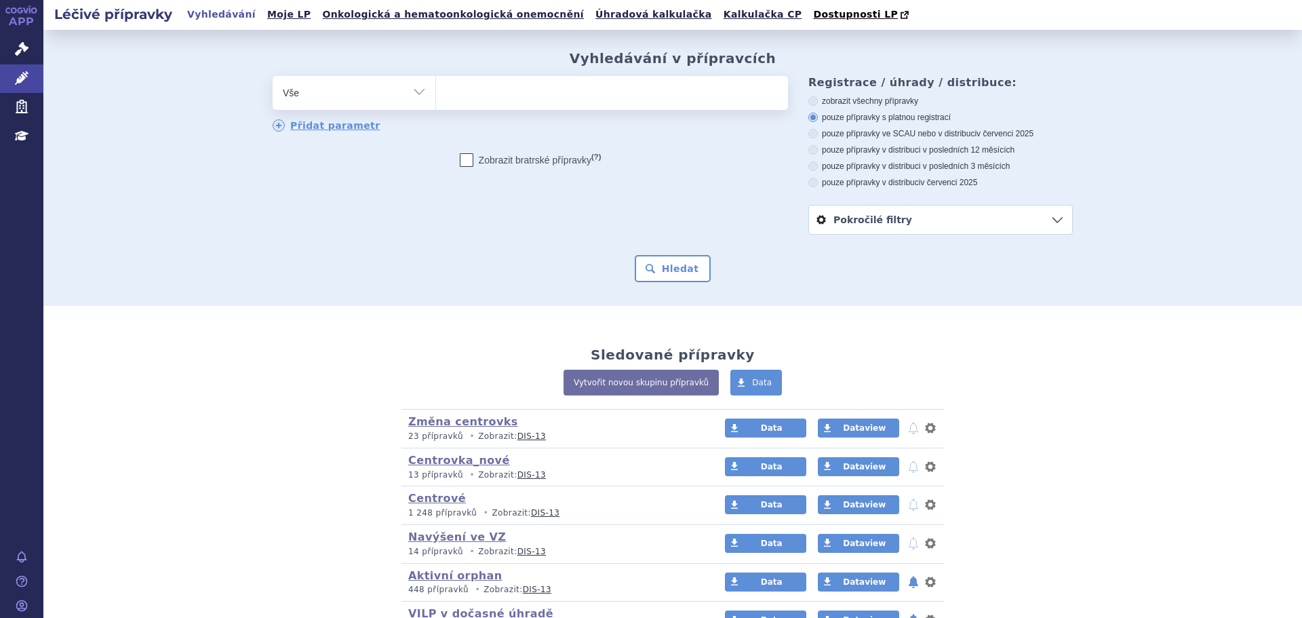
click at [480, 98] on ul at bounding box center [612, 90] width 352 height 28
click at [436, 98] on select at bounding box center [435, 92] width 1 height 34
type input "gi"
type input "gil"
type input "gile"
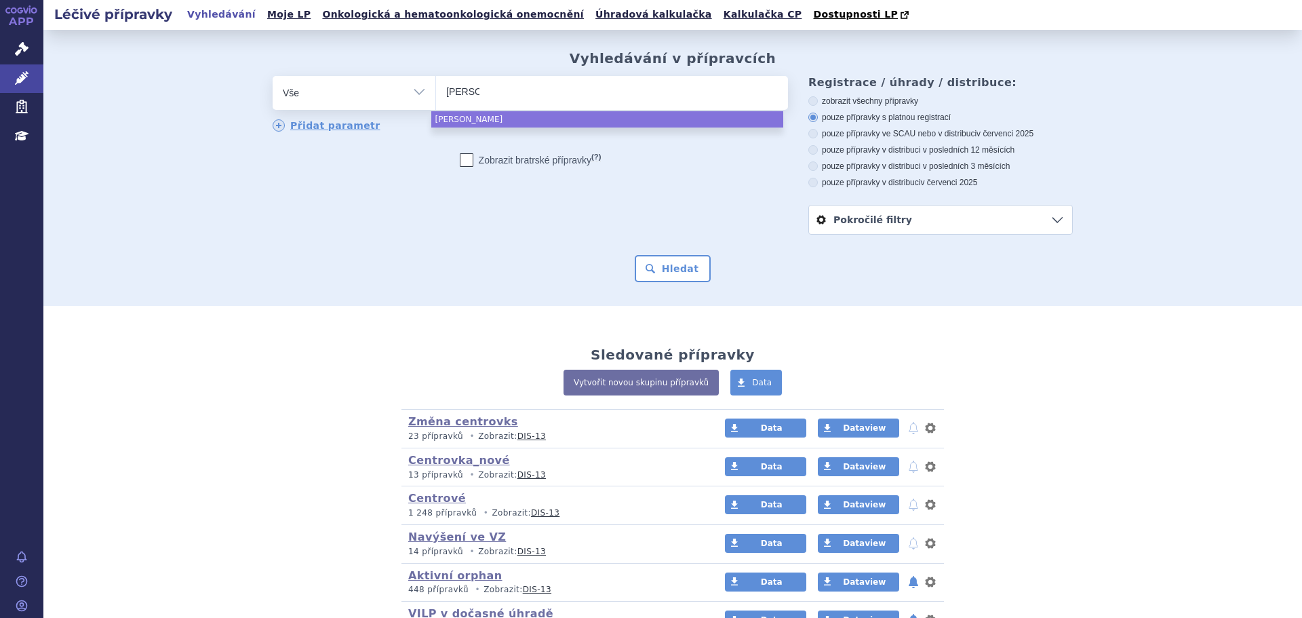
type input "gilen"
type input "gilenya"
select select "gilenya"
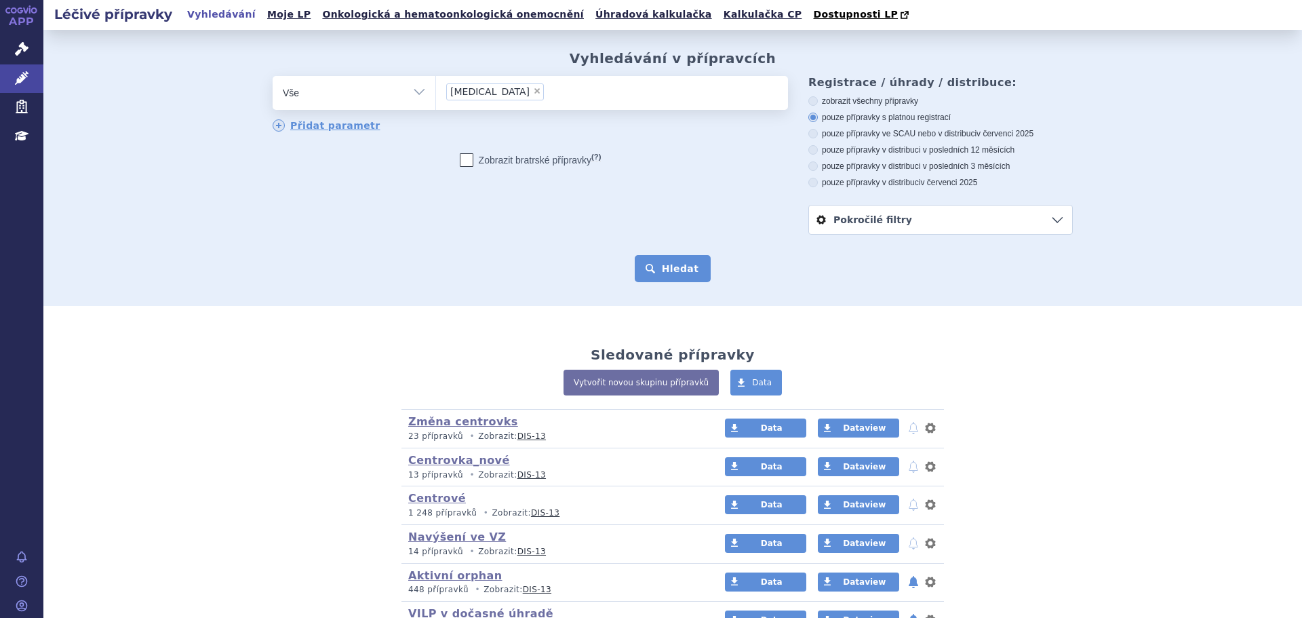
click at [687, 275] on button "Hledat" at bounding box center [673, 268] width 77 height 27
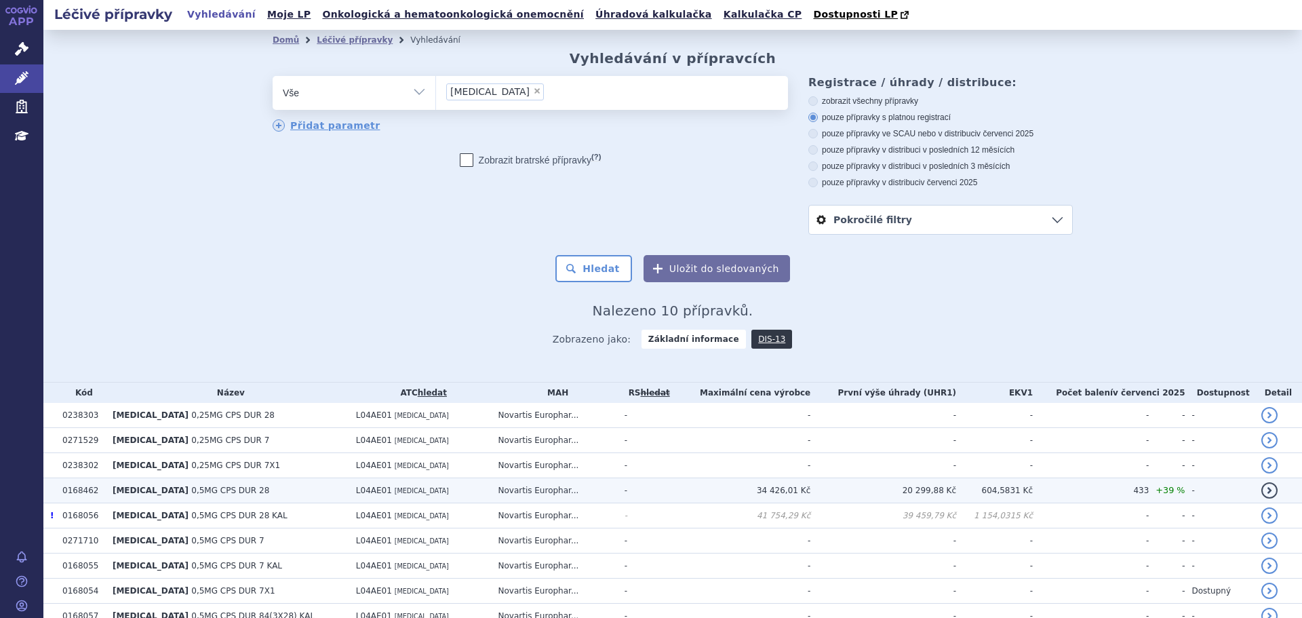
scroll to position [92, 0]
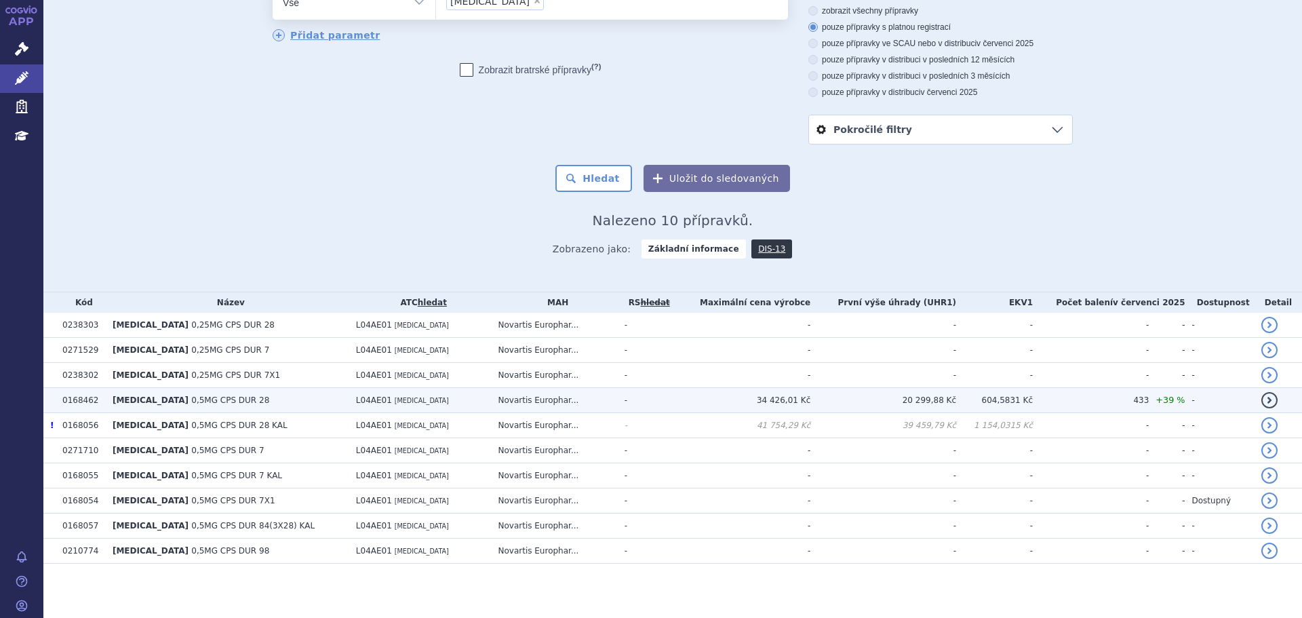
click at [892, 403] on td "20 299,88 Kč" at bounding box center [883, 400] width 146 height 25
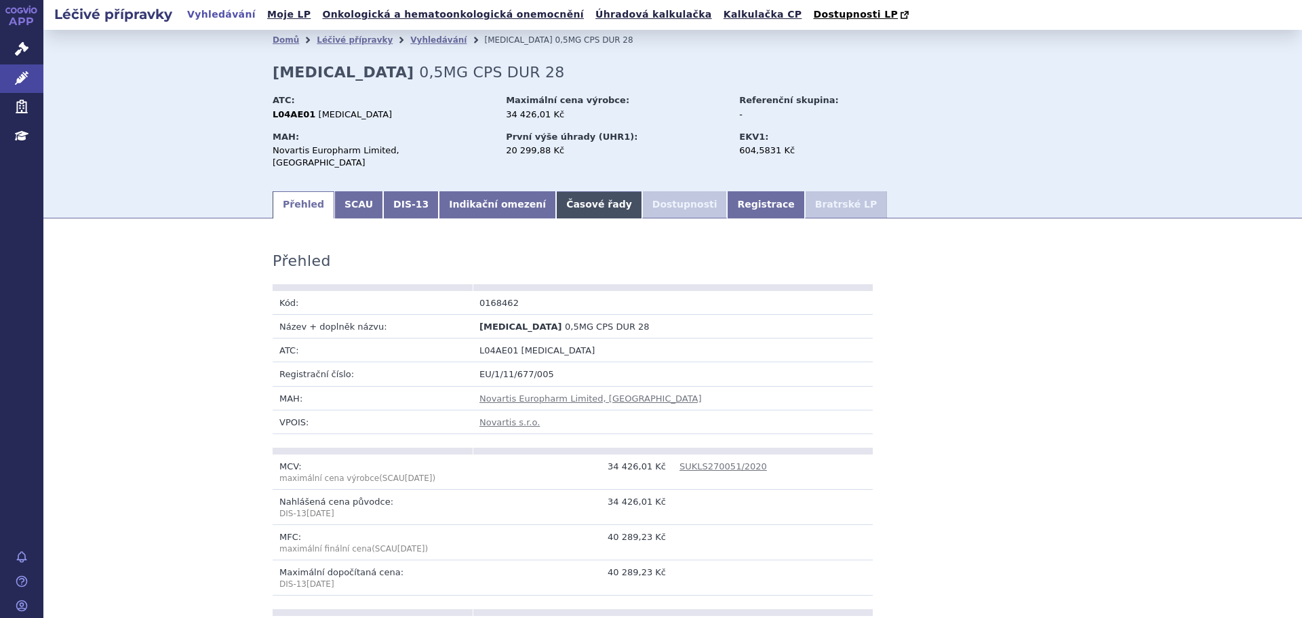
click at [556, 203] on link "Časové řady" at bounding box center [599, 204] width 86 height 27
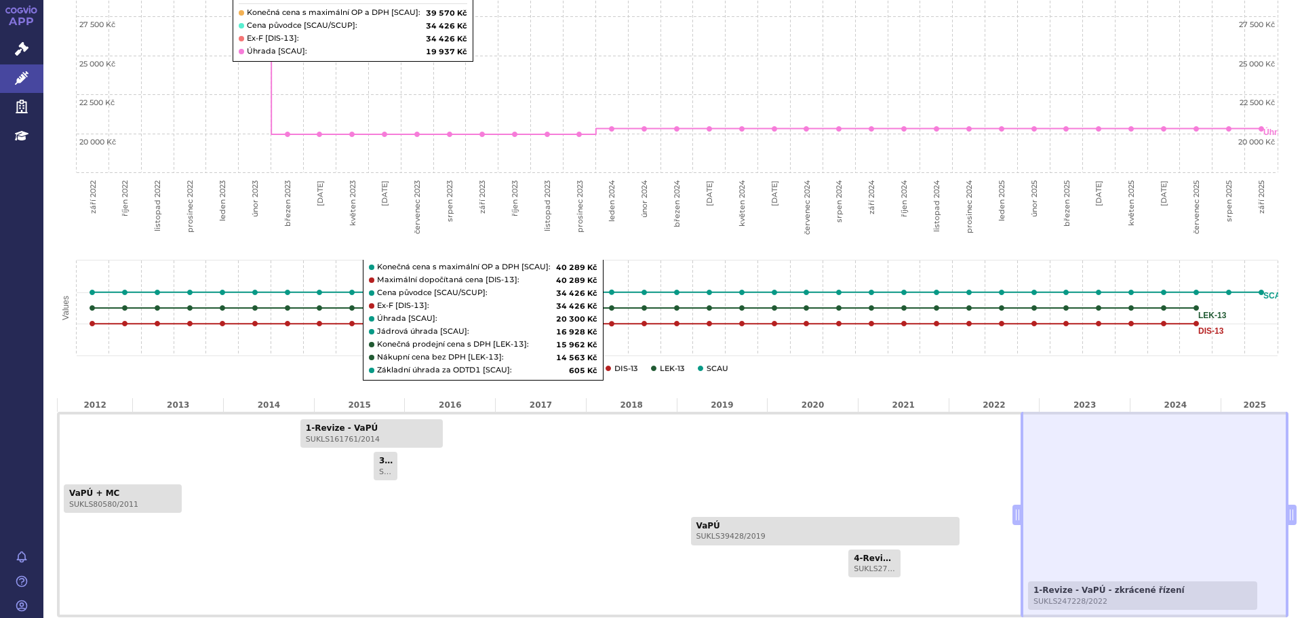
scroll to position [591, 0]
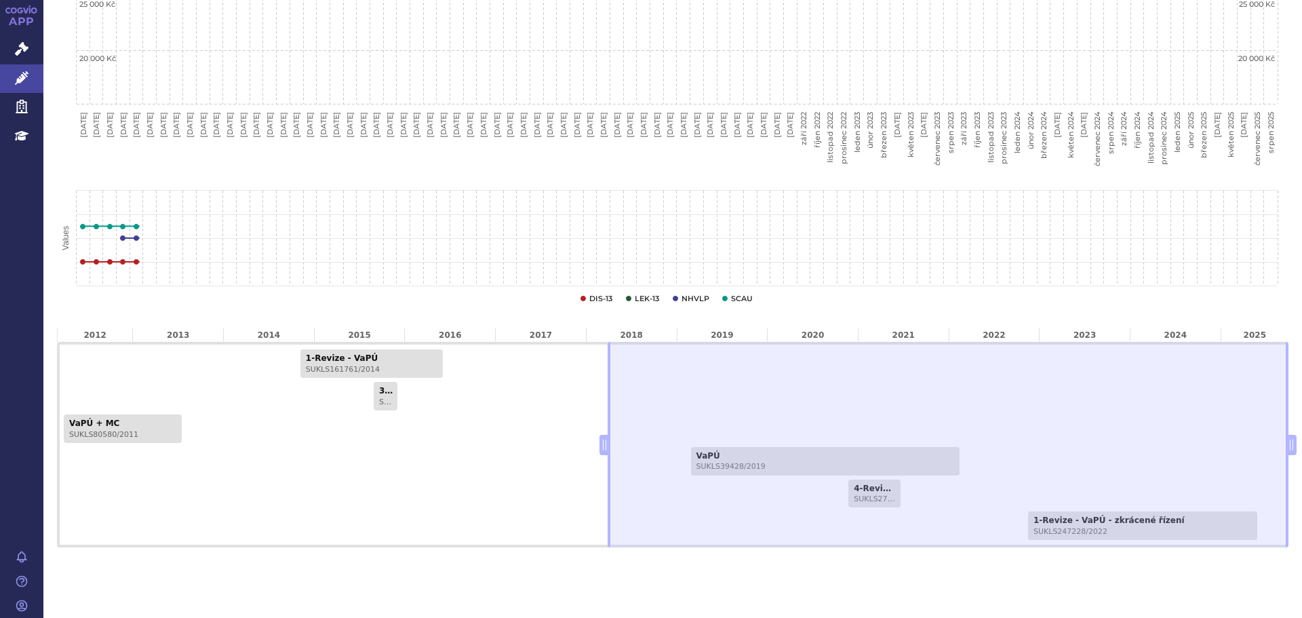
drag, startPoint x: 1006, startPoint y: 431, endPoint x: 627, endPoint y: 477, distance: 382.5
click at [587, 474] on div "1-Revize - VaPÚ SUKLS161761/2014 3-Revize - MC SUKLS125487/2015 VaPÚ + MC SUKLS…" at bounding box center [672, 444] width 1231 height 205
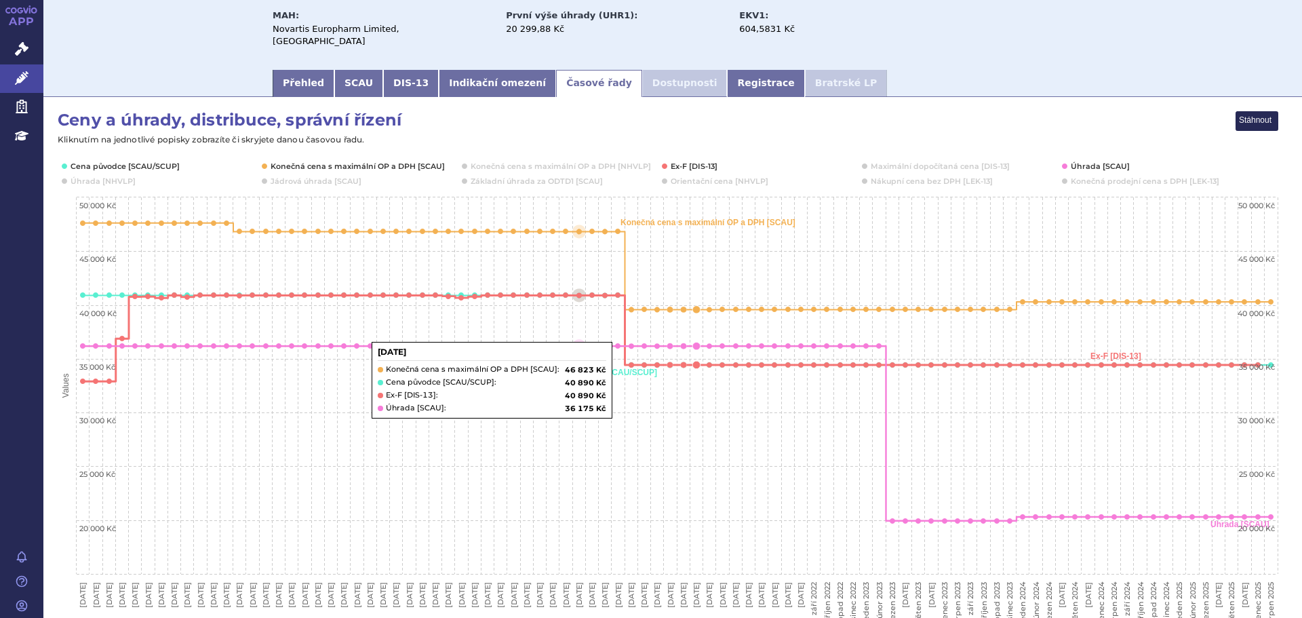
scroll to position [117, 0]
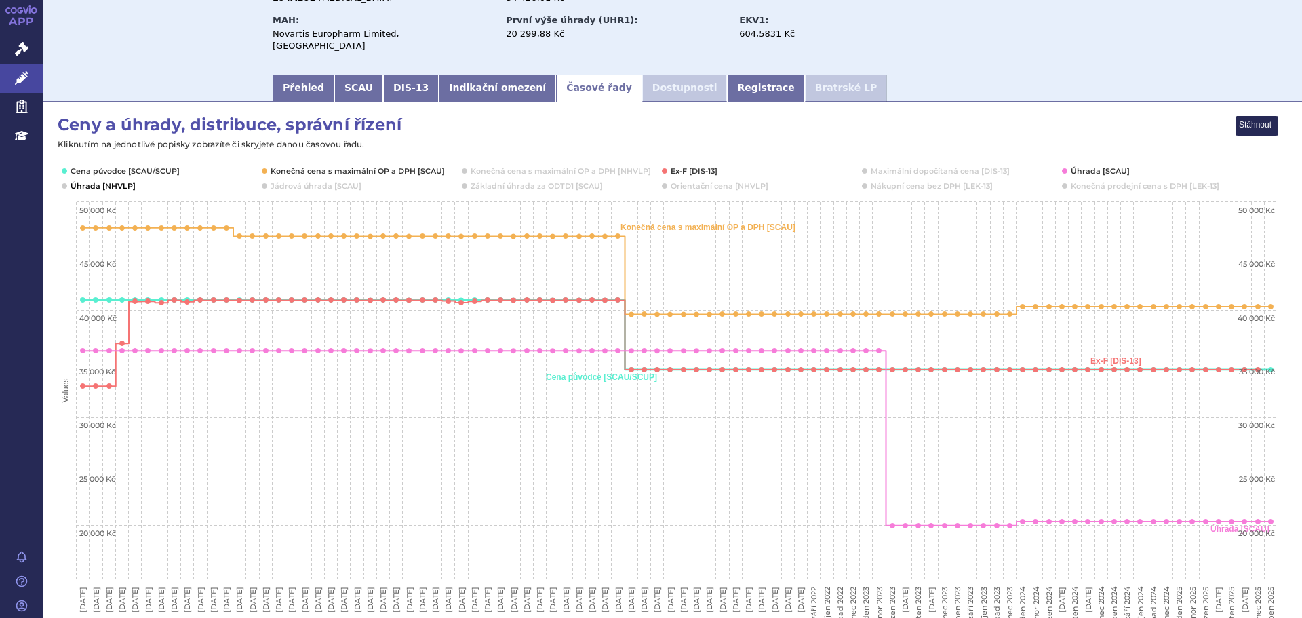
click at [122, 180] on button "Show Úhrada [NHVLP]" at bounding box center [102, 185] width 62 height 11
click at [676, 165] on button "Show Ex-F [DIS-13]" at bounding box center [694, 170] width 47 height 11
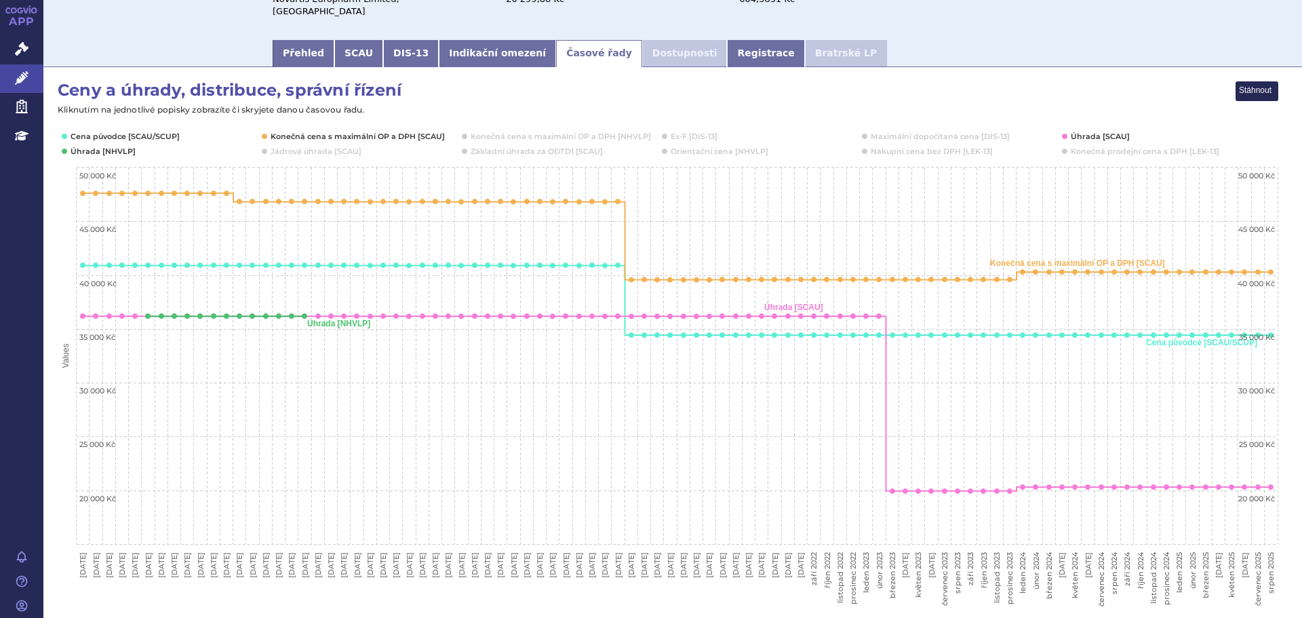
scroll to position [184, 0]
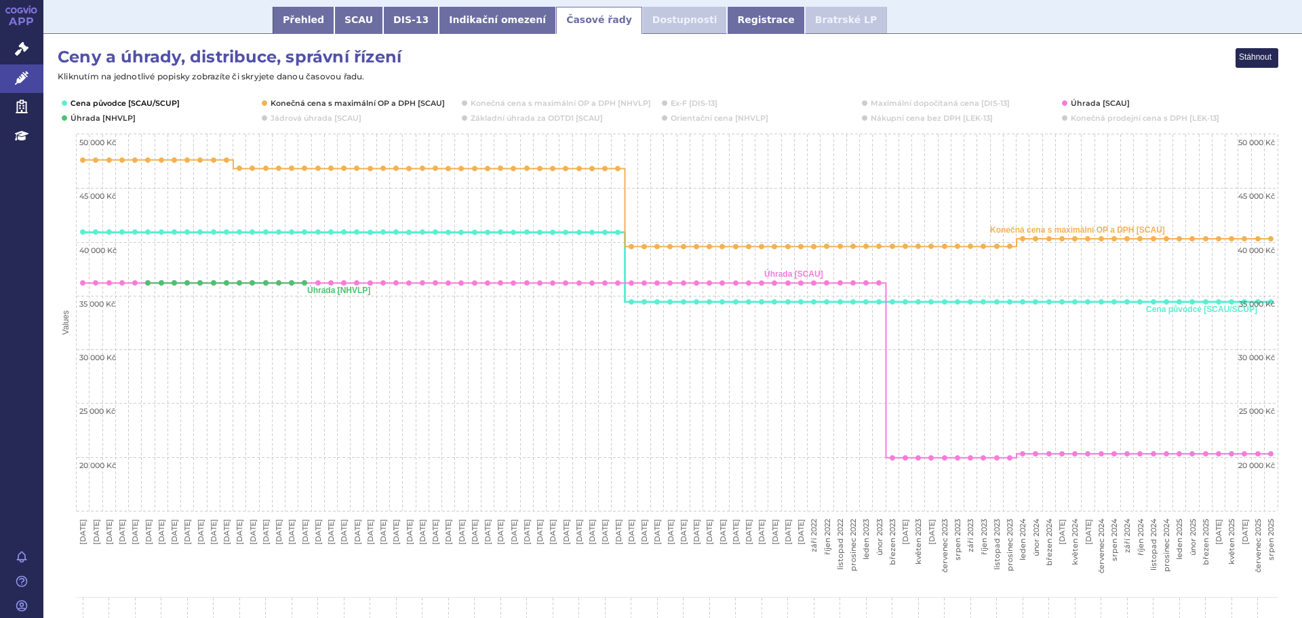
click at [166, 98] on button "Show Cena původce [SCAU/SCUP]" at bounding box center [124, 103] width 107 height 11
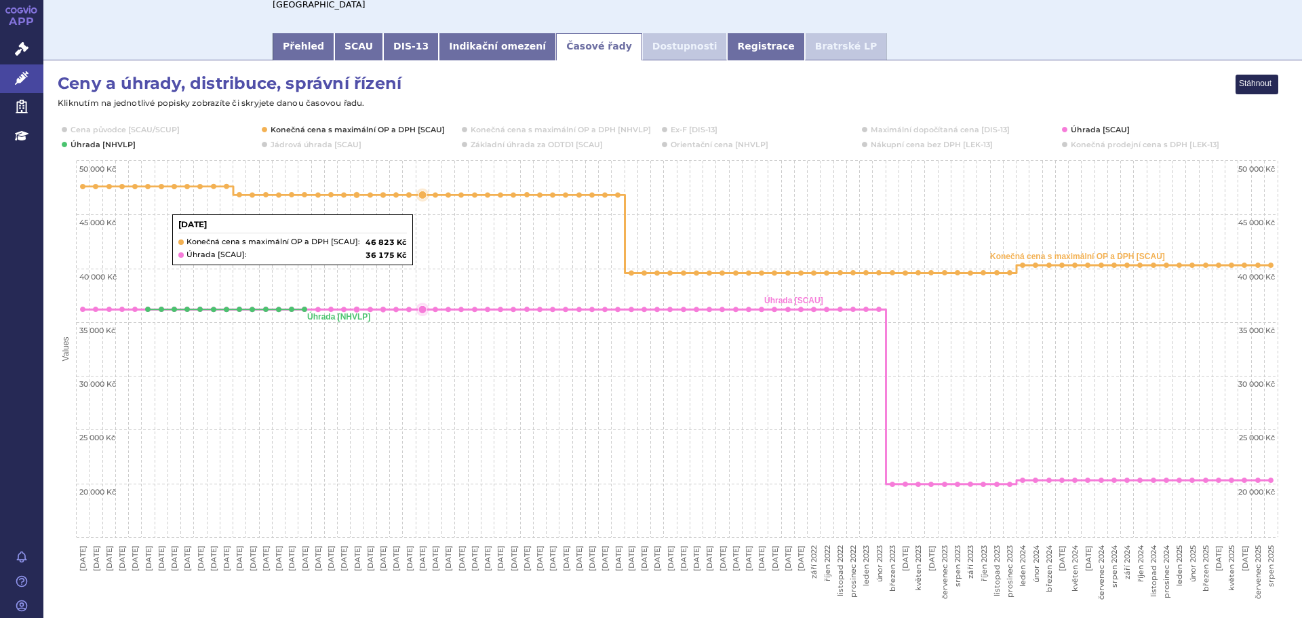
scroll to position [0, 0]
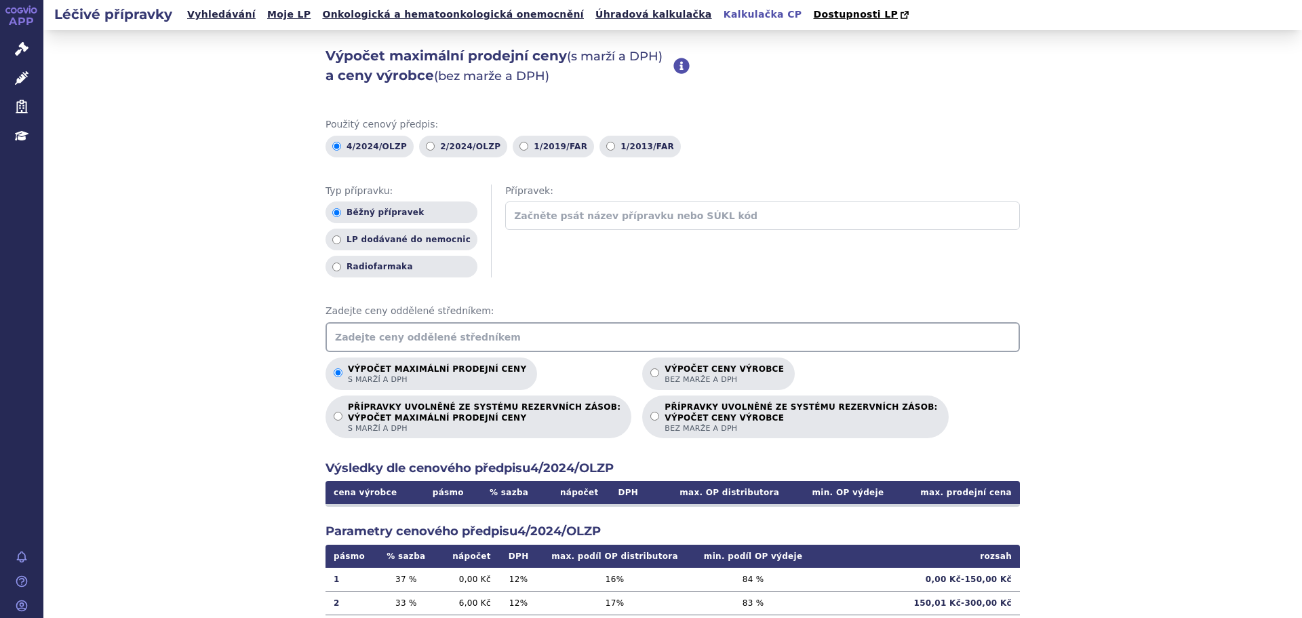
click at [410, 354] on div "Použitý cenový předpis: 4/2024/OLZP 2/2024/OLZP 1/2019/FAR 1/2013/FAR Typ přípr…" at bounding box center [672, 449] width 694 height 663
click at [417, 345] on input "text" at bounding box center [672, 337] width 694 height 30
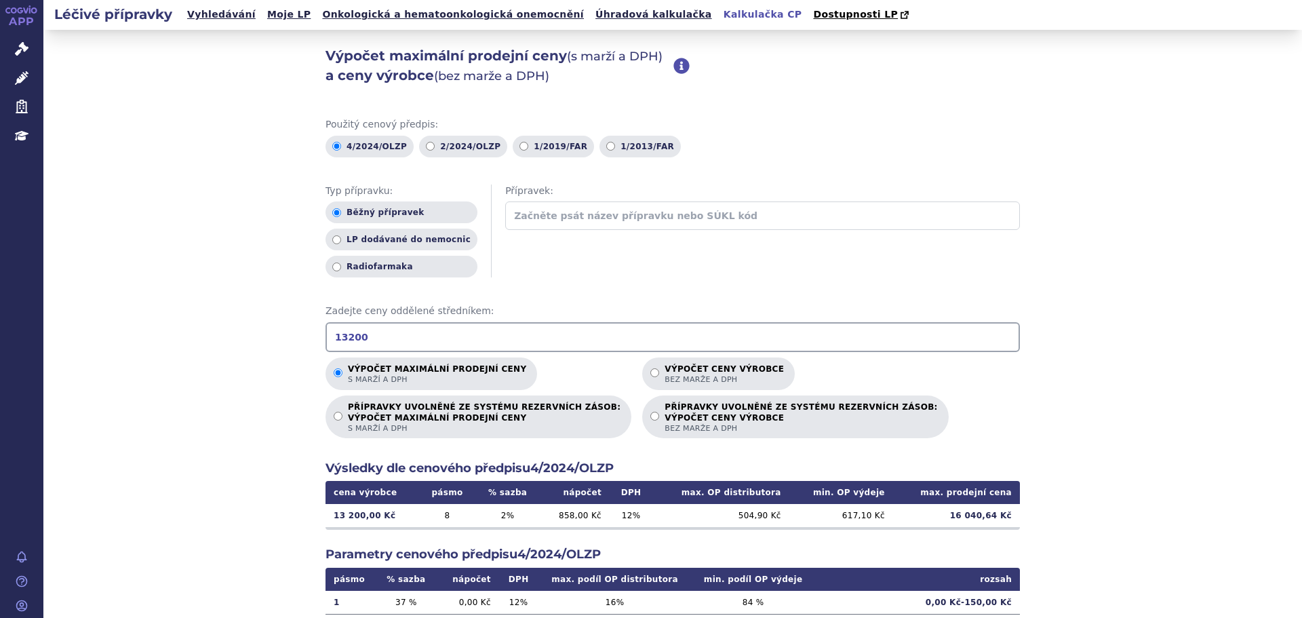
type input "13200"
